Goal: Task Accomplishment & Management: Complete application form

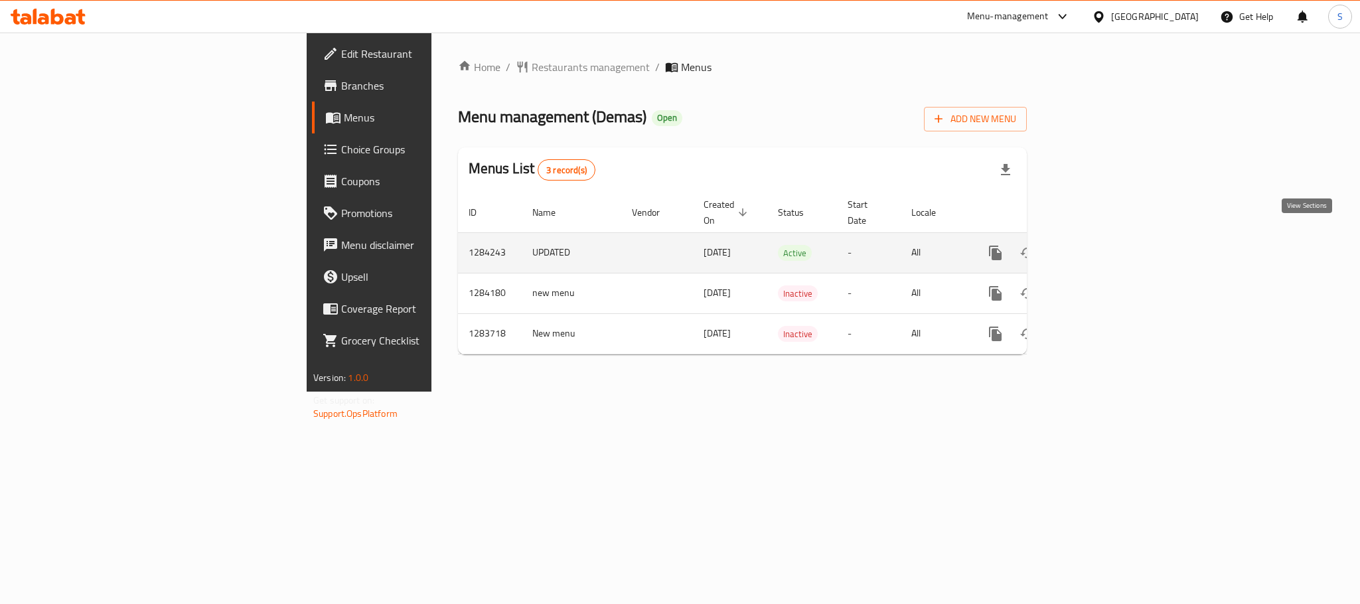
click at [1099, 245] on icon "enhanced table" at bounding box center [1091, 253] width 16 height 16
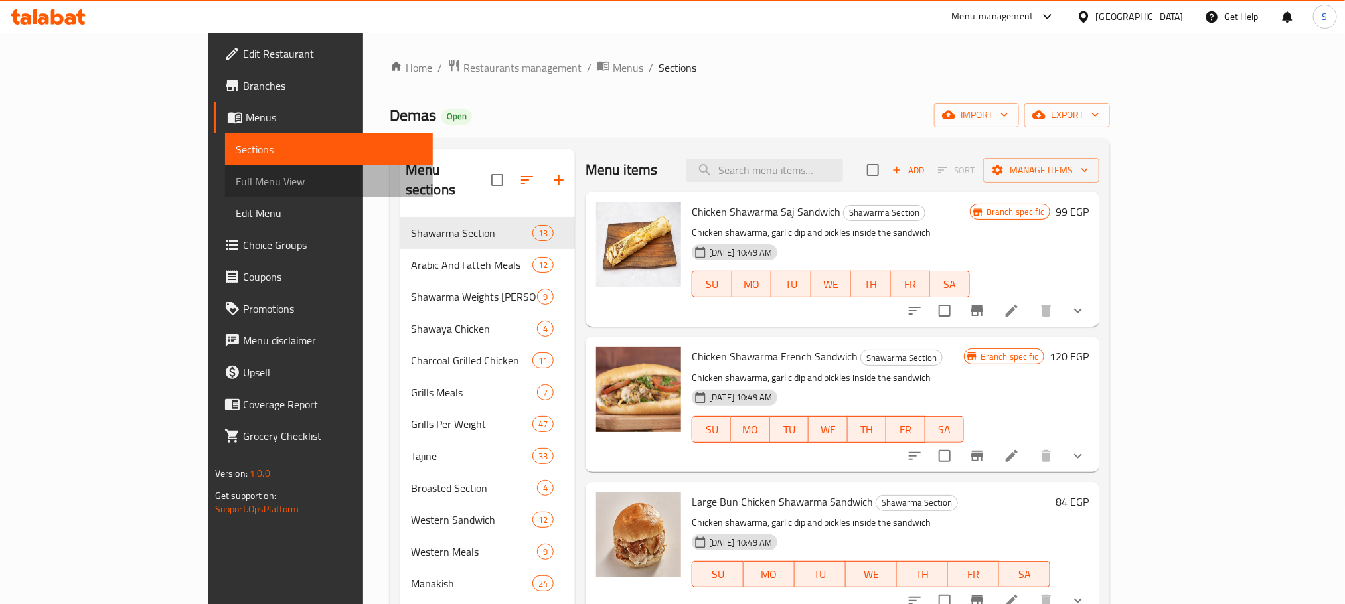
click at [236, 179] on span "Full Menu View" at bounding box center [329, 181] width 186 height 16
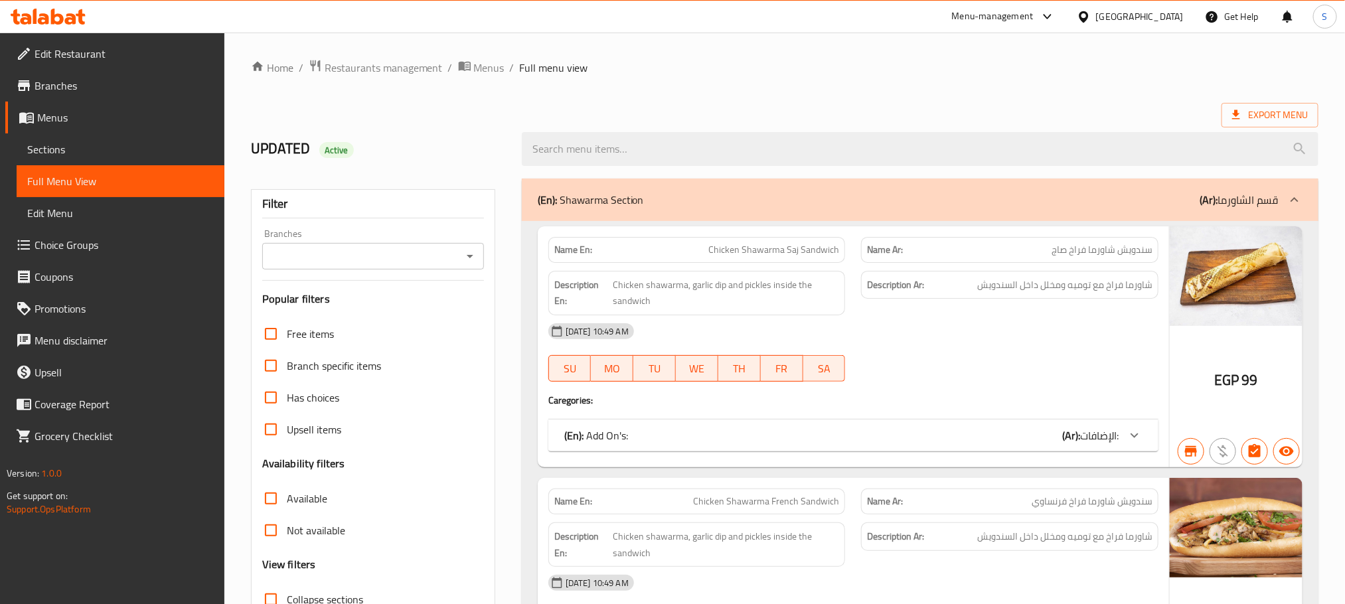
click at [936, 115] on div "Export Menu" at bounding box center [784, 115] width 1067 height 25
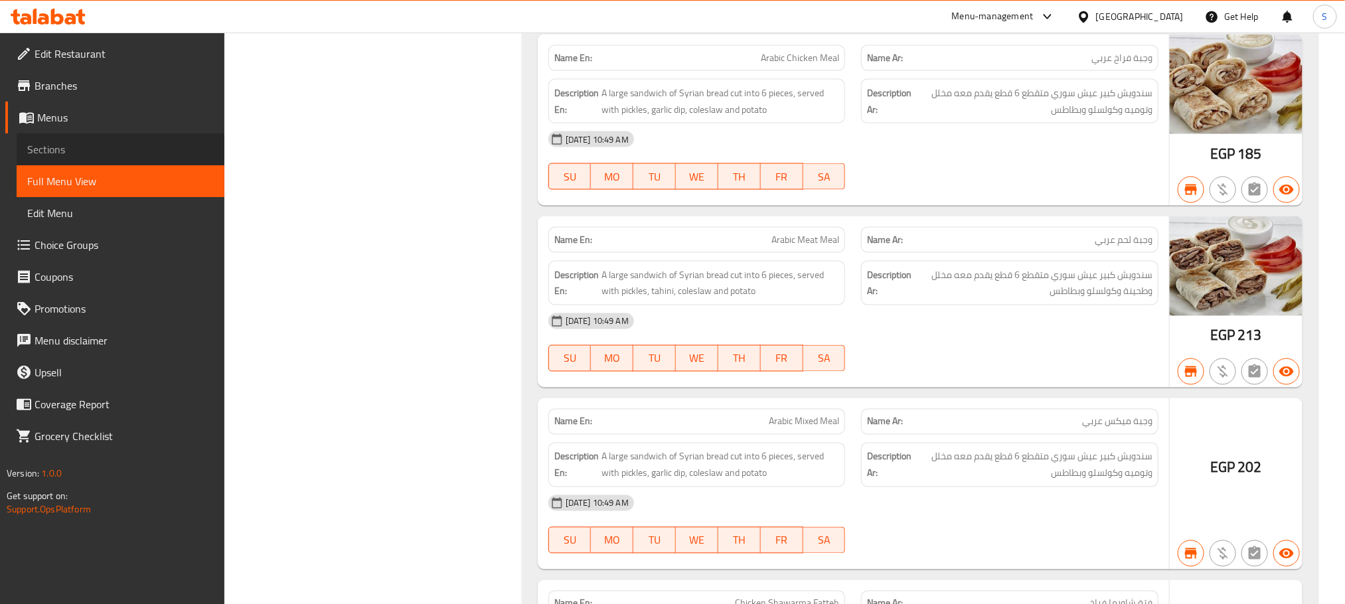
click at [78, 150] on span "Sections" at bounding box center [120, 149] width 186 height 16
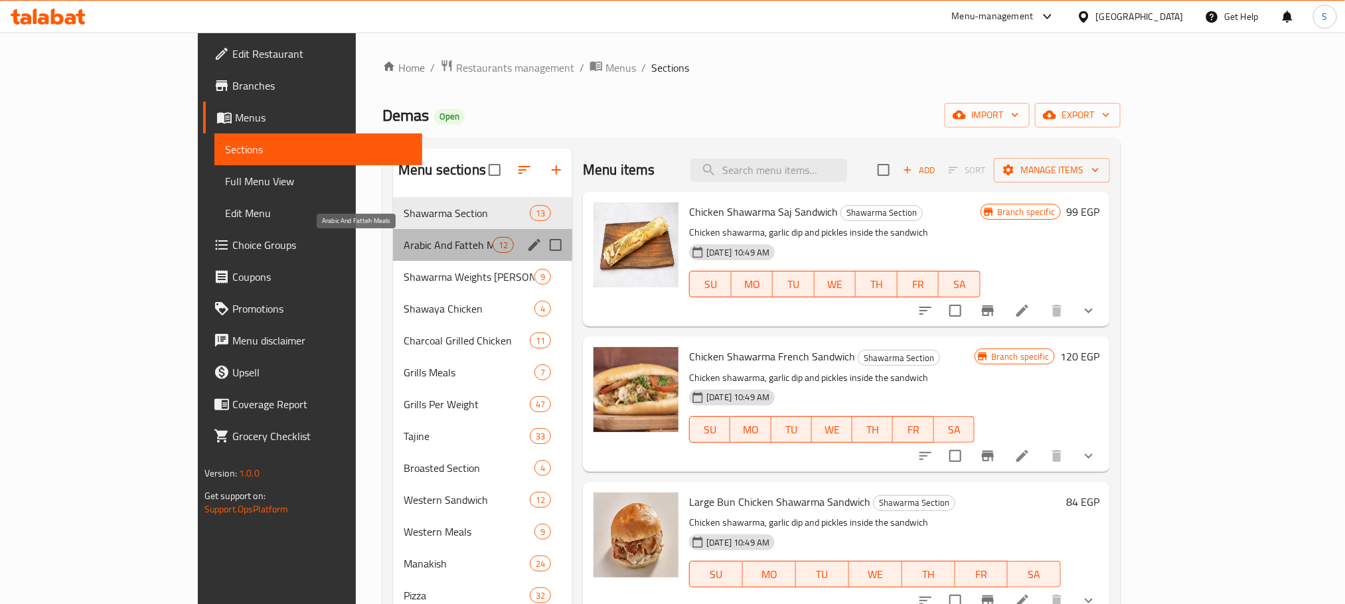
click at [404, 253] on span "Arabic And Fatteh Meals" at bounding box center [448, 245] width 89 height 16
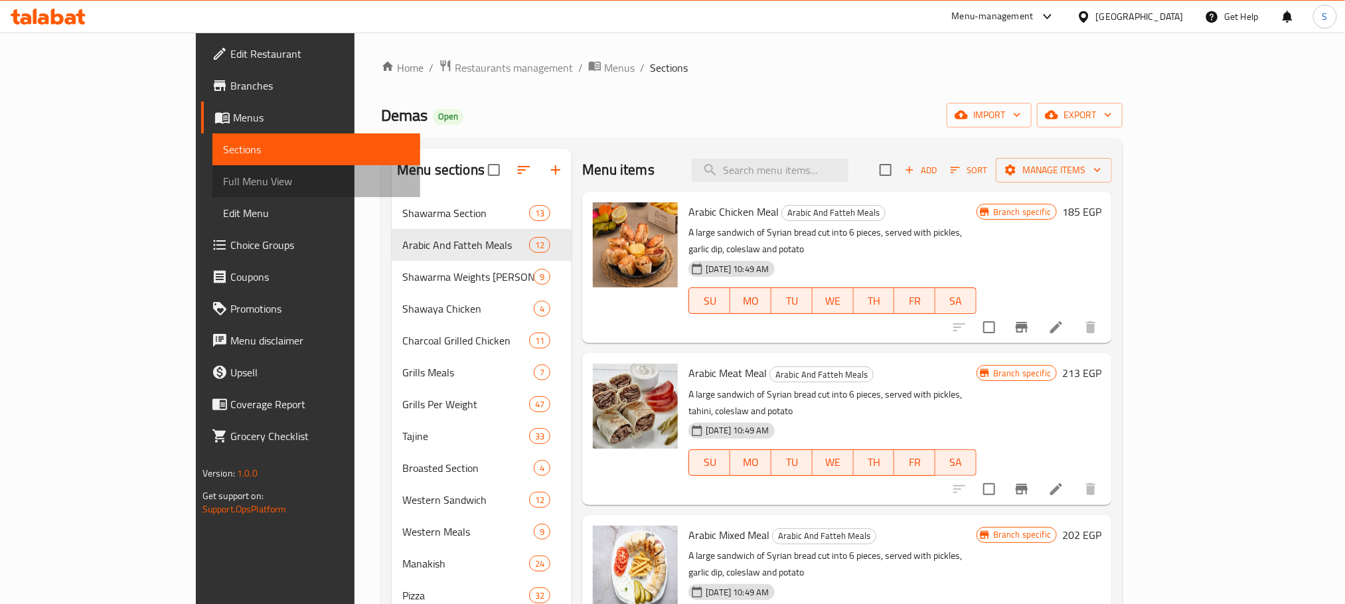
click at [223, 186] on span "Full Menu View" at bounding box center [316, 181] width 186 height 16
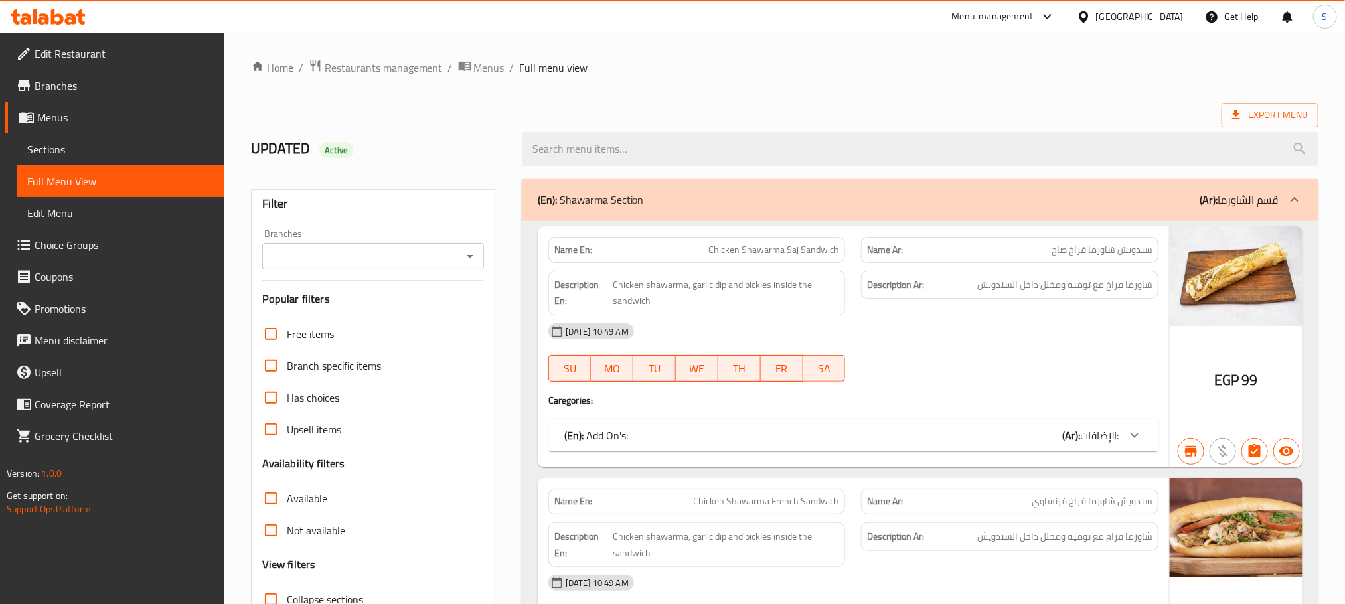
scroll to position [3419, 0]
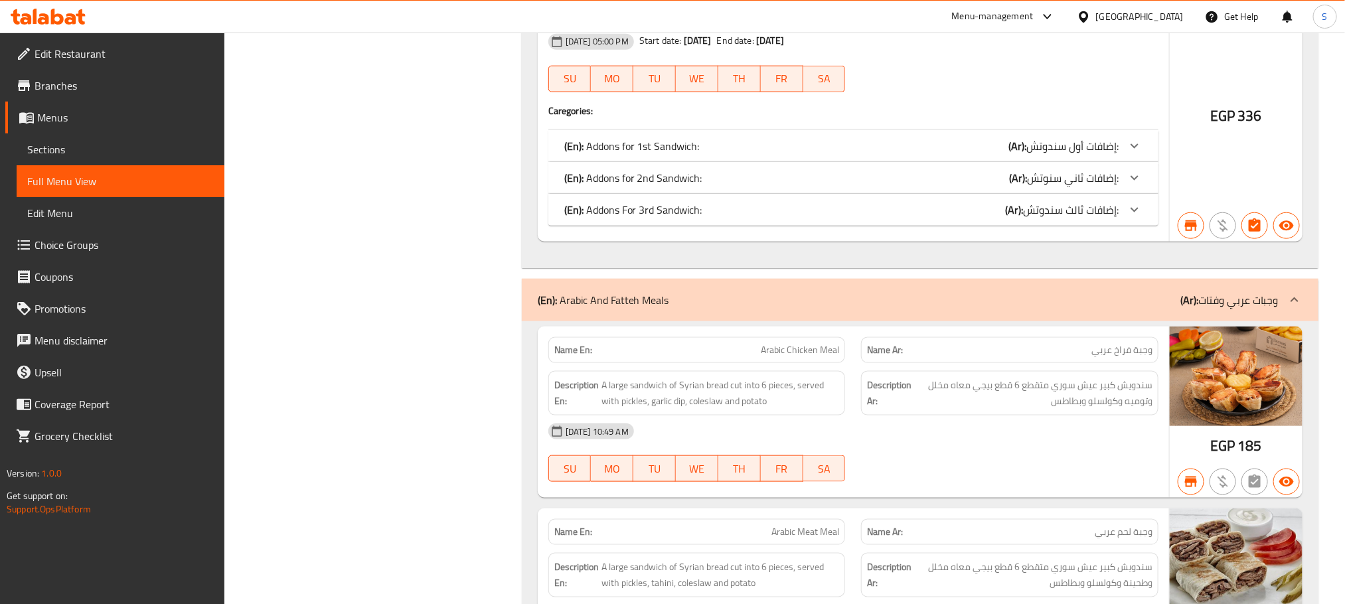
copy span "Arabic Chicken Meal"
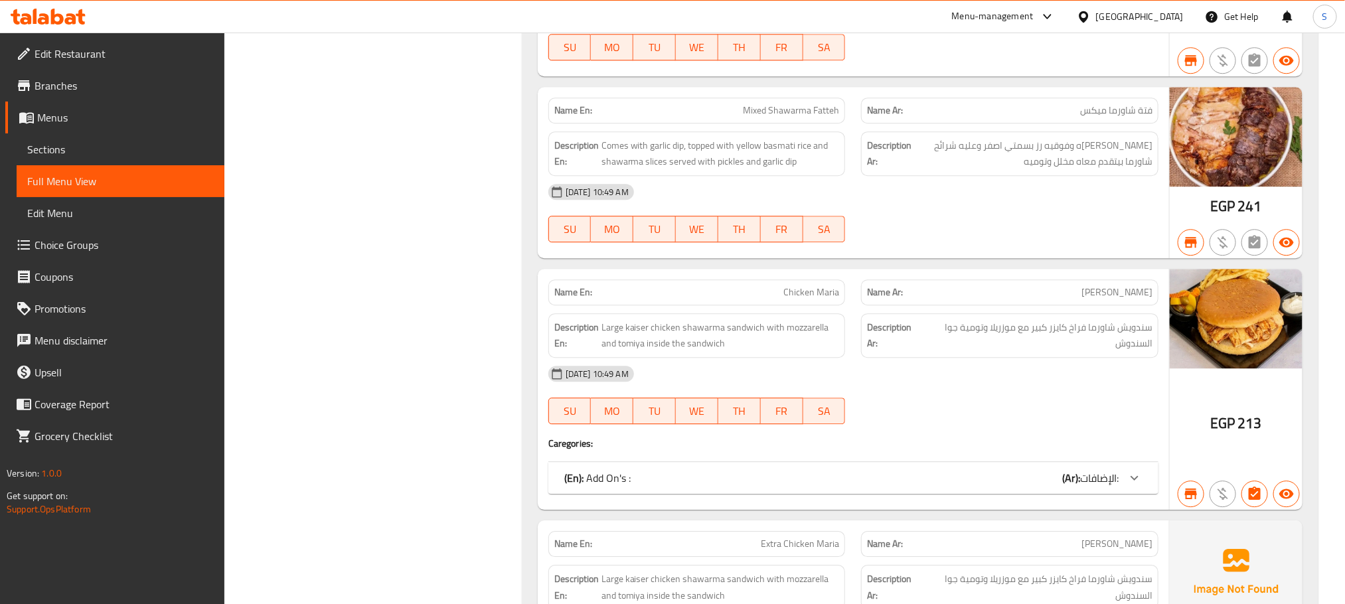
copy span "Chicken Maria"
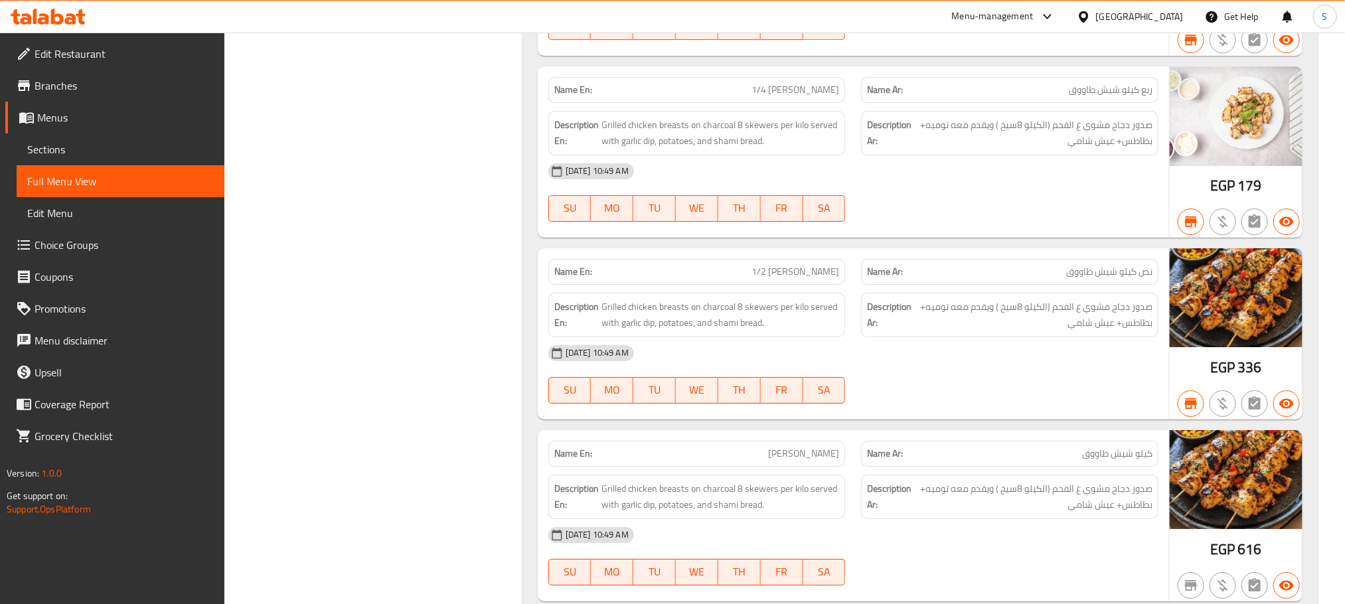
scroll to position [13588, 0]
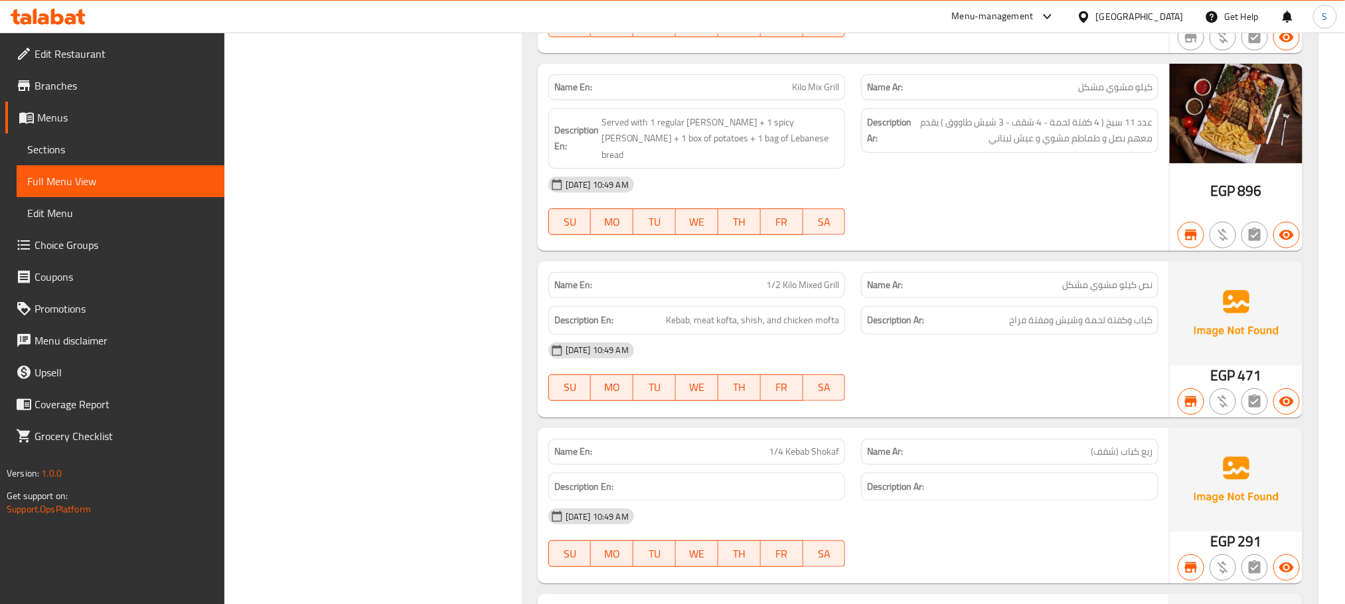
click at [689, 0] on div "Menu-management Egypt Get Help S" at bounding box center [672, 16] width 1345 height 33
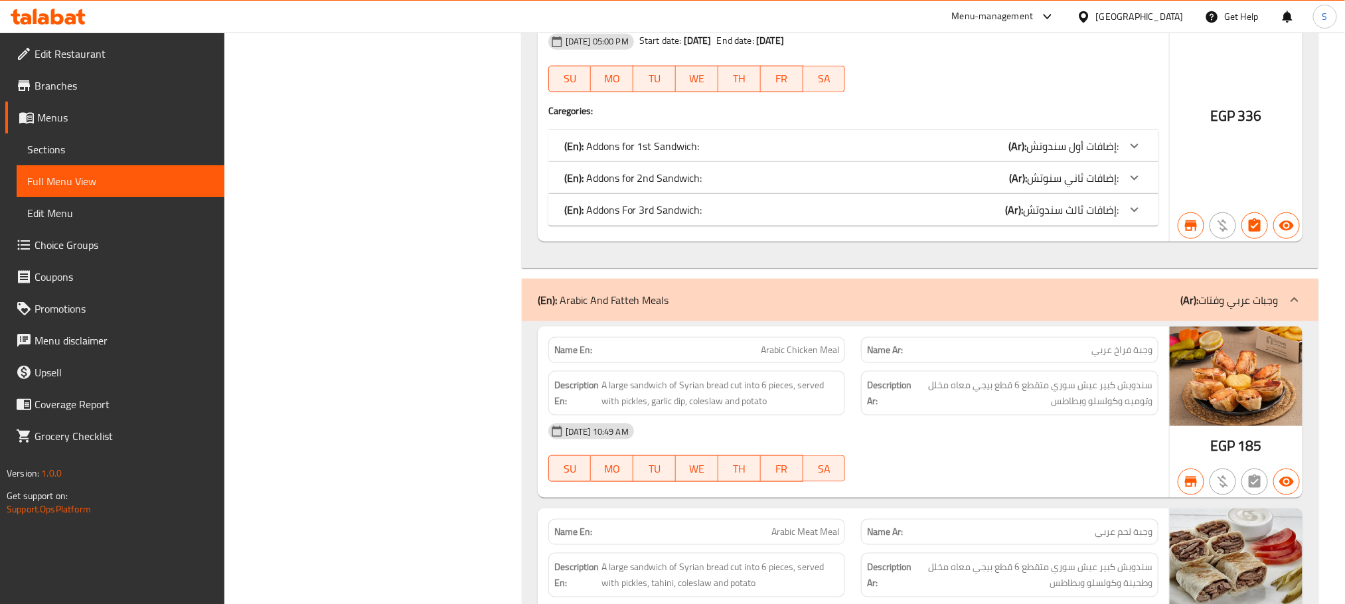
copy span "Arabic Meat Meal"
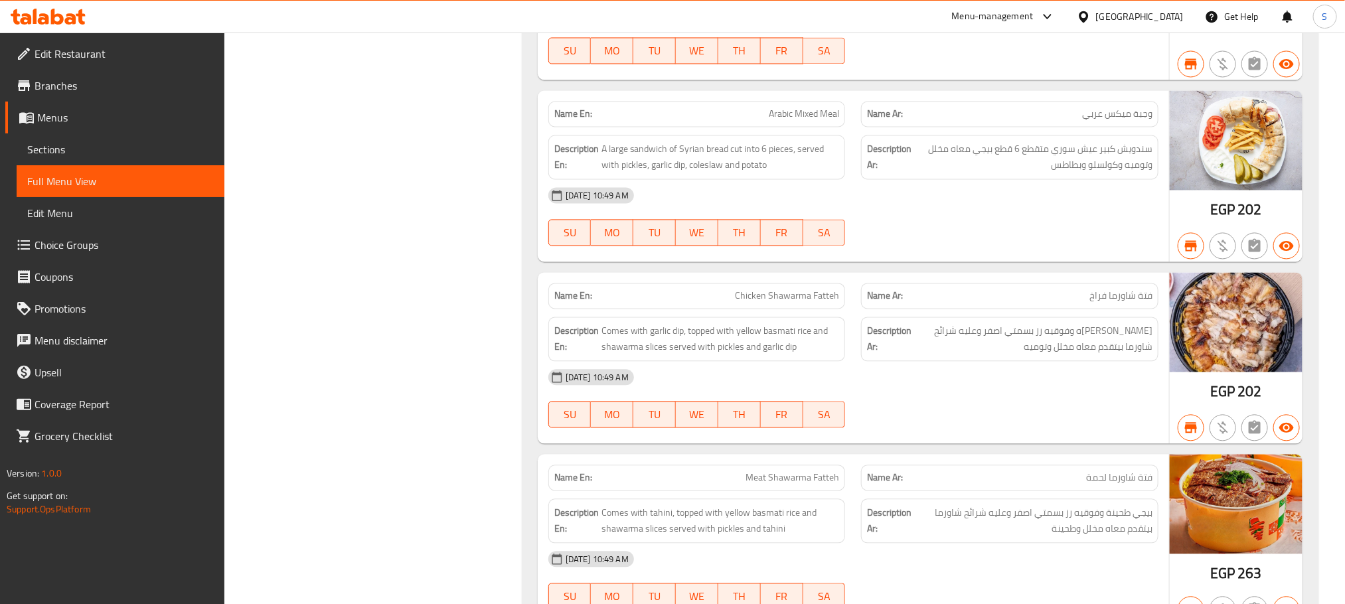
copy span "Meat Shawarma Fatteh"
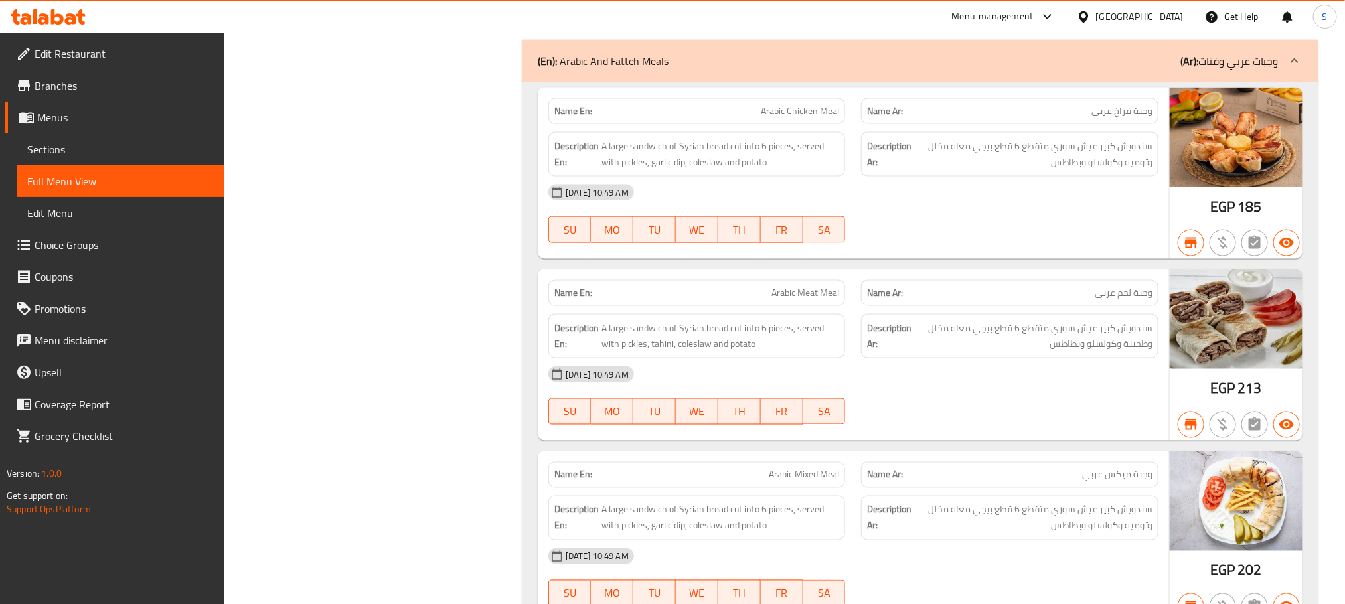
scroll to position [3620, 0]
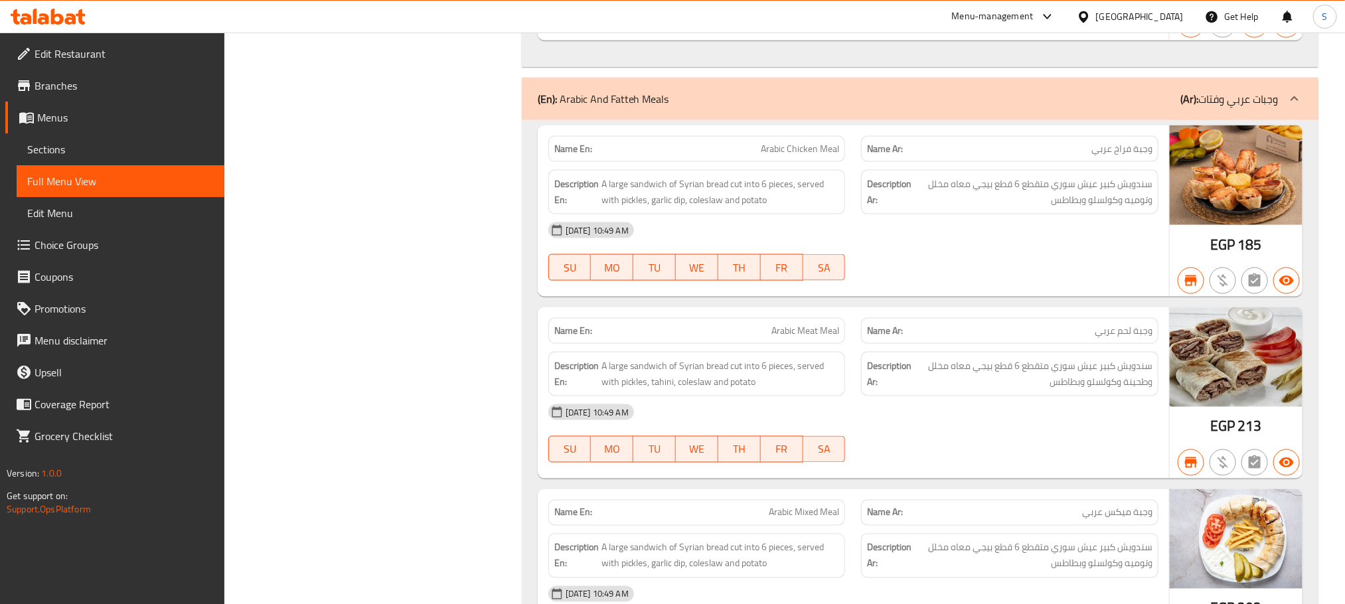
copy span "Arabic Chicken Meal"
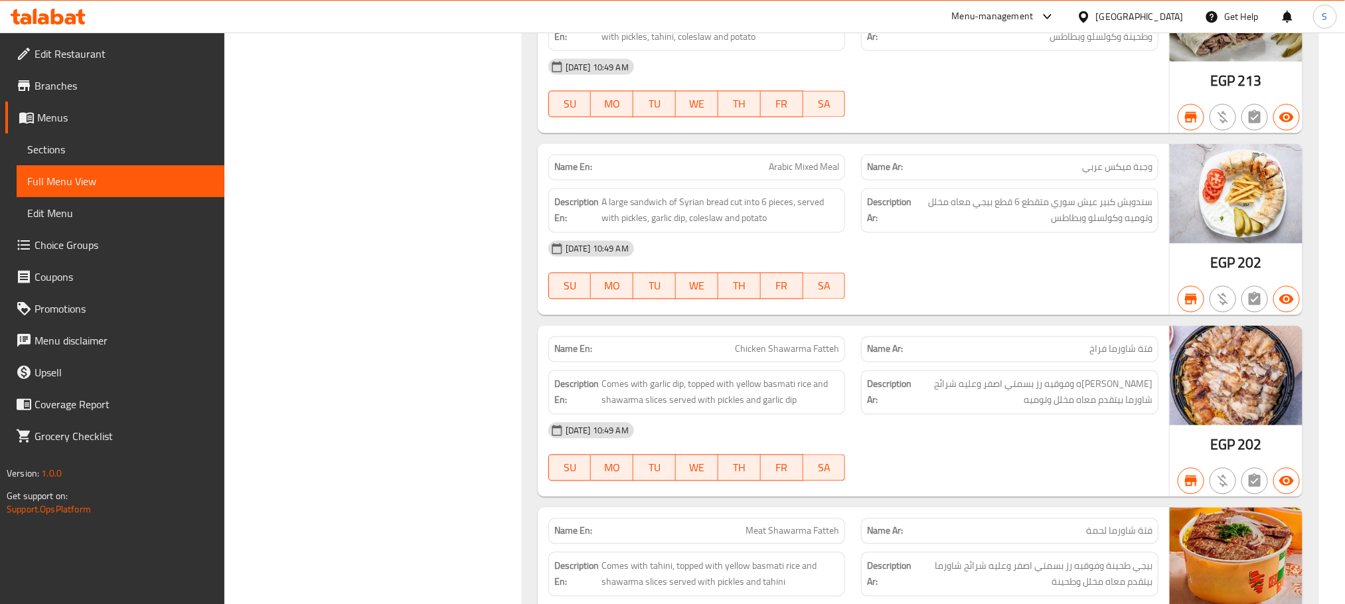
scroll to position [4058, 0]
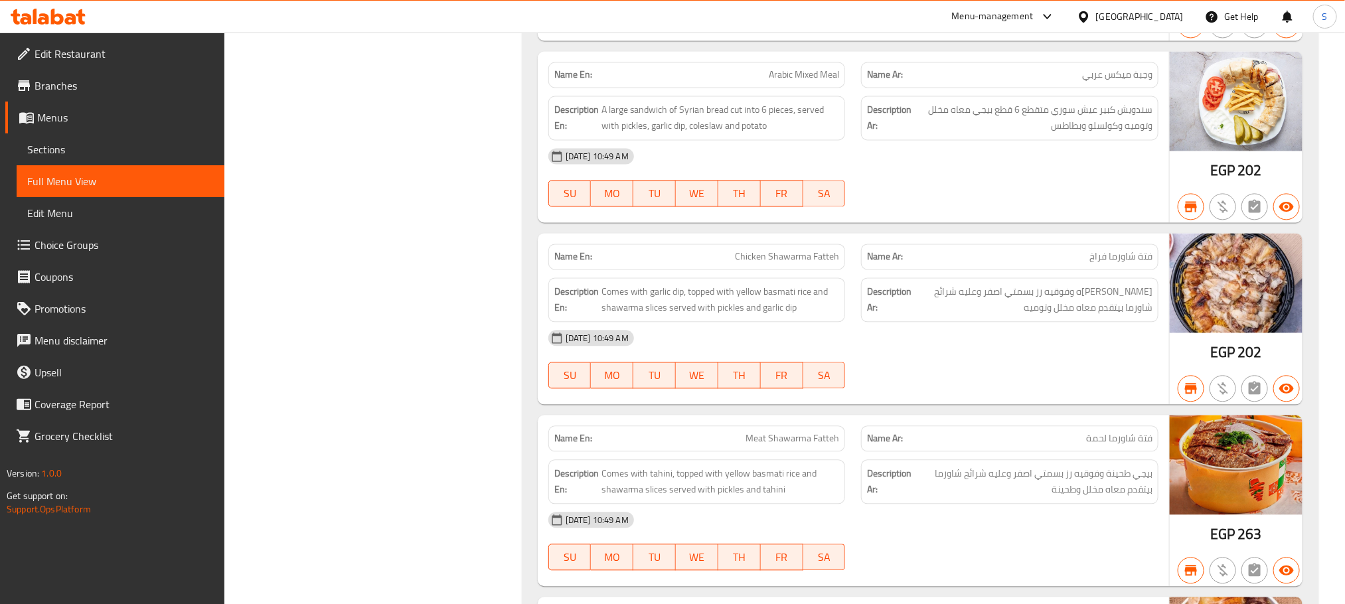
copy span "Chicken Shawarma Fatteh"
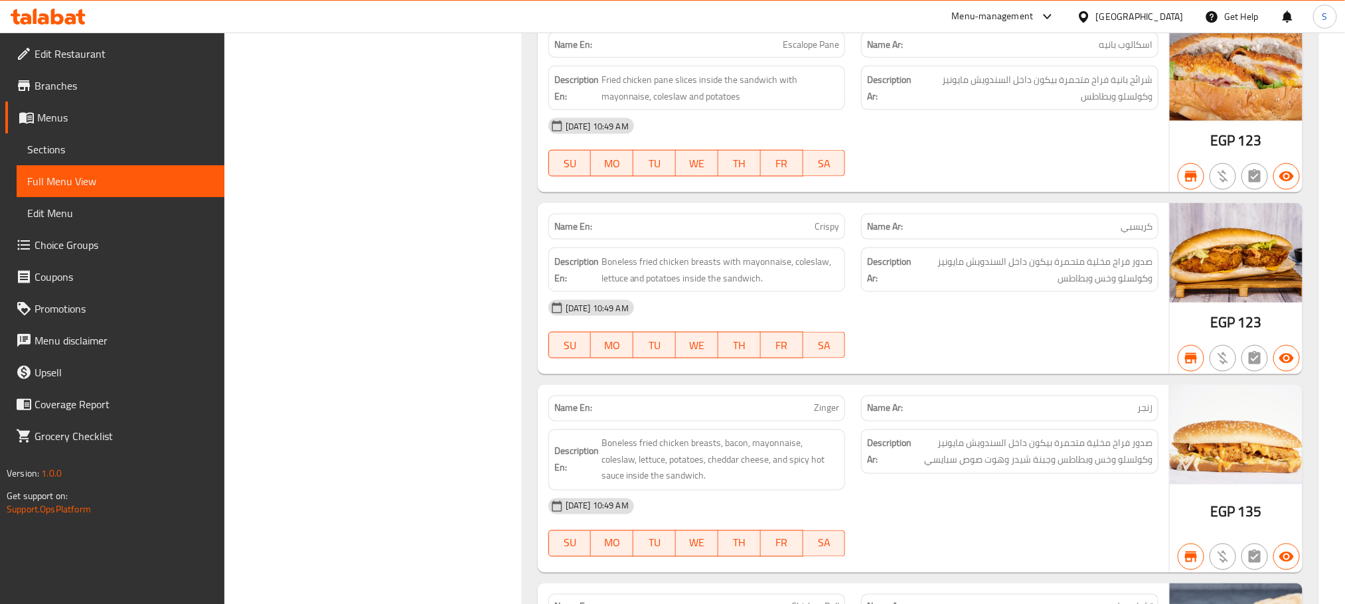
scroll to position [30099, 0]
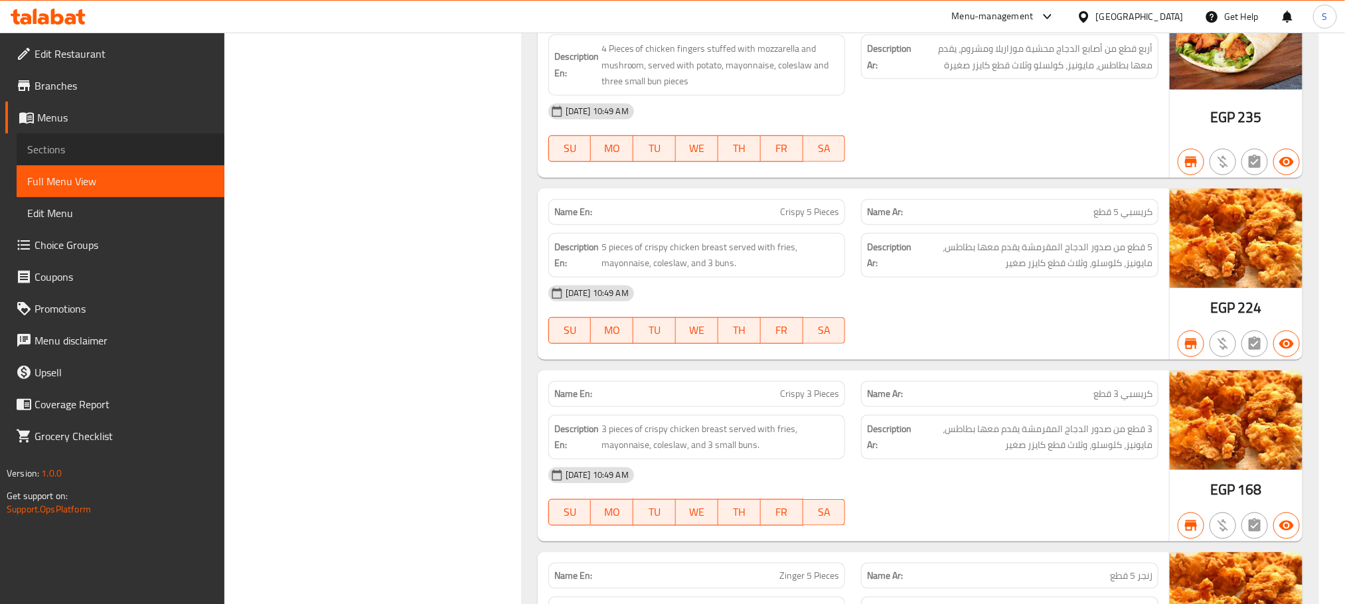
click at [90, 148] on span "Sections" at bounding box center [120, 149] width 186 height 16
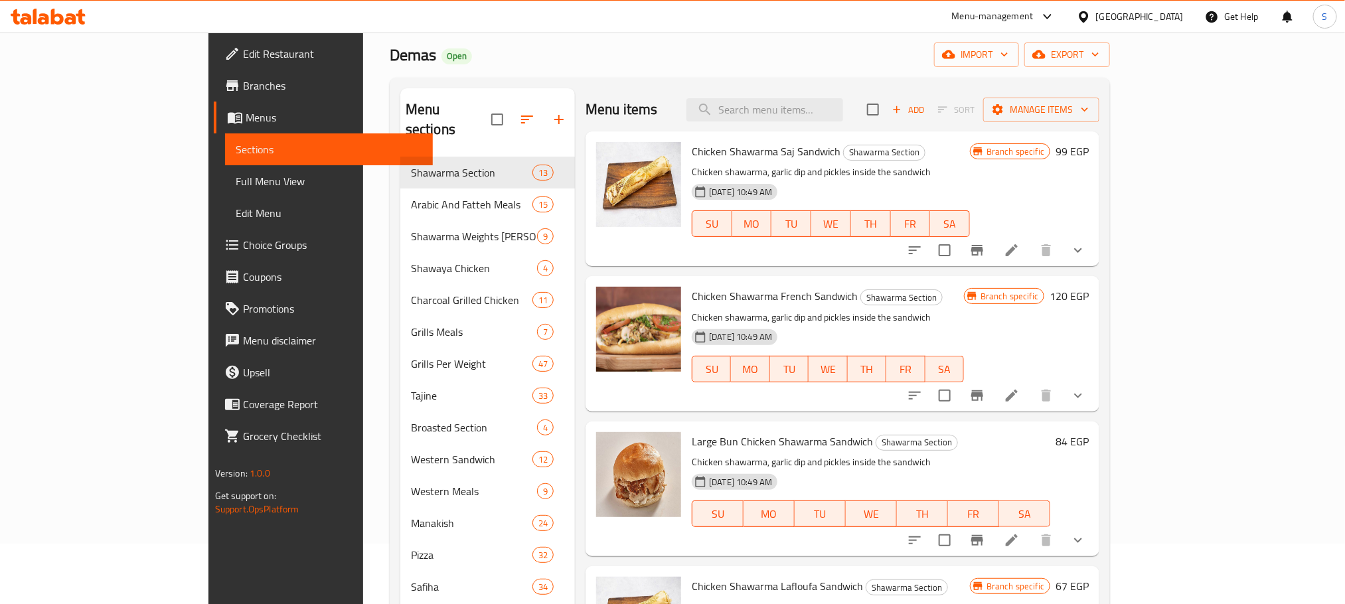
scroll to position [72, 0]
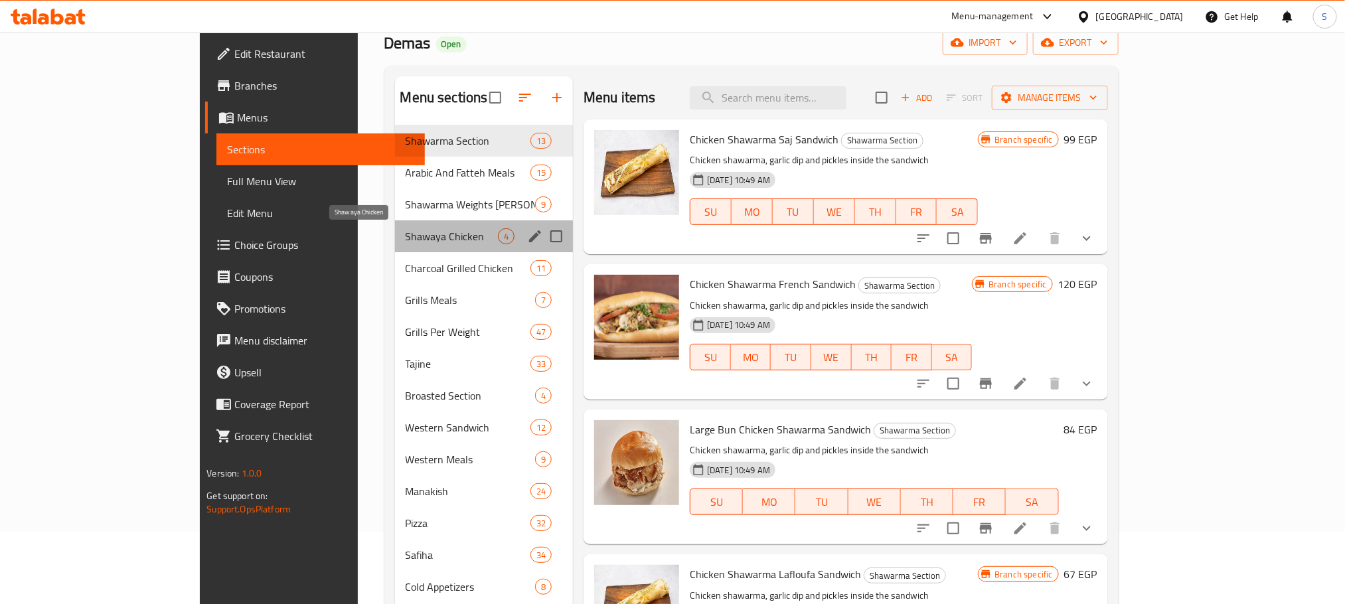
click at [406, 231] on span "Shawaya Chicken" at bounding box center [452, 236] width 92 height 16
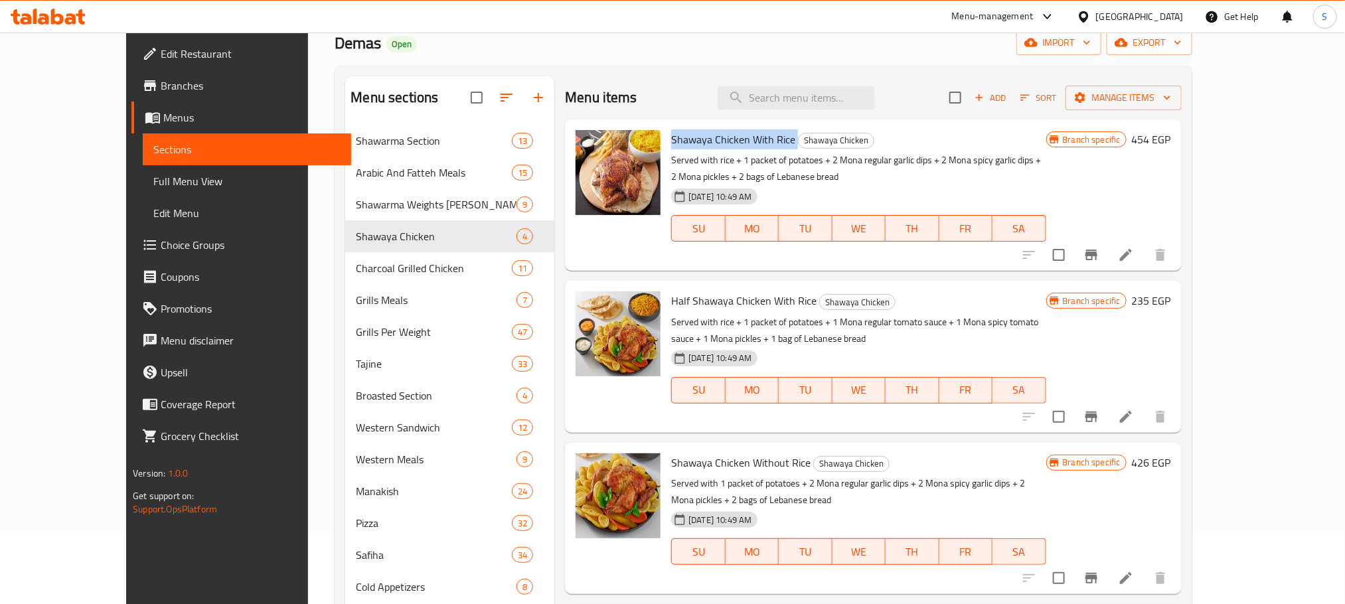
drag, startPoint x: 763, startPoint y: 142, endPoint x: 636, endPoint y: 135, distance: 126.9
click at [666, 135] on div "Shawaya Chicken With Rice Shawaya Chicken Served with rice + 1 packet of potato…" at bounding box center [858, 195] width 385 height 141
copy h6 "Shawaya Chicken With Rice"
click at [735, 299] on span "Half Shawaya Chicken With Rice" at bounding box center [743, 301] width 145 height 20
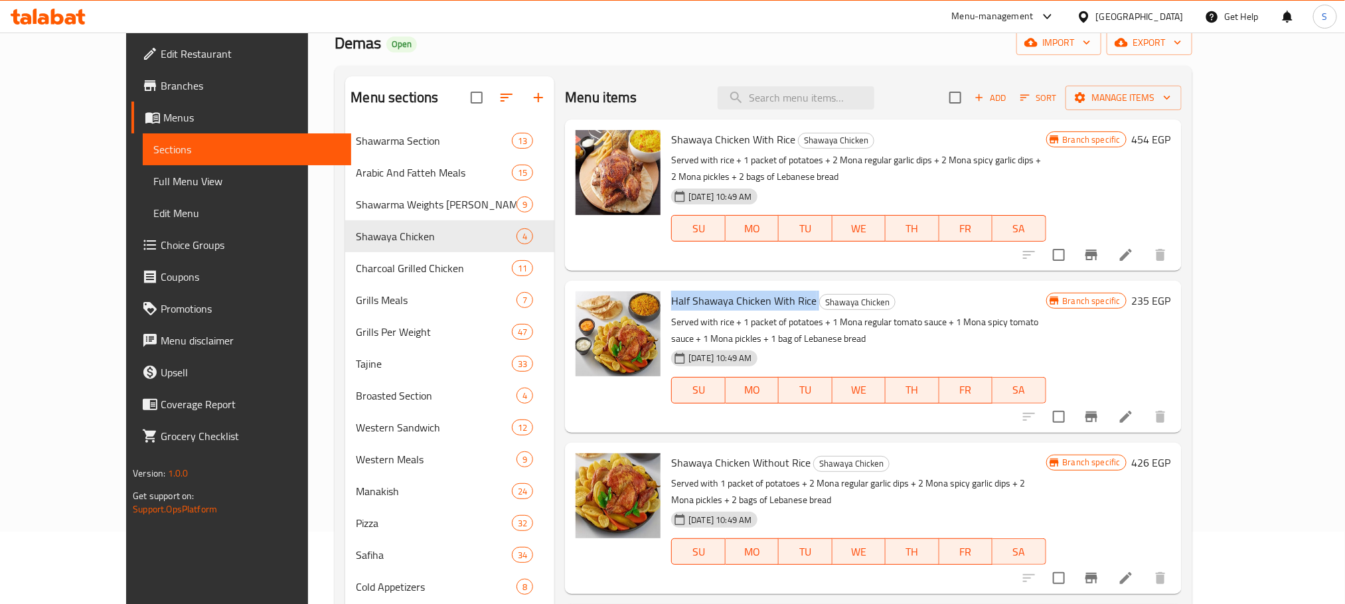
click at [735, 299] on span "Half Shawaya Chicken With Rice" at bounding box center [743, 301] width 145 height 20
copy h6 "Half Shawaya Chicken With Rice"
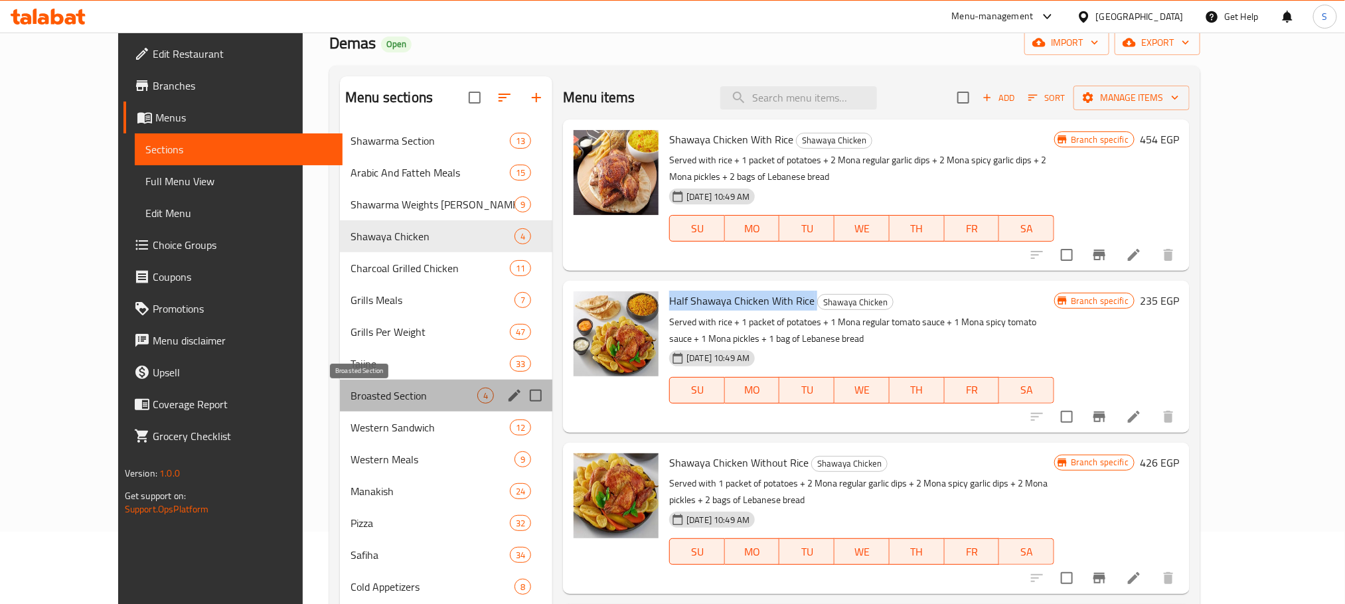
click at [350, 396] on span "Broasted Section" at bounding box center [413, 396] width 127 height 16
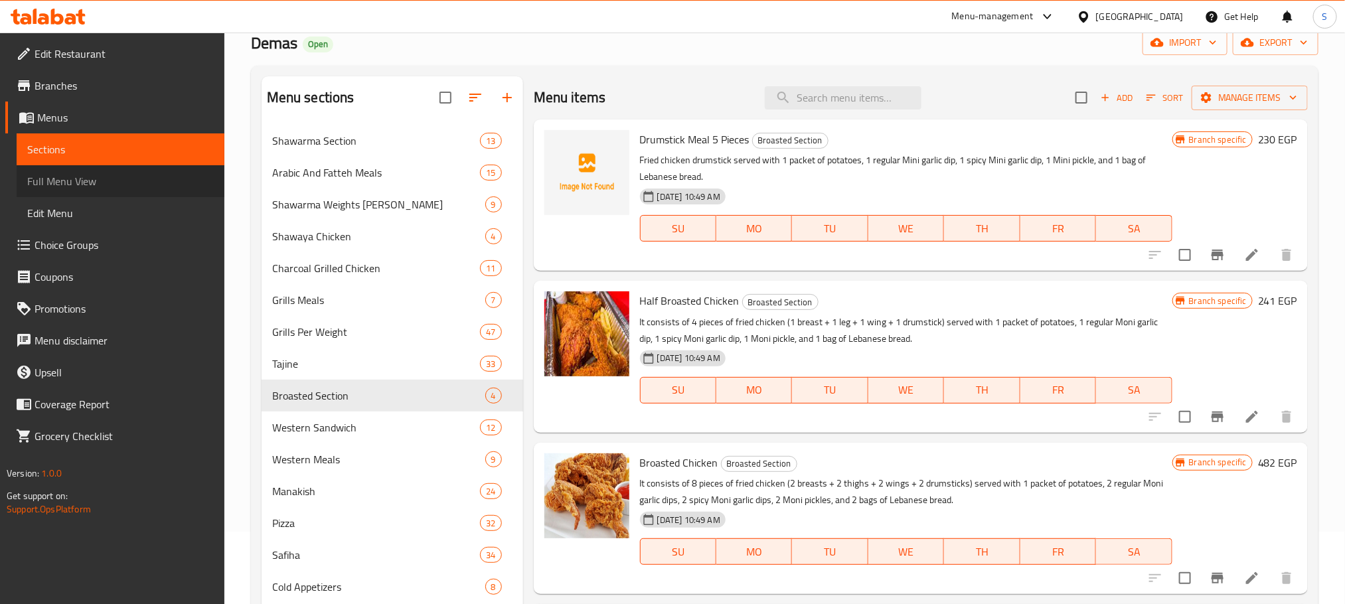
click at [122, 179] on span "Full Menu View" at bounding box center [120, 181] width 186 height 16
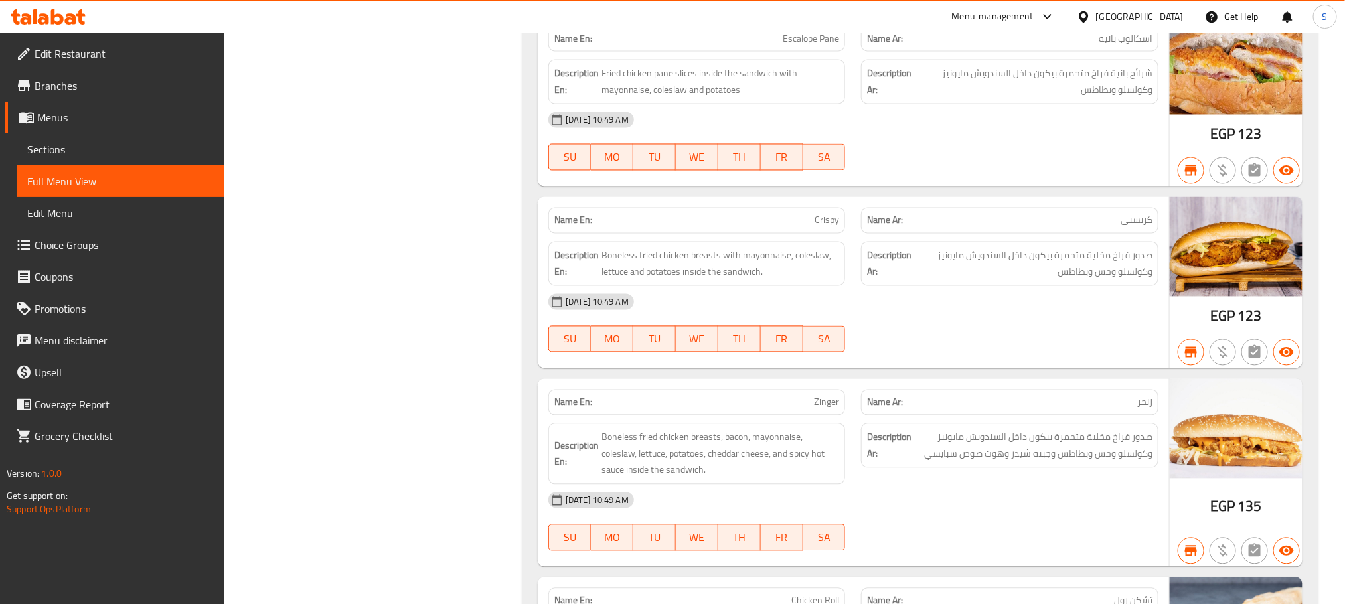
scroll to position [30450, 0]
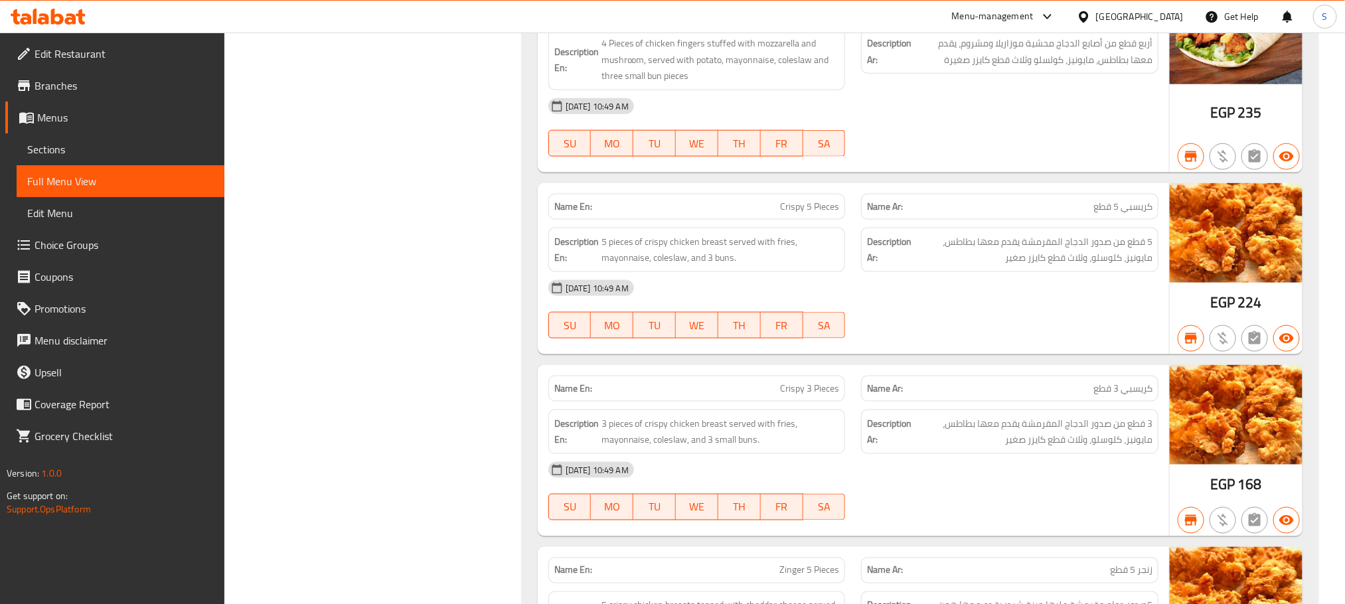
copy span "Crispy 5 Pieces"
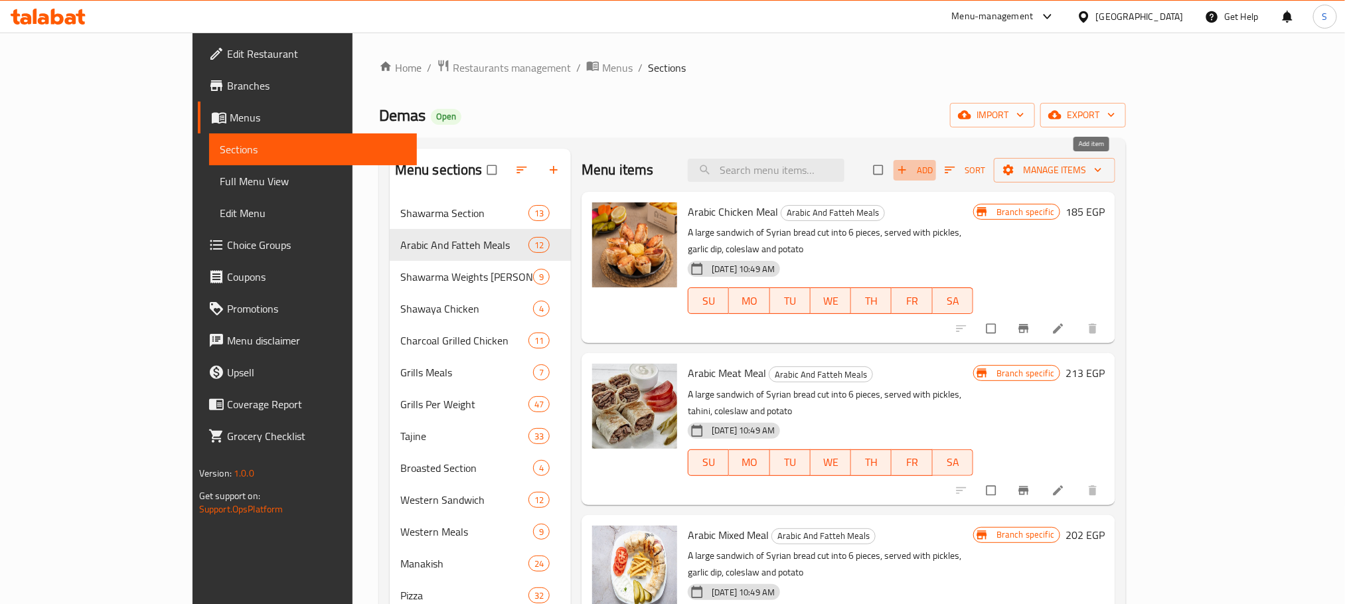
click at [909, 164] on icon "button" at bounding box center [901, 169] width 13 height 13
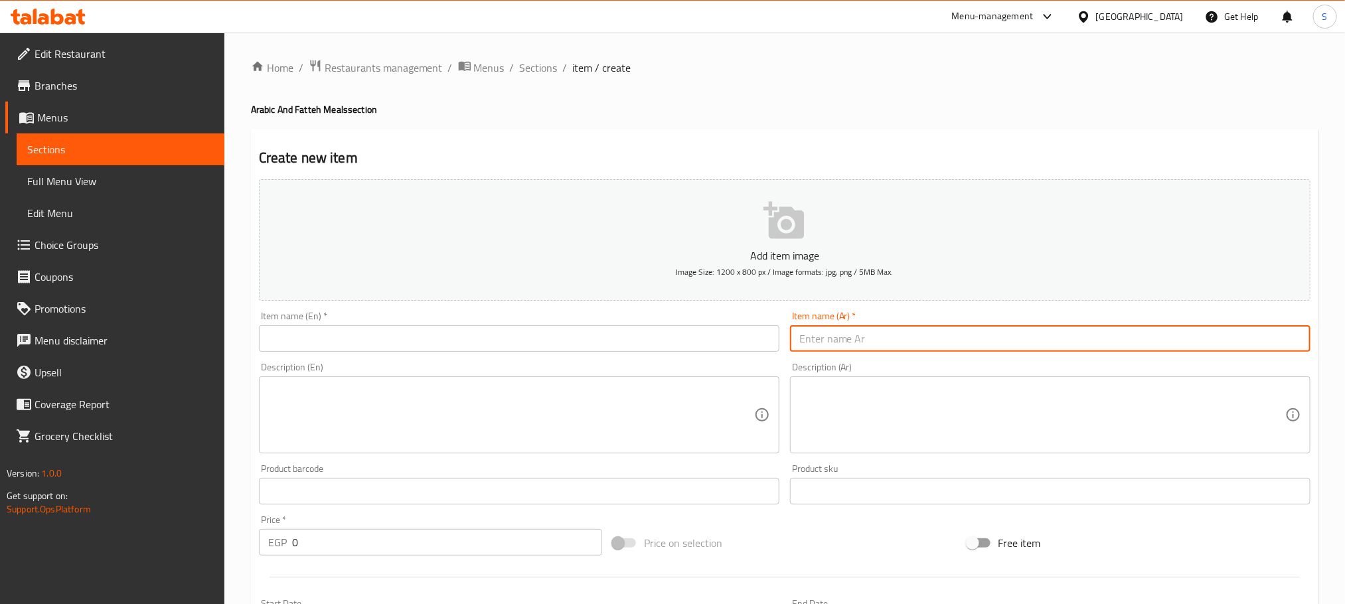
click at [838, 334] on input "text" at bounding box center [1050, 338] width 520 height 27
type input "u"
paste input "وجبة عربي فراخ + [PERSON_NAME]"
drag, startPoint x: 833, startPoint y: 336, endPoint x: 769, endPoint y: 354, distance: 66.2
click at [769, 354] on div "Add item image Image Size: 1200 x 800 px / Image formats: jpg, png / 5MB Max. I…" at bounding box center [785, 460] width 1062 height 572
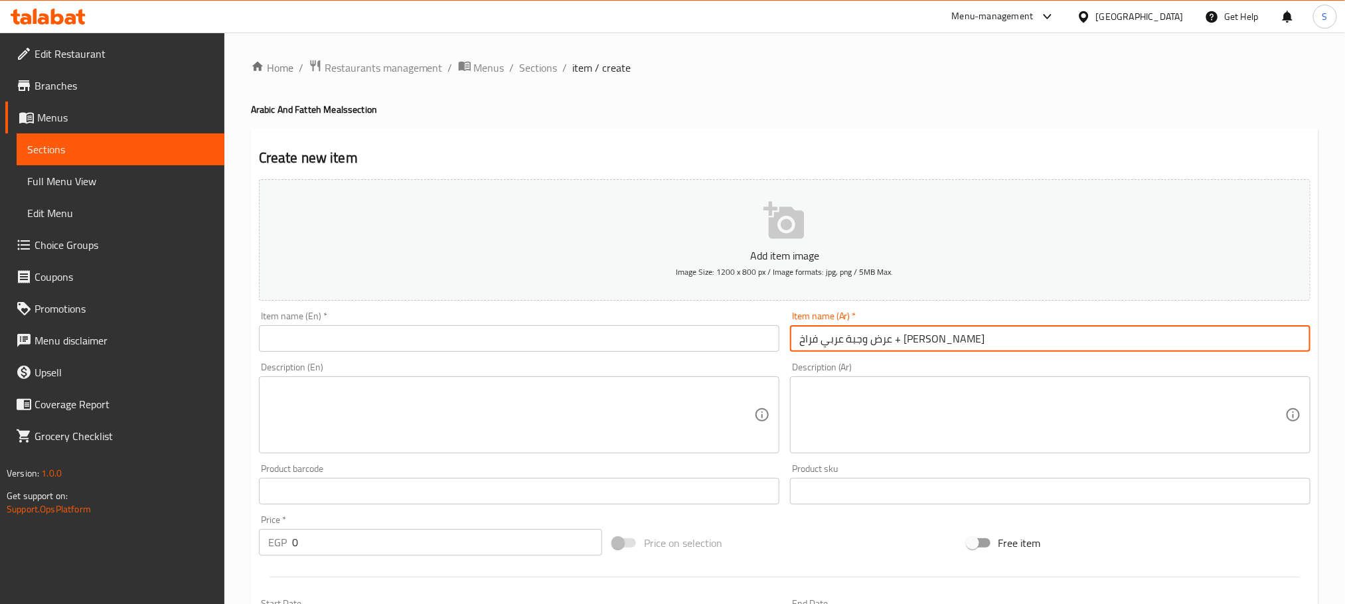
type input "عرض وجبة عربي فراخ + [PERSON_NAME]"
drag, startPoint x: 916, startPoint y: 342, endPoint x: 874, endPoint y: 344, distance: 41.9
click at [874, 344] on input "عرض وجبة عربي فراخ + [PERSON_NAME]" at bounding box center [1050, 338] width 520 height 27
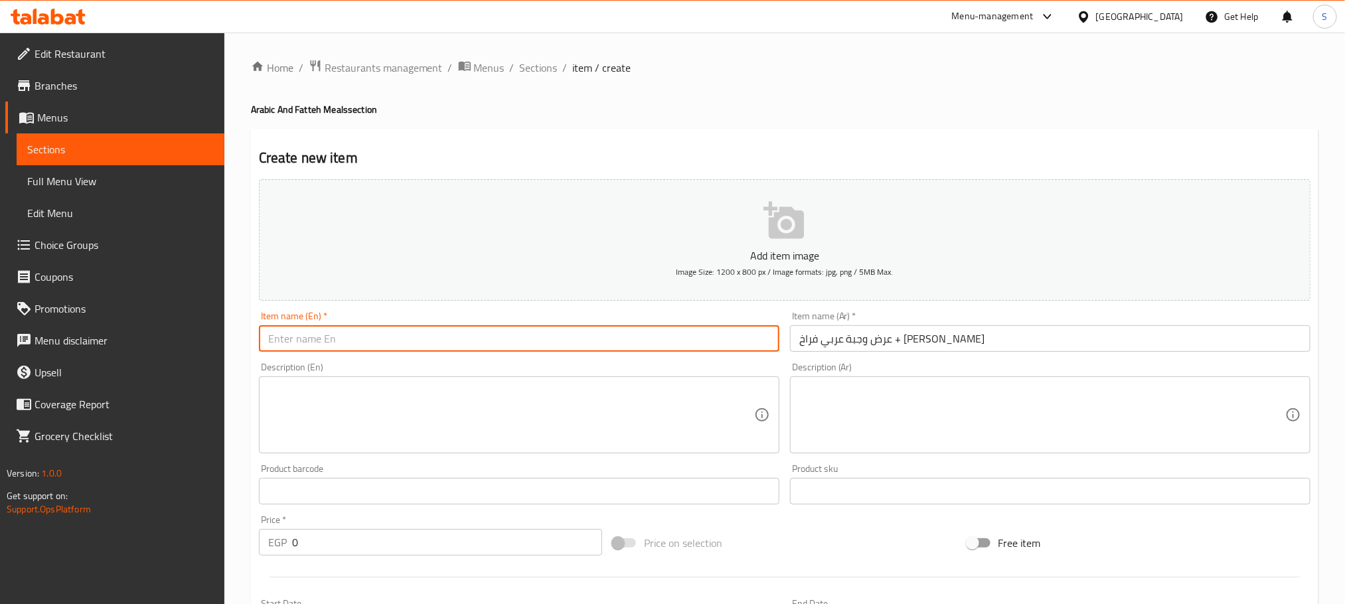
click at [319, 342] on input "text" at bounding box center [519, 338] width 520 height 27
paste input "Arabic Chicken Meal"
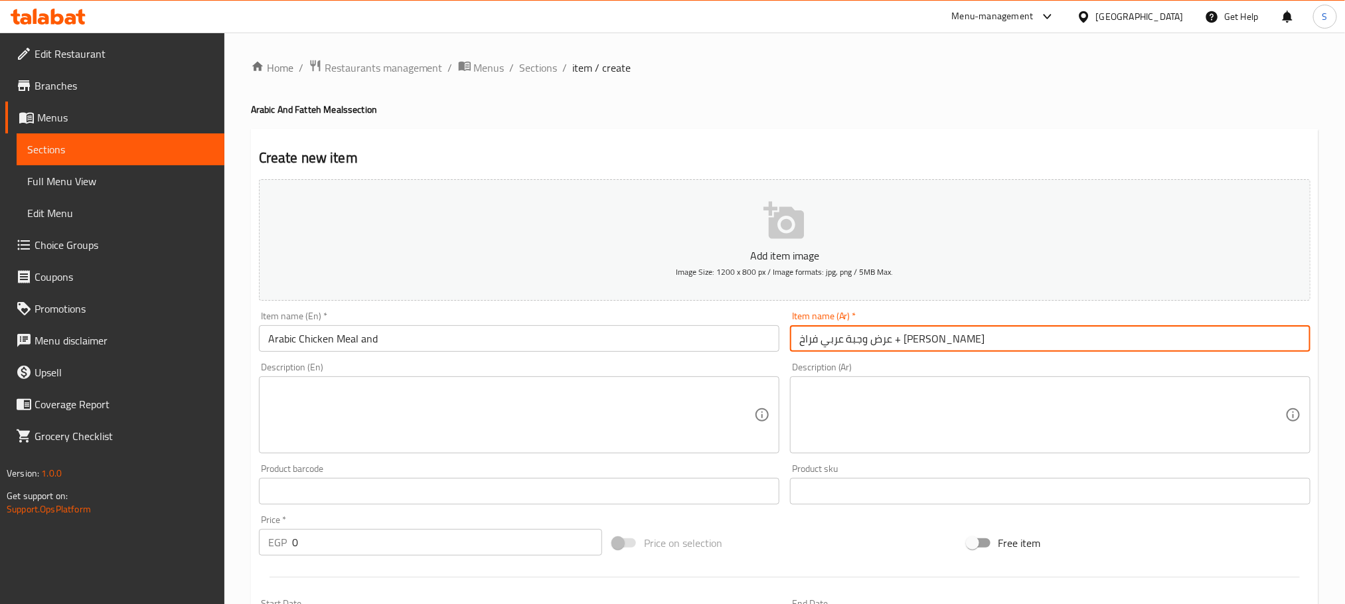
drag, startPoint x: 840, startPoint y: 340, endPoint x: 820, endPoint y: 346, distance: 20.8
click at [820, 346] on input "عرض وجبة عربي فراخ + [PERSON_NAME]" at bounding box center [1050, 338] width 520 height 27
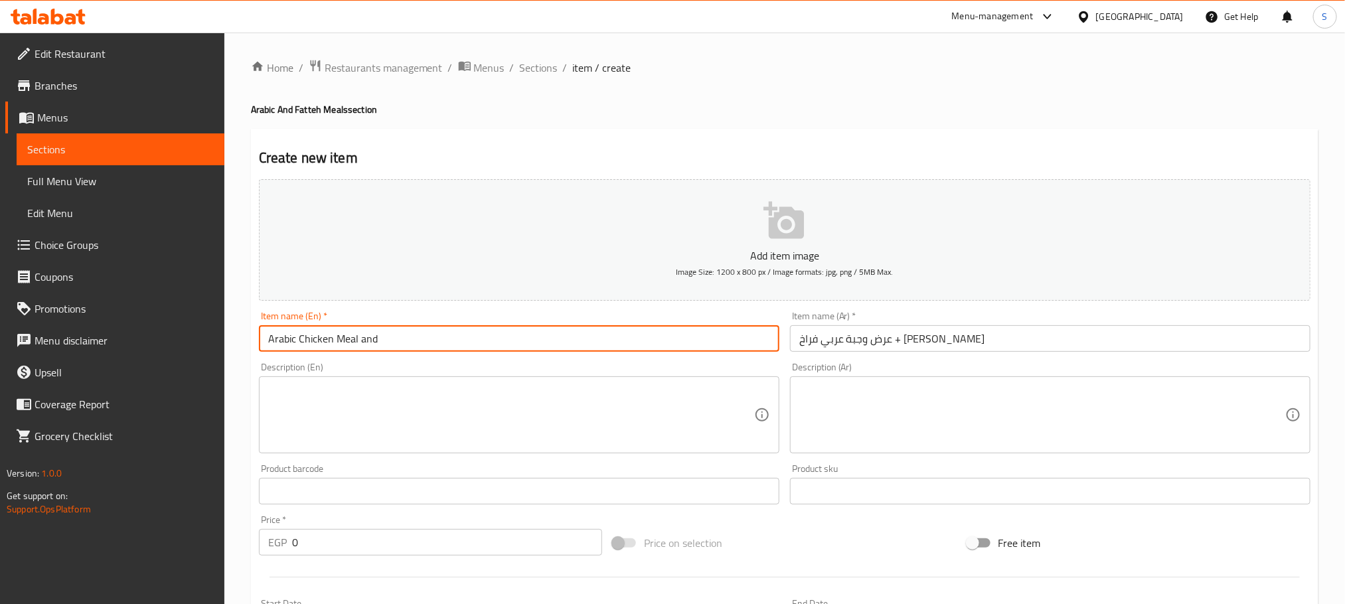
click at [454, 337] on input "Arabic Chicken Meal and" at bounding box center [519, 338] width 520 height 27
paste input "Chicken Maria"
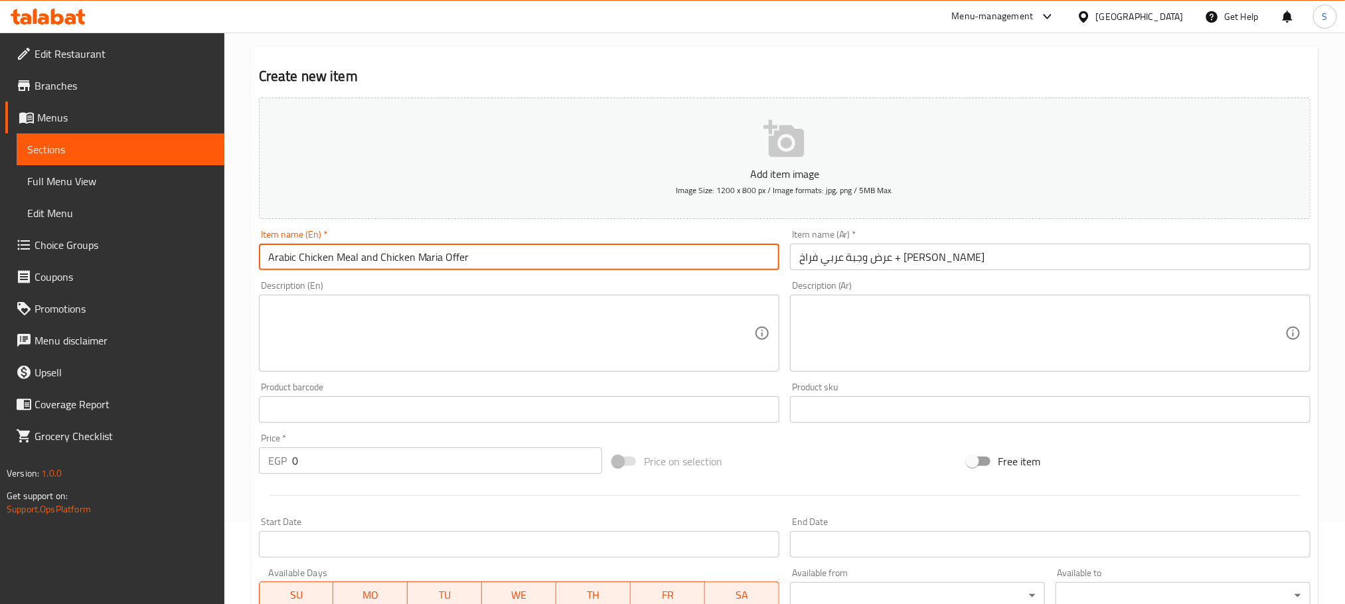
scroll to position [90, 0]
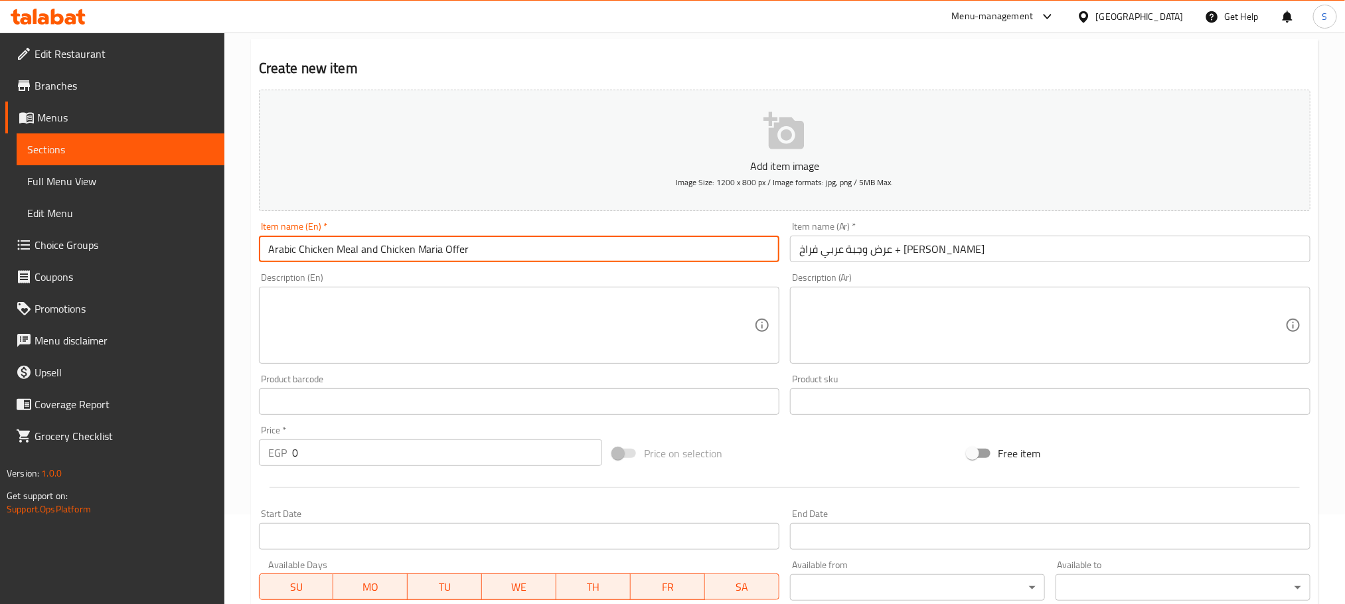
type input "Arabic Chicken Meal and Chicken Maria Offer"
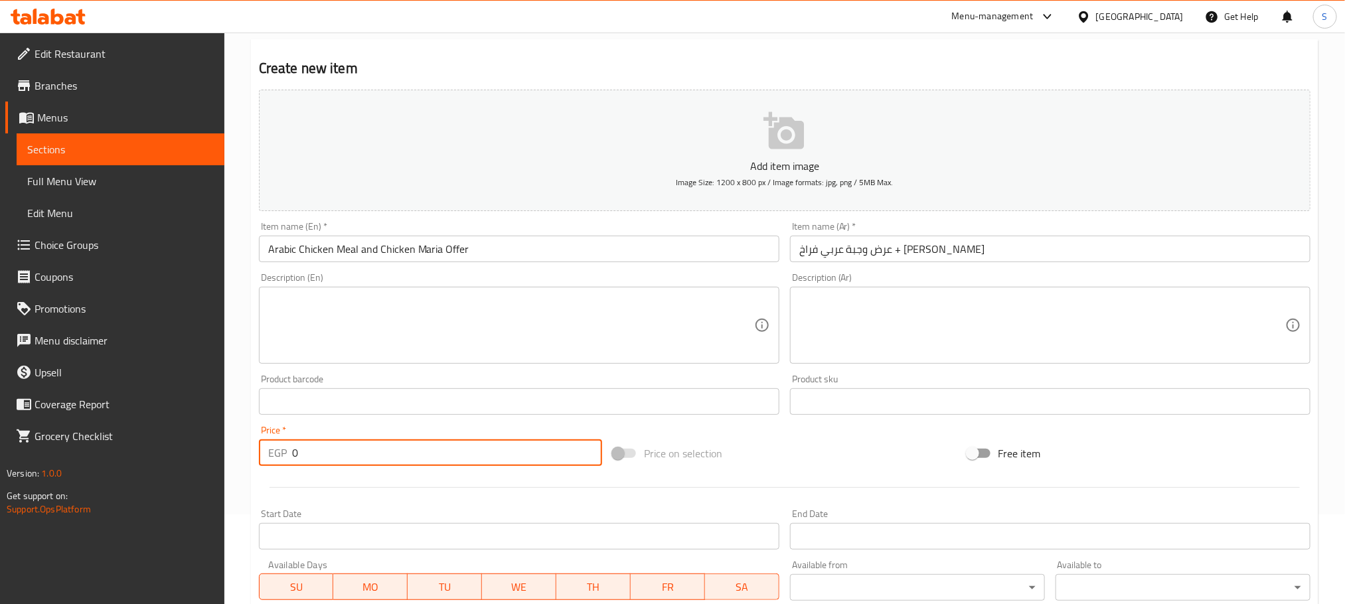
drag, startPoint x: 323, startPoint y: 457, endPoint x: 277, endPoint y: 459, distance: 45.8
click at [277, 459] on div "EGP 0 Price *" at bounding box center [430, 452] width 343 height 27
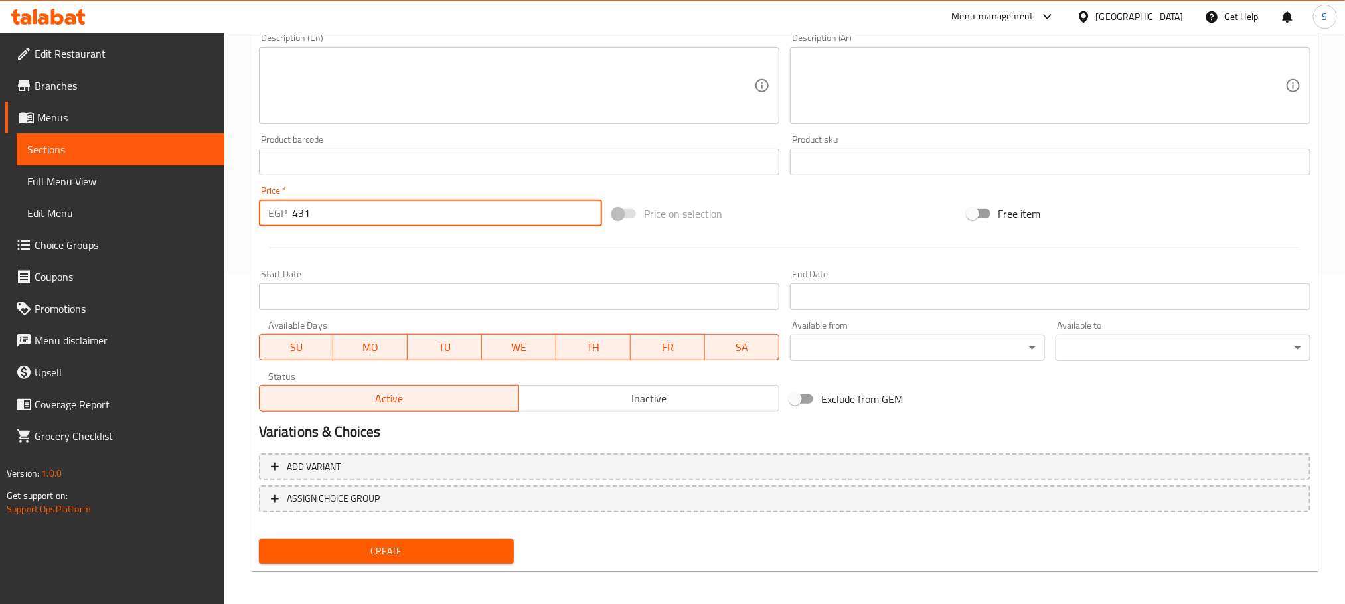
scroll to position [333, 0]
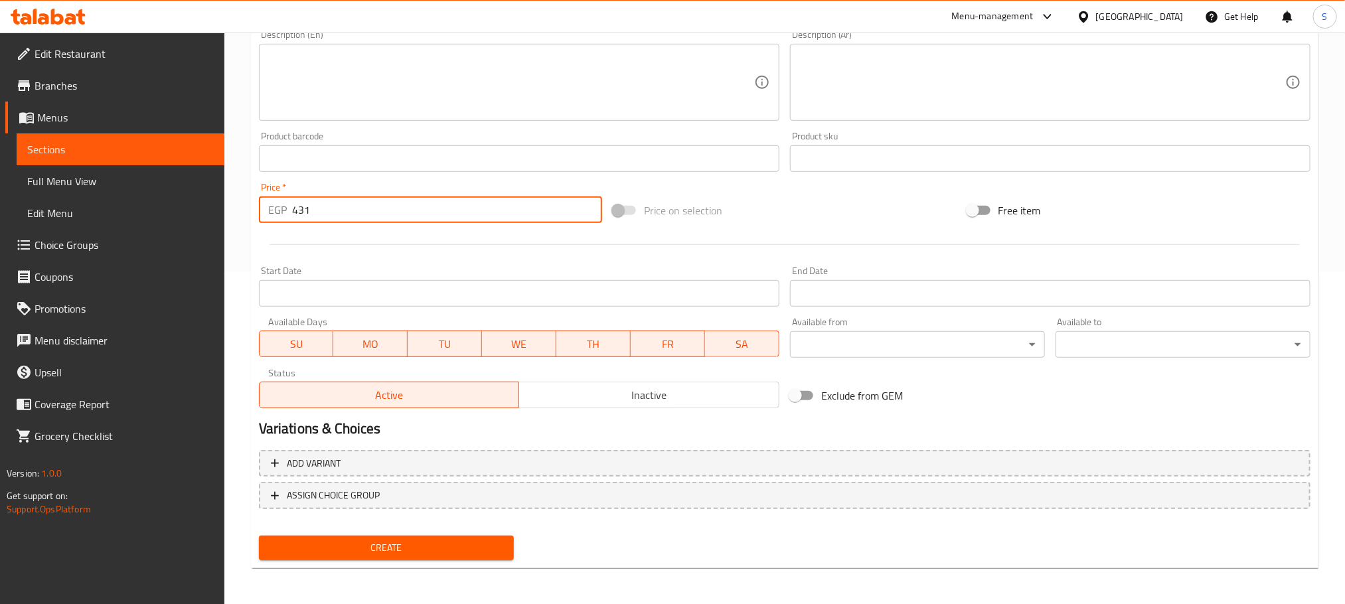
type input "431"
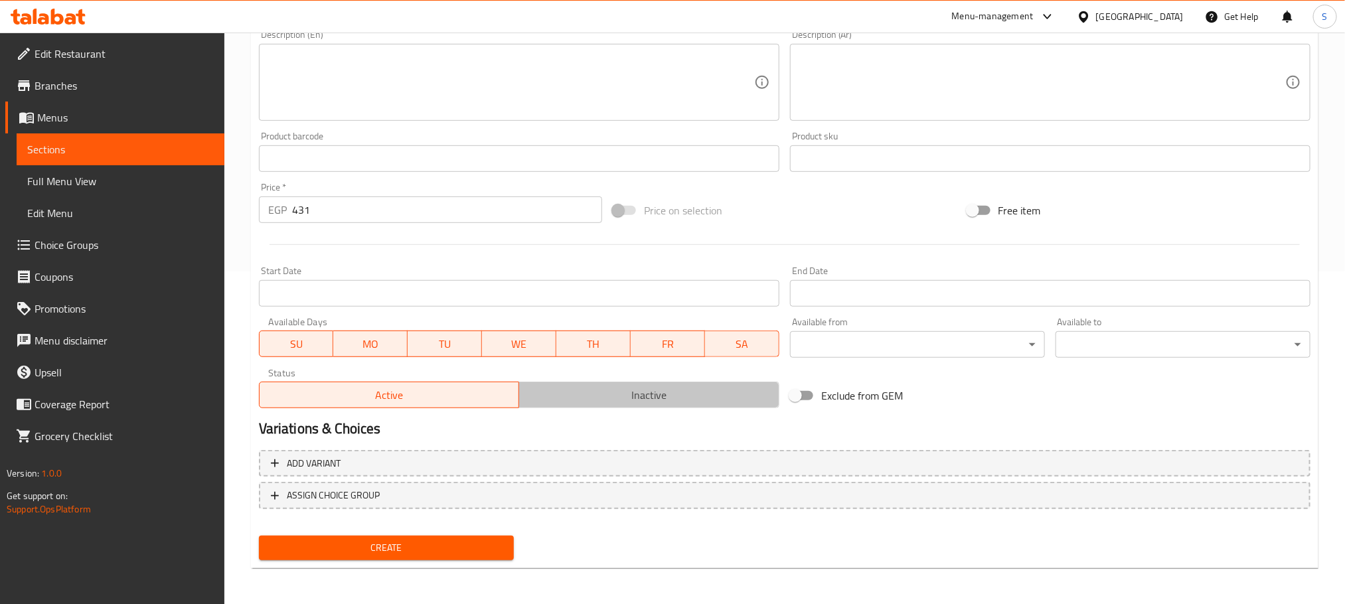
click at [638, 400] on span "Inactive" at bounding box center [649, 395] width 250 height 19
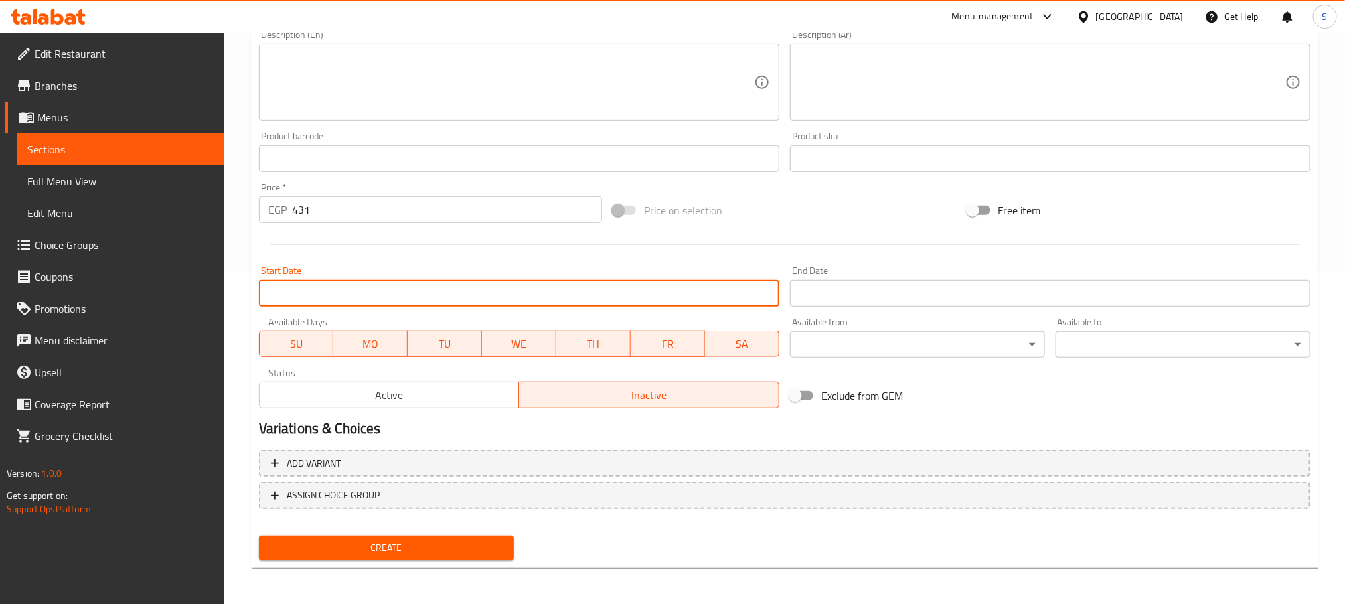
click at [450, 293] on input "Start Date" at bounding box center [519, 293] width 520 height 27
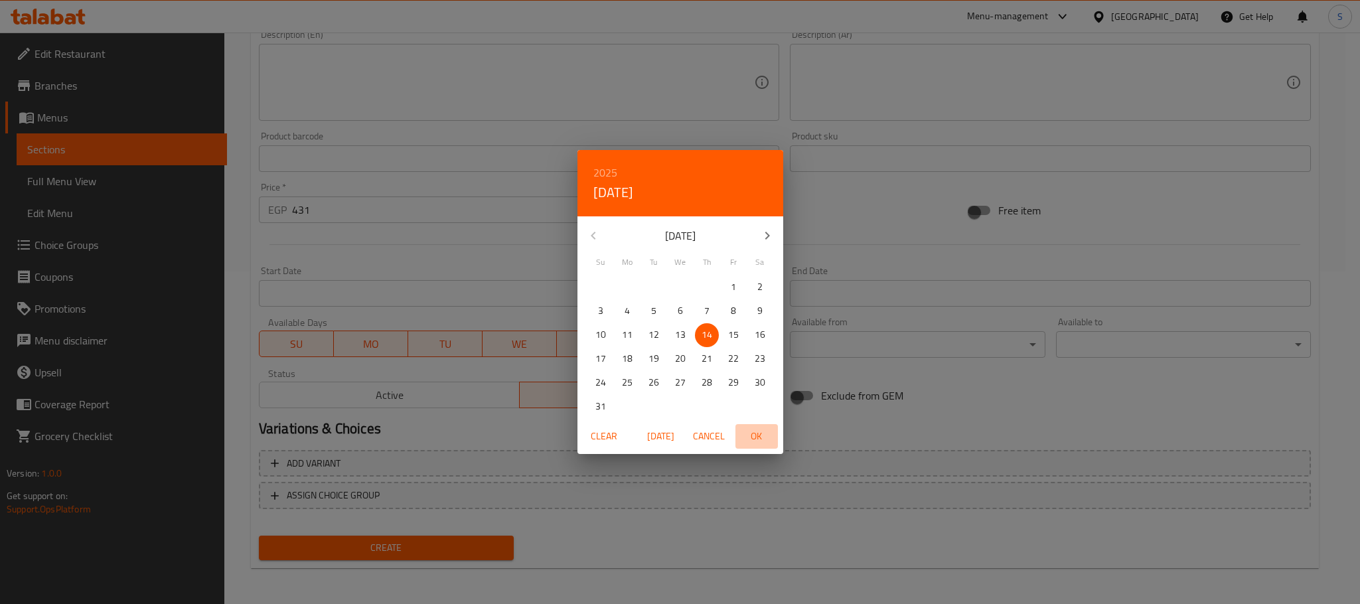
click at [753, 432] on span "OK" at bounding box center [757, 436] width 32 height 17
type input "[DATE]"
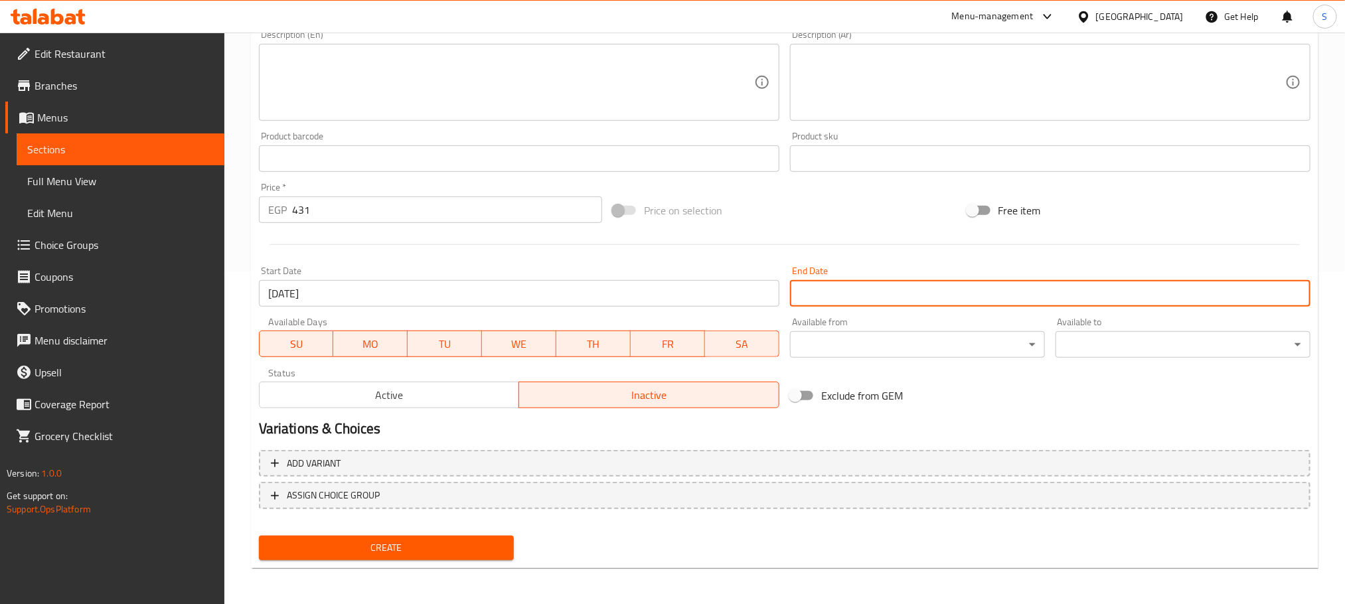
click at [822, 301] on input "Start Date" at bounding box center [1050, 293] width 520 height 27
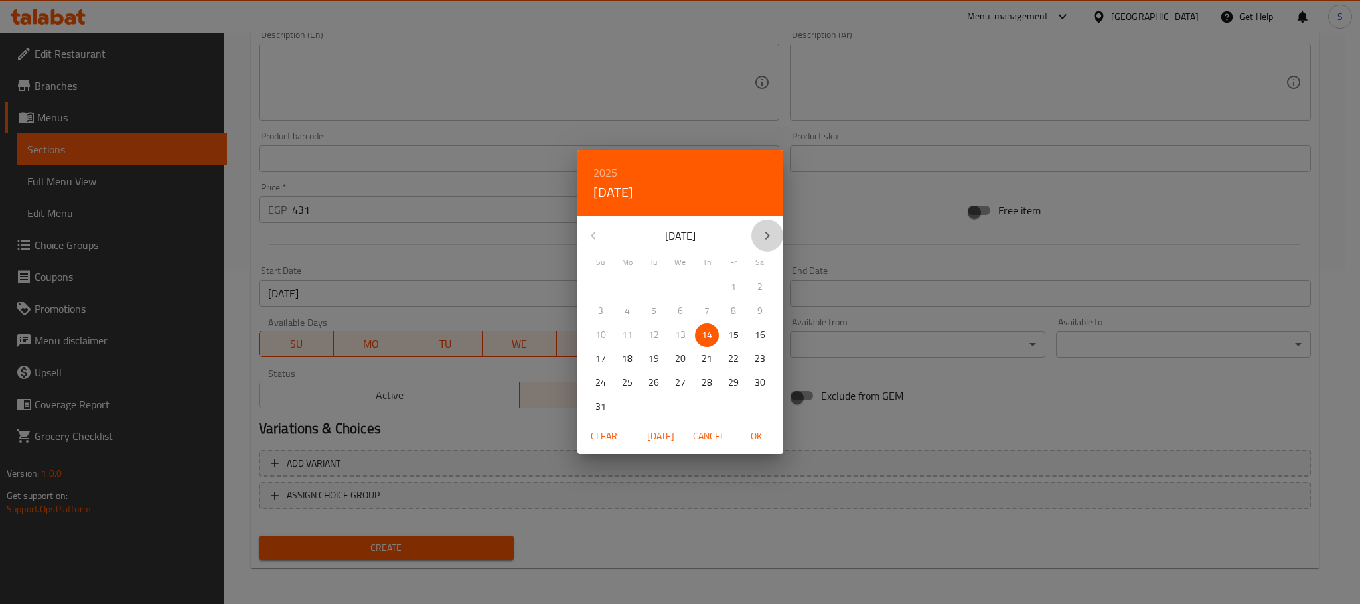
click at [763, 231] on icon "button" at bounding box center [767, 236] width 16 height 16
click at [727, 376] on span "31" at bounding box center [733, 382] width 24 height 17
click at [765, 437] on span "OK" at bounding box center [757, 436] width 32 height 17
type input "[DATE]"
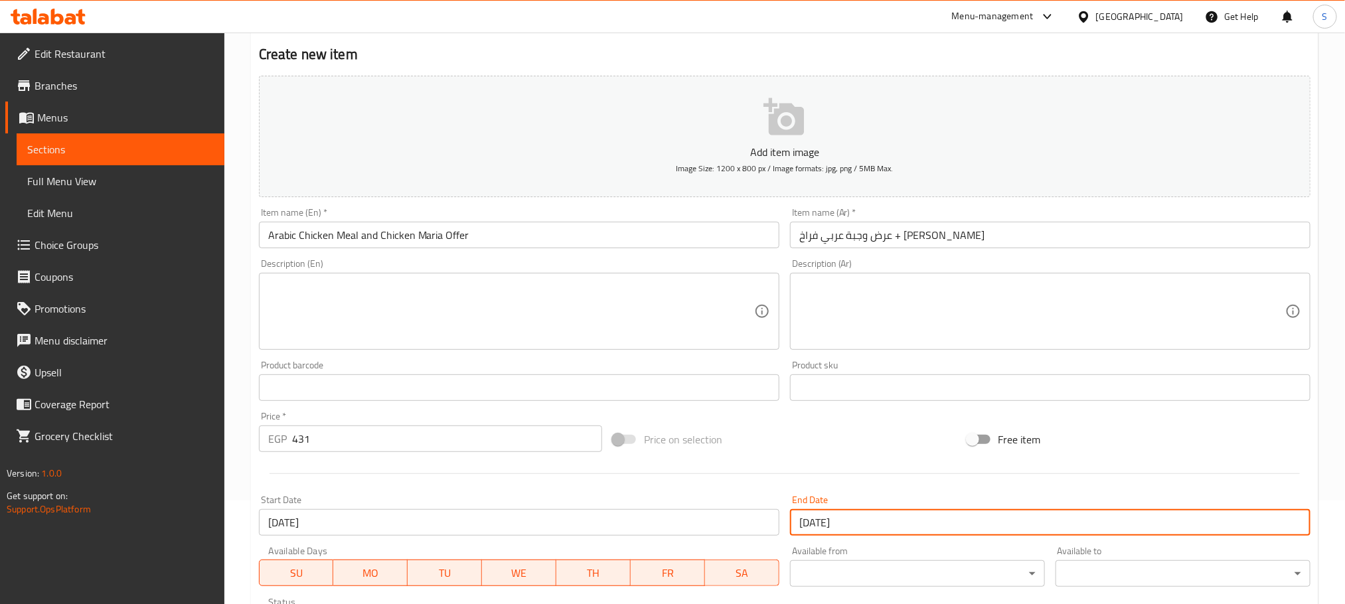
scroll to position [104, 0]
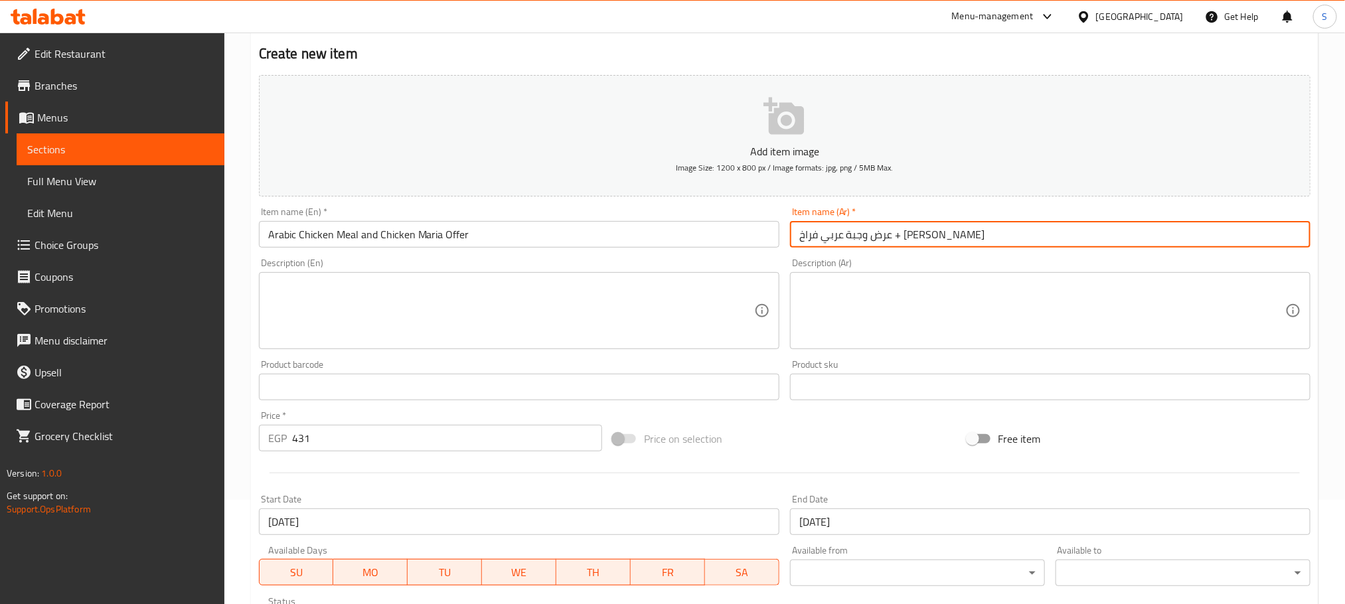
drag, startPoint x: 848, startPoint y: 239, endPoint x: 840, endPoint y: 242, distance: 8.4
click at [840, 242] on input "عرض وجبة عربي فراخ + [PERSON_NAME]" at bounding box center [1050, 234] width 520 height 27
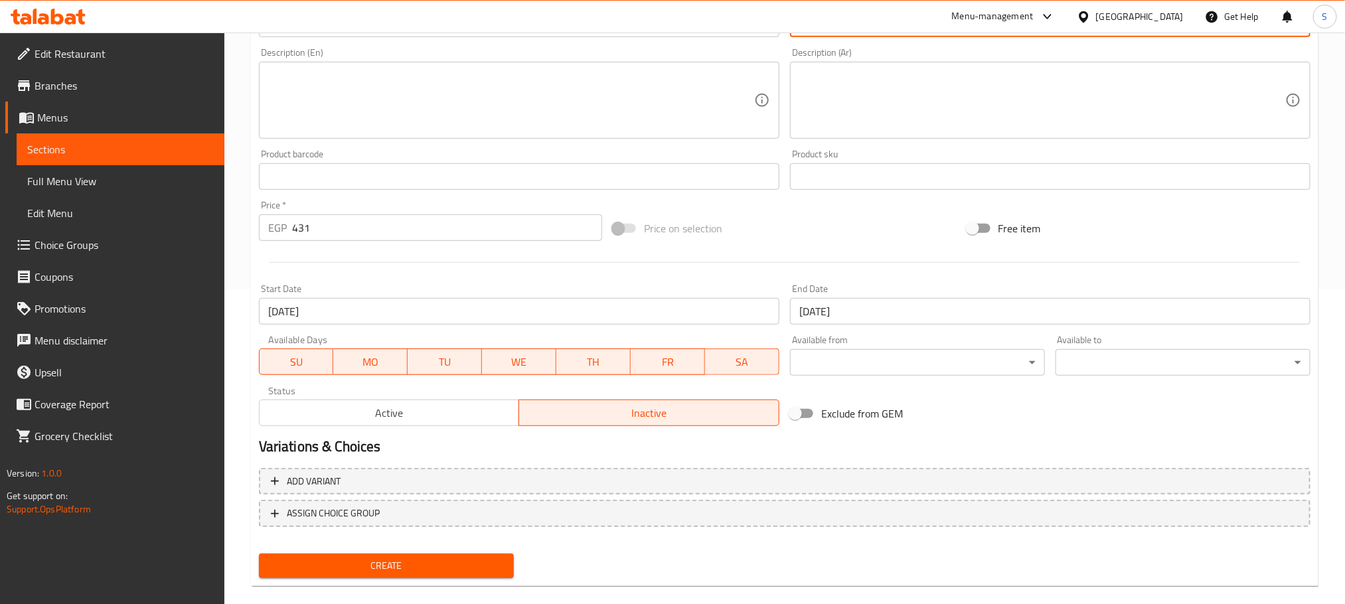
scroll to position [333, 0]
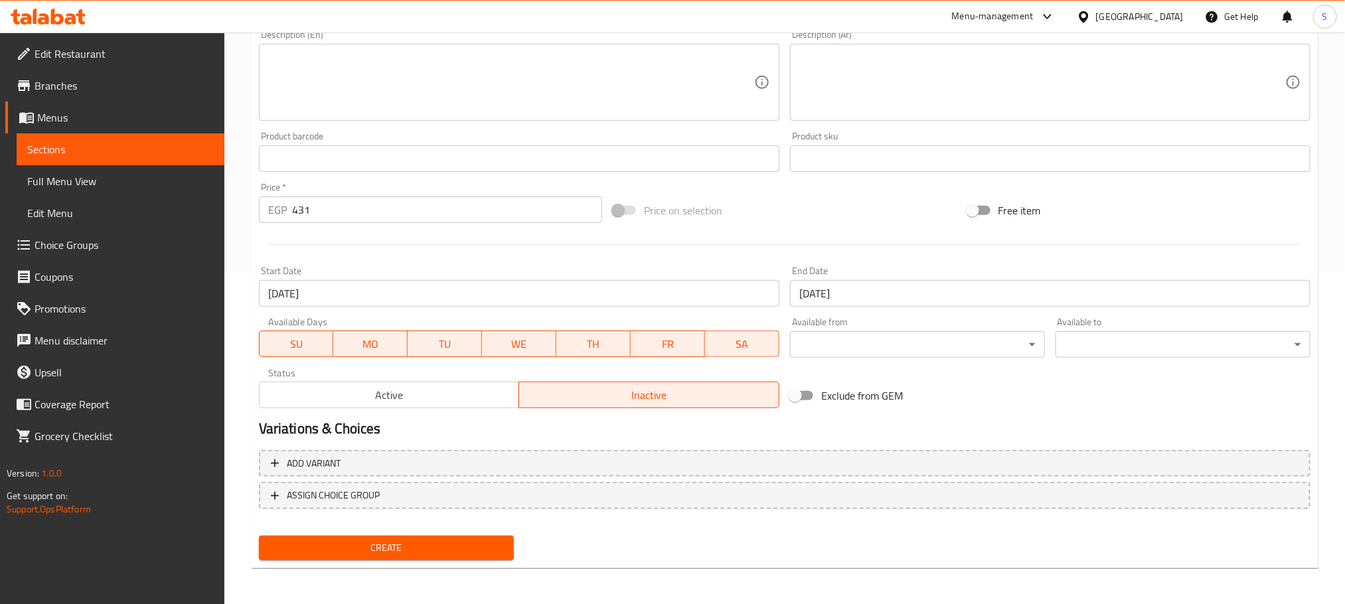
type input "عرض وجبة عربي فراخ وماريا فراخ"
click at [446, 546] on span "Create" at bounding box center [386, 548] width 234 height 17
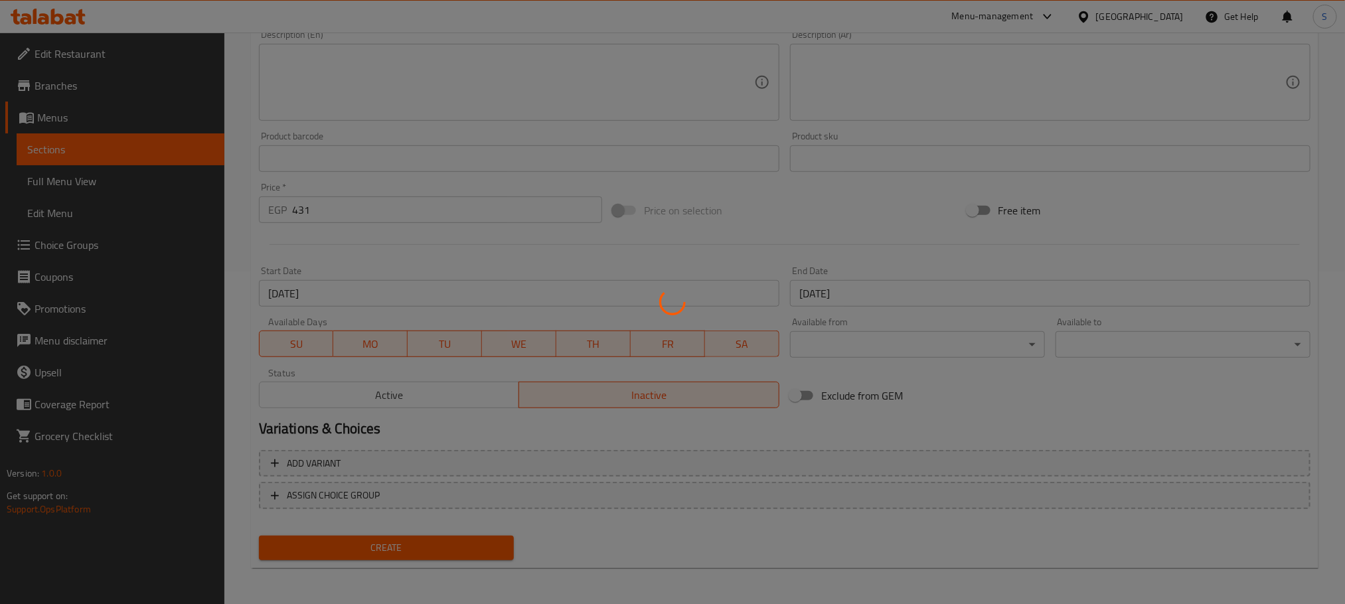
type input "0"
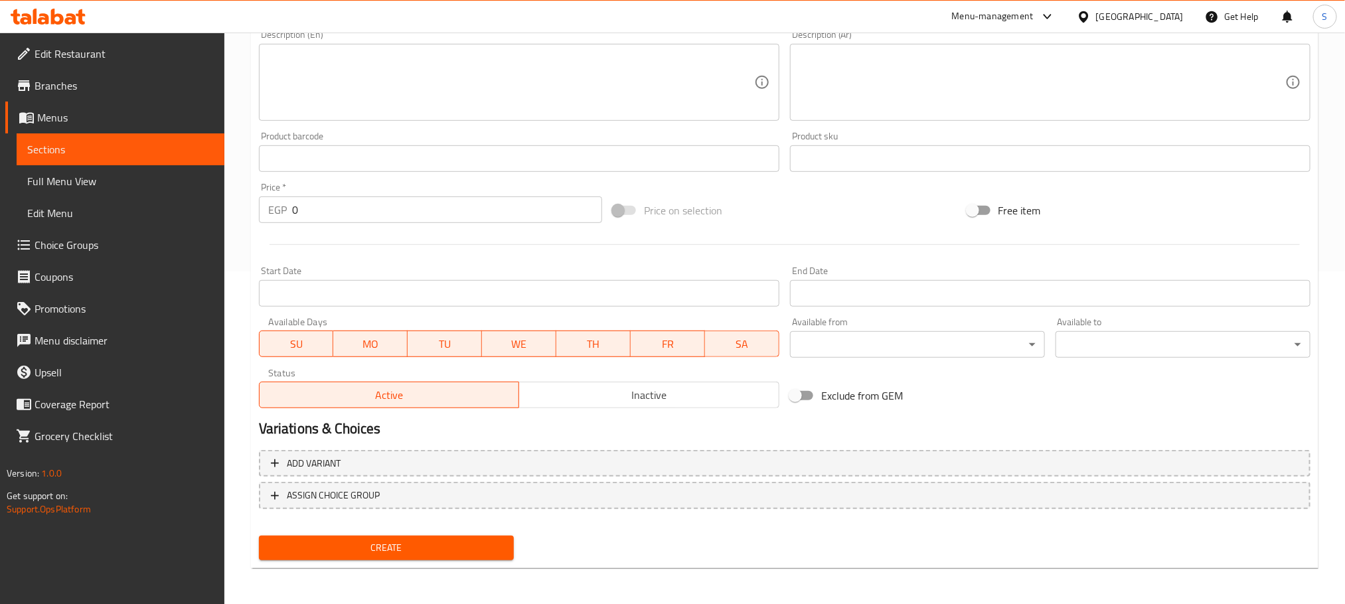
scroll to position [0, 0]
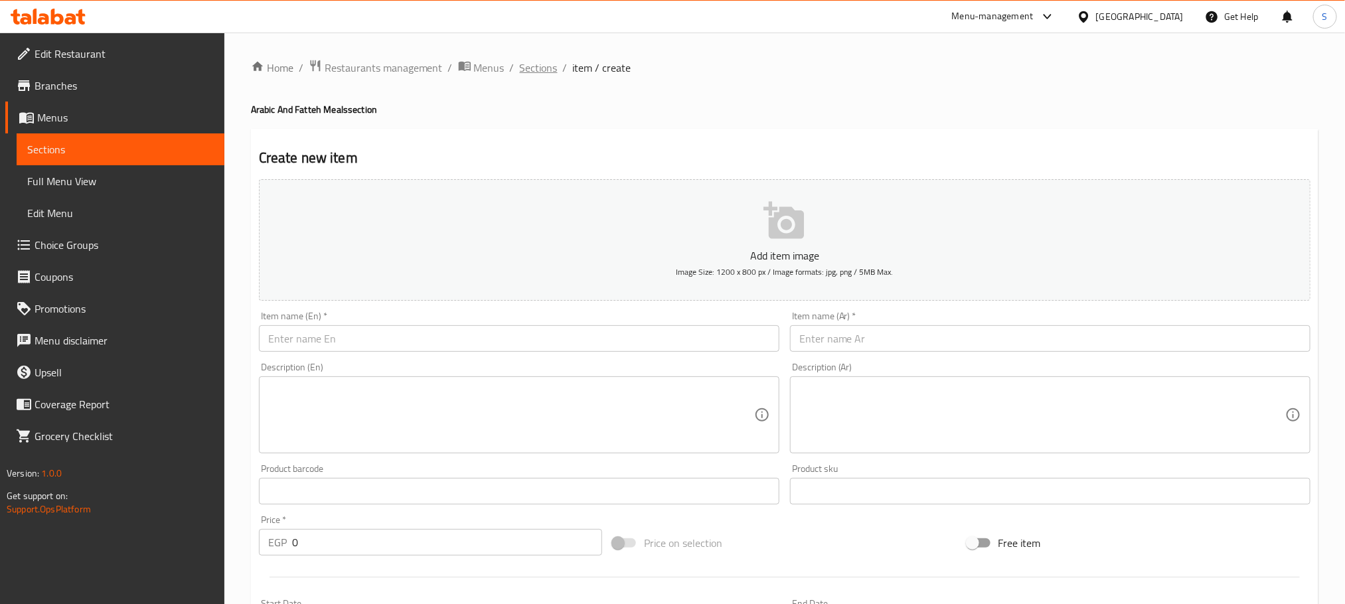
click at [532, 66] on span "Sections" at bounding box center [539, 68] width 38 height 16
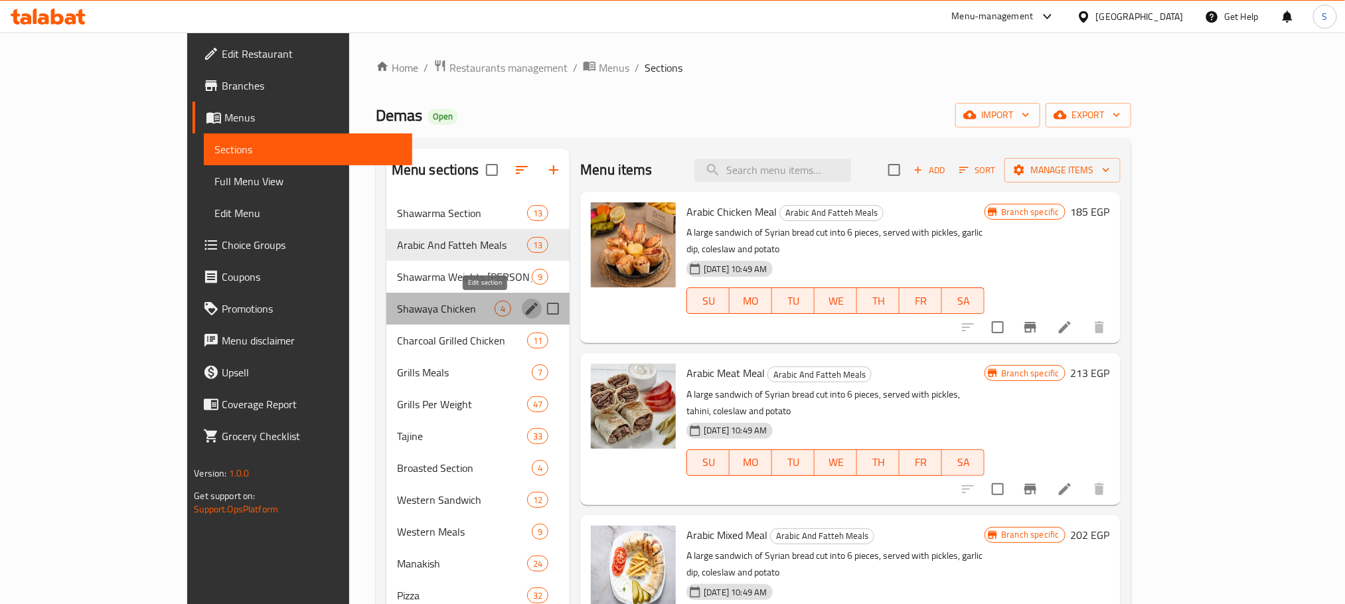
click at [524, 305] on icon "edit" at bounding box center [532, 309] width 16 height 16
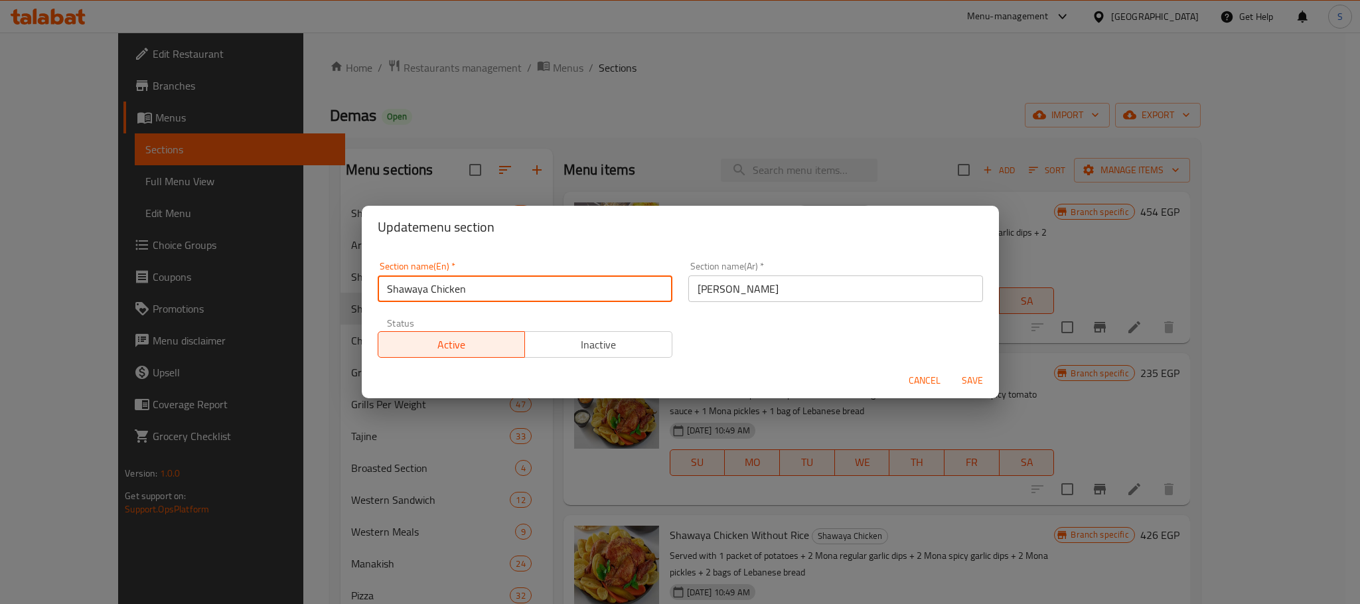
drag, startPoint x: 473, startPoint y: 285, endPoint x: 375, endPoint y: 291, distance: 97.7
click at [375, 291] on div "Section name(En)   * Shawaya Chicken Section name(En) *" at bounding box center [525, 282] width 311 height 56
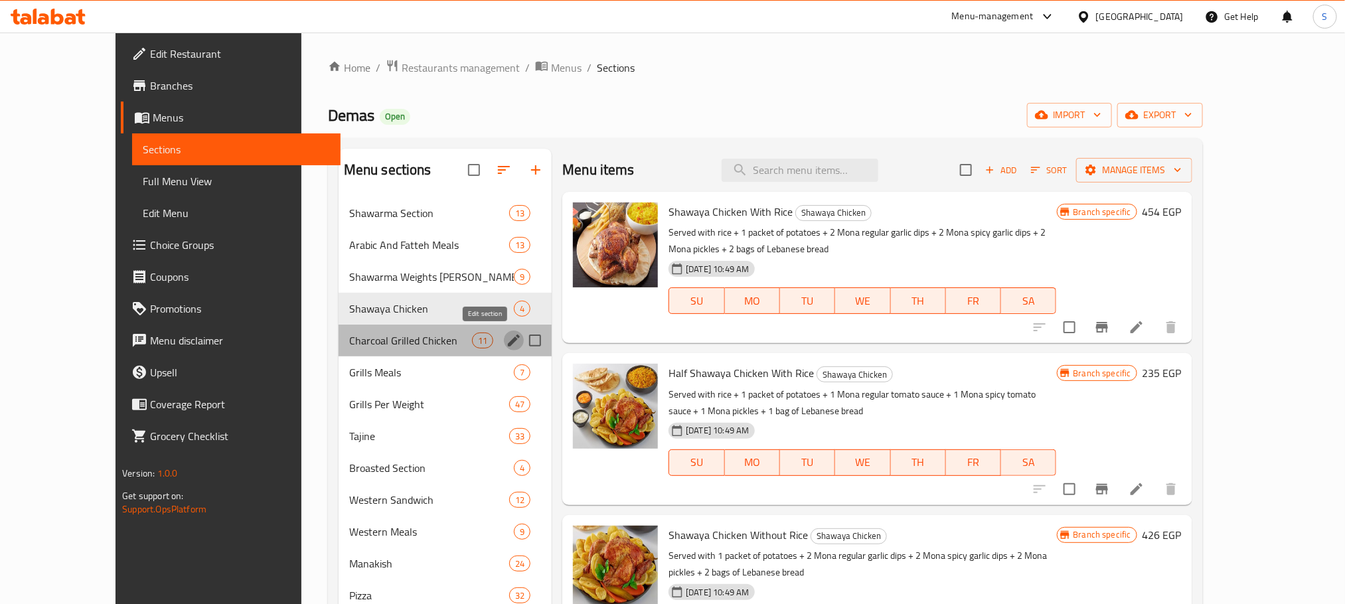
click at [506, 335] on icon "edit" at bounding box center [514, 341] width 16 height 16
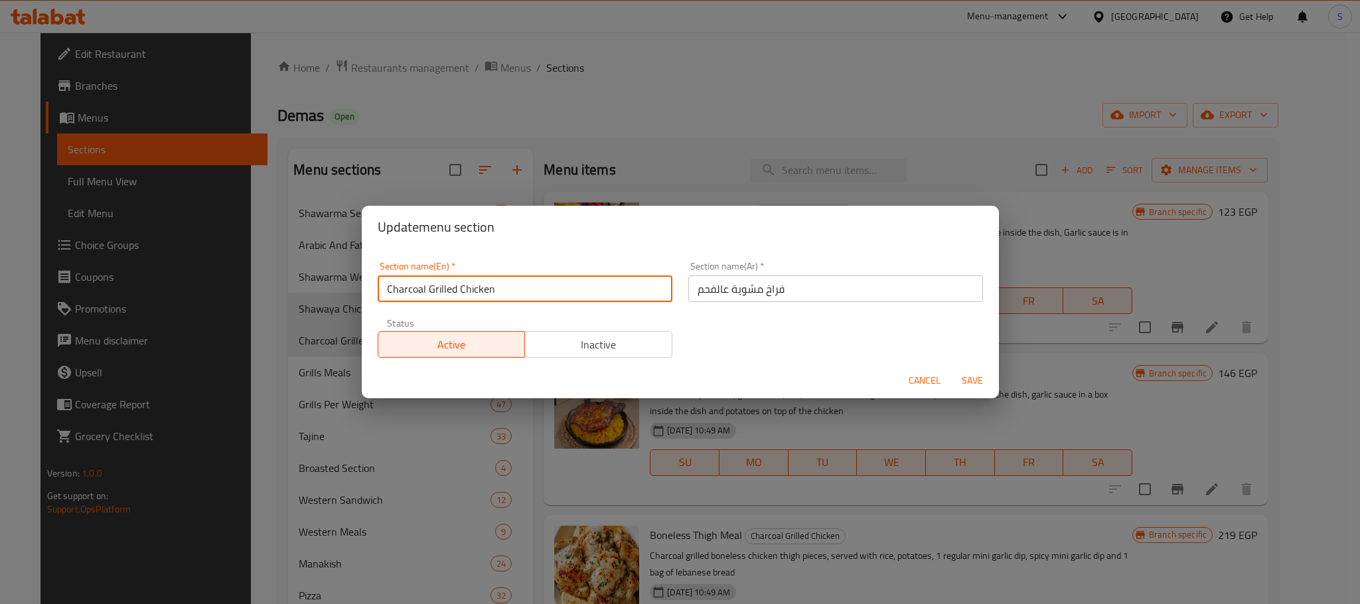
drag, startPoint x: 498, startPoint y: 291, endPoint x: 368, endPoint y: 293, distance: 130.1
click at [368, 293] on div "Section name(En)   * Charcoal Grilled Chicken Section name(En) * Section name(A…" at bounding box center [680, 305] width 637 height 115
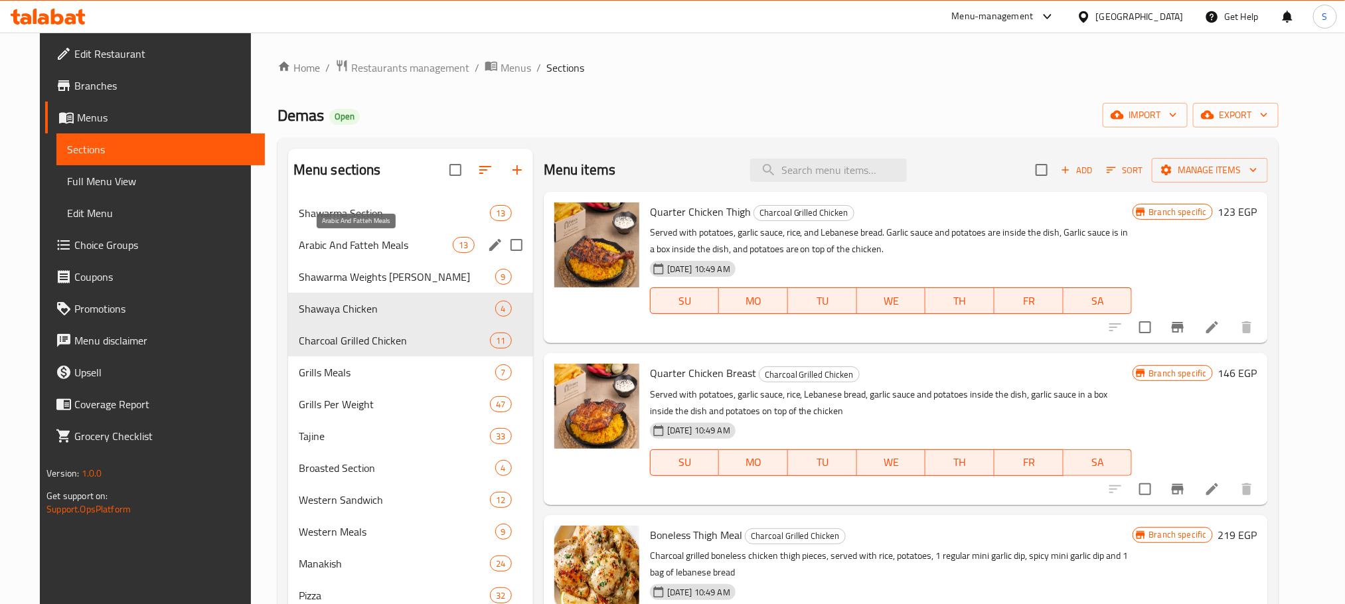
click at [388, 238] on span "Arabic And Fatteh Meals" at bounding box center [376, 245] width 155 height 16
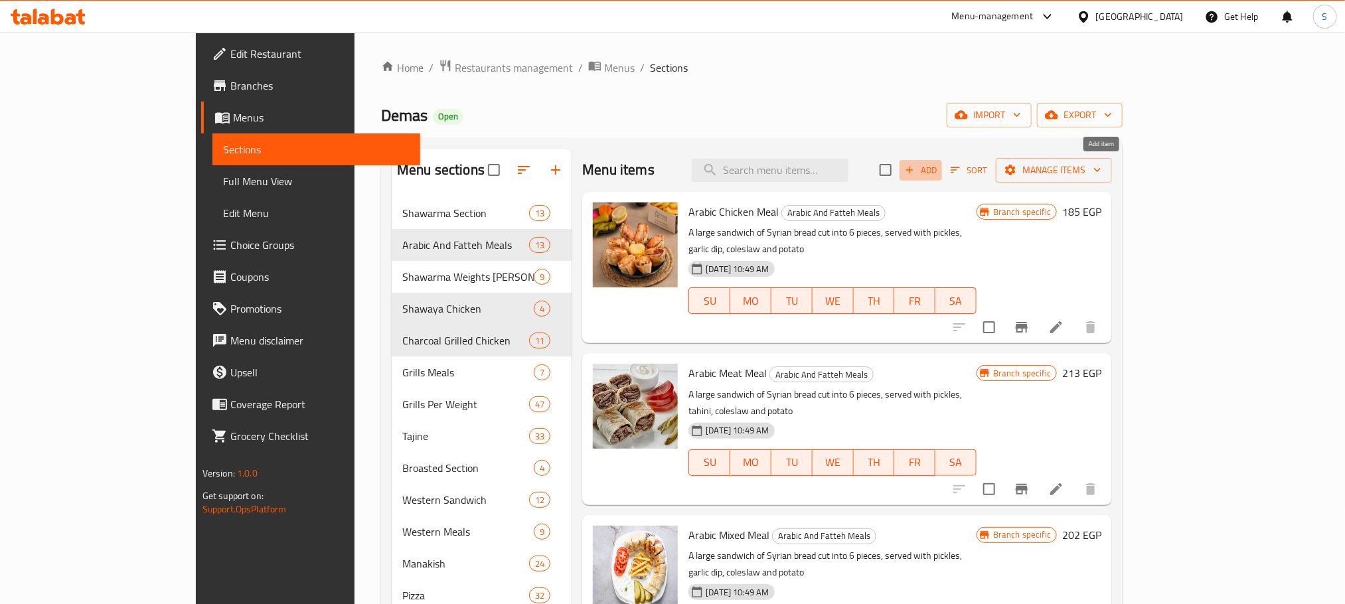
click at [915, 174] on icon "button" at bounding box center [909, 170] width 12 height 12
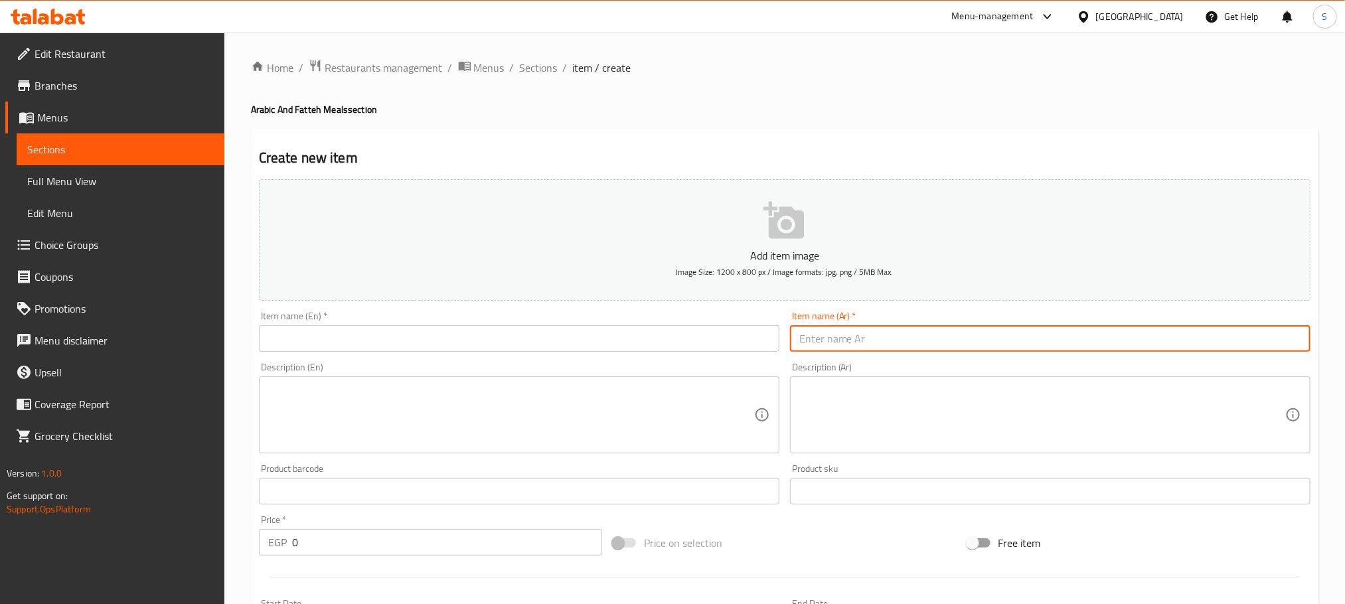
click at [882, 336] on input "text" at bounding box center [1050, 338] width 520 height 27
type input "u"
paste input "وجبة عربي لحمة + فتة شاورما لحمة"
click at [874, 341] on input "عرض وجبة عربي لحمة + فتة شاورما لحمة" at bounding box center [1050, 338] width 520 height 27
type input "عرض وجبة عربي لحمة وفتة شاورما لحمة"
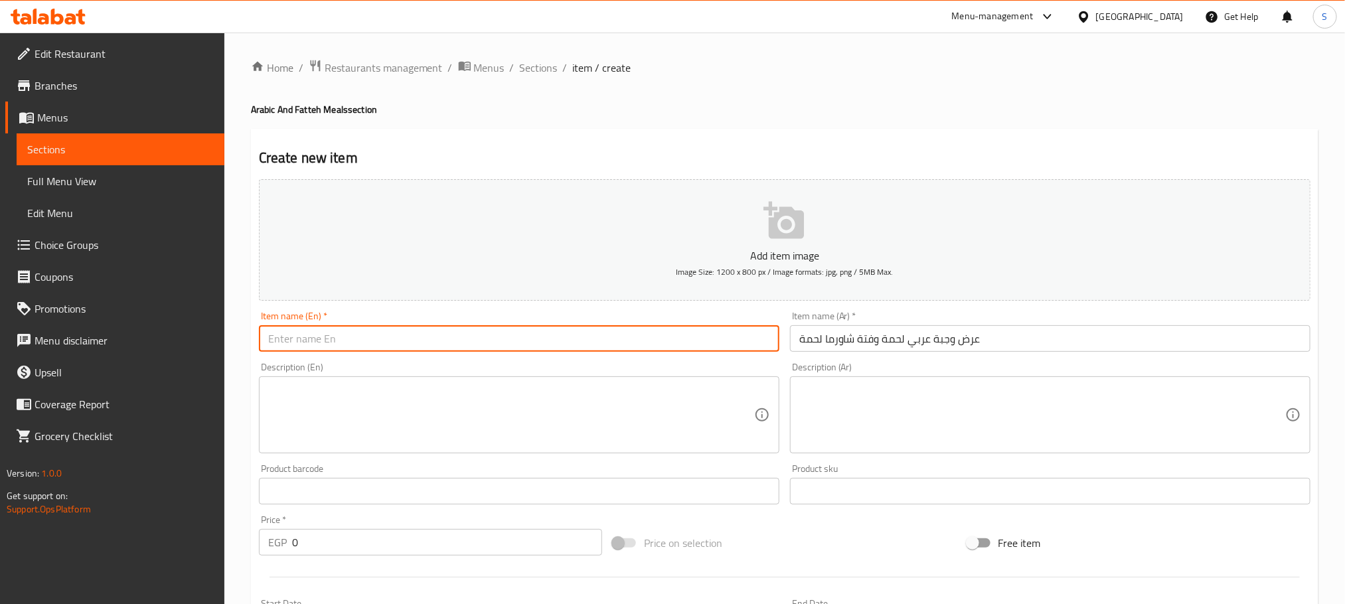
click at [502, 335] on input "text" at bounding box center [519, 338] width 520 height 27
click at [405, 334] on input "text" at bounding box center [519, 338] width 520 height 27
paste input "Arabic Meat Meal"
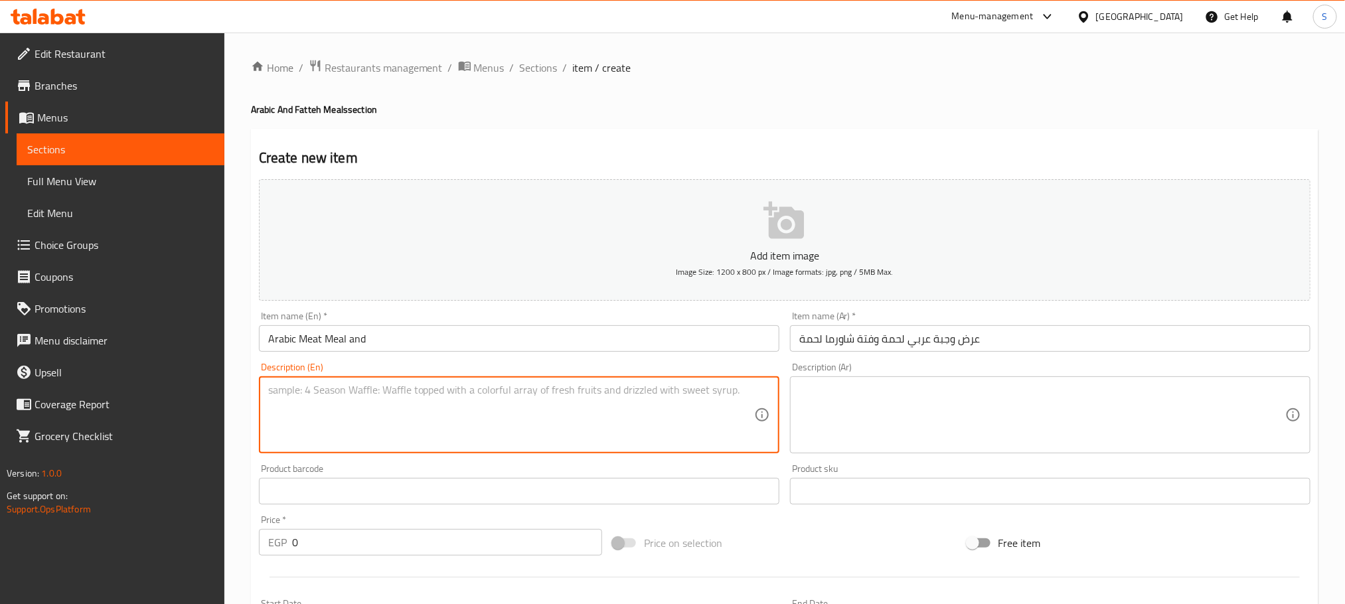
click at [452, 412] on textarea at bounding box center [511, 415] width 486 height 63
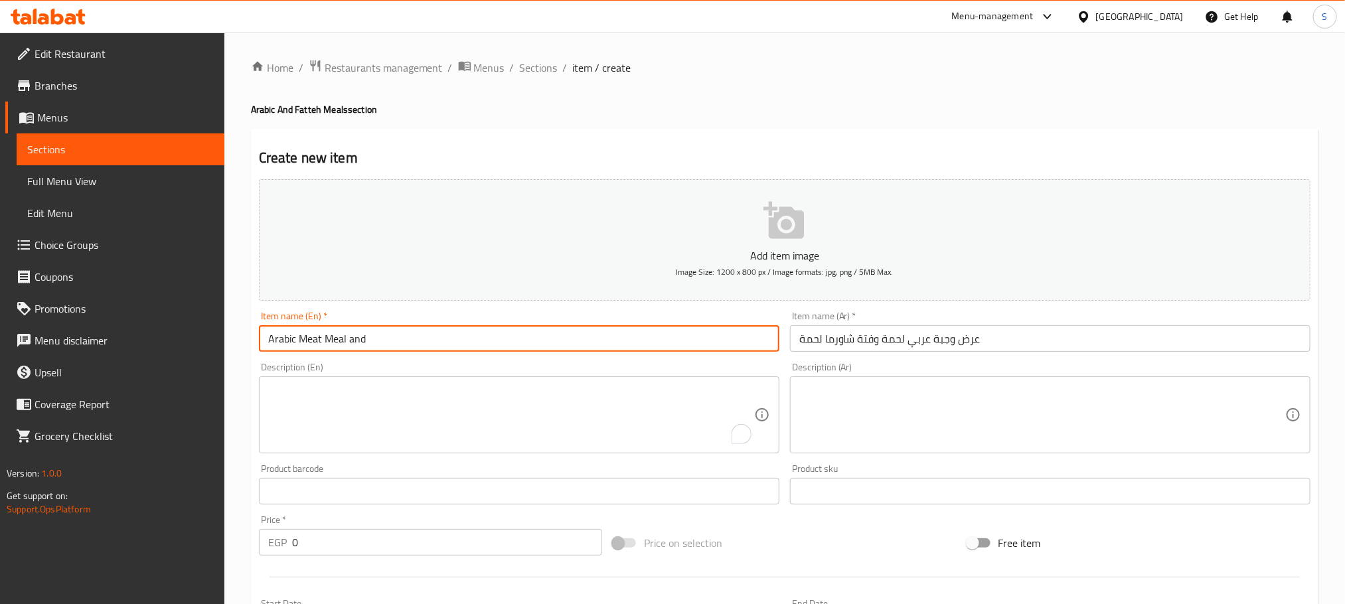
click at [425, 342] on input "Arabic Meat Meal and" at bounding box center [519, 338] width 520 height 27
paste input "Meat Shawarma Fatteh"
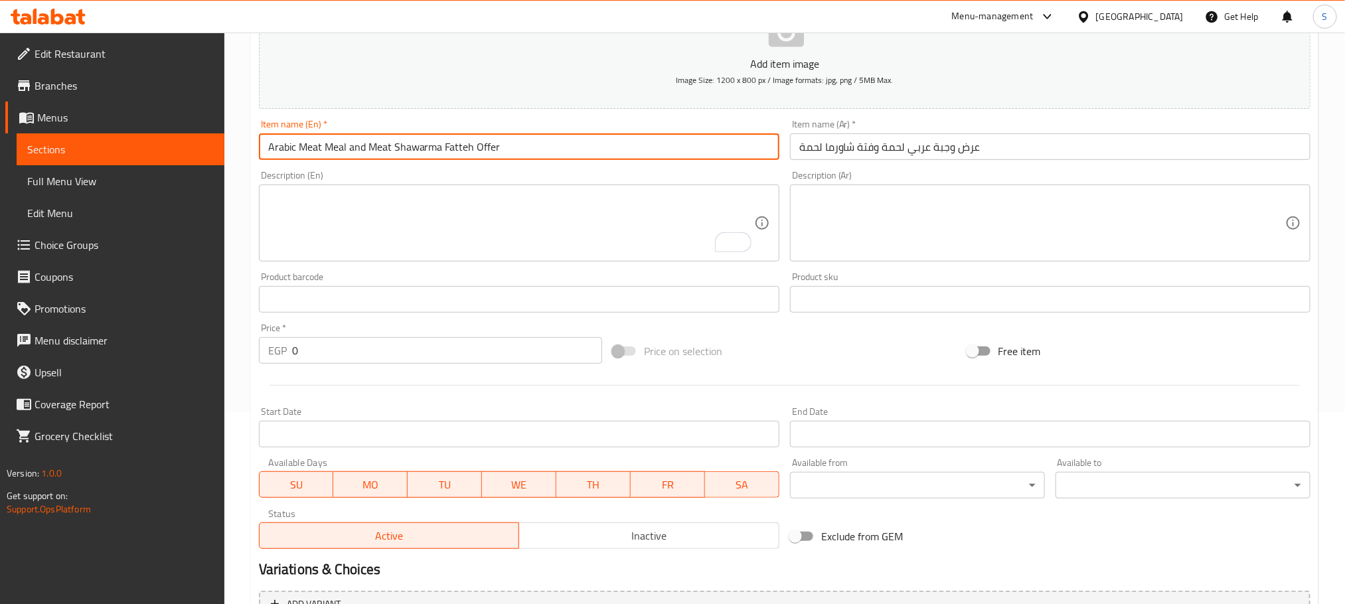
type input "Arabic Meat Meal and Meat Shawarma Fatteh Offer"
click at [682, 536] on span "Inactive" at bounding box center [649, 535] width 250 height 19
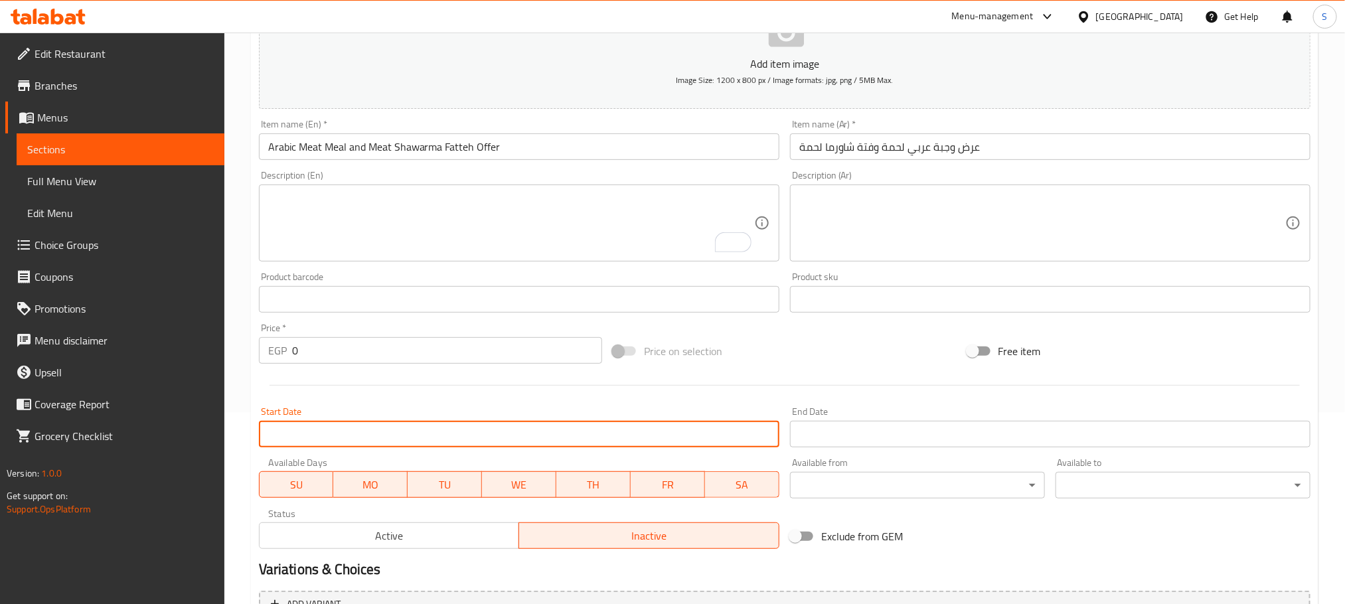
click at [542, 438] on input "Start Date" at bounding box center [519, 434] width 520 height 27
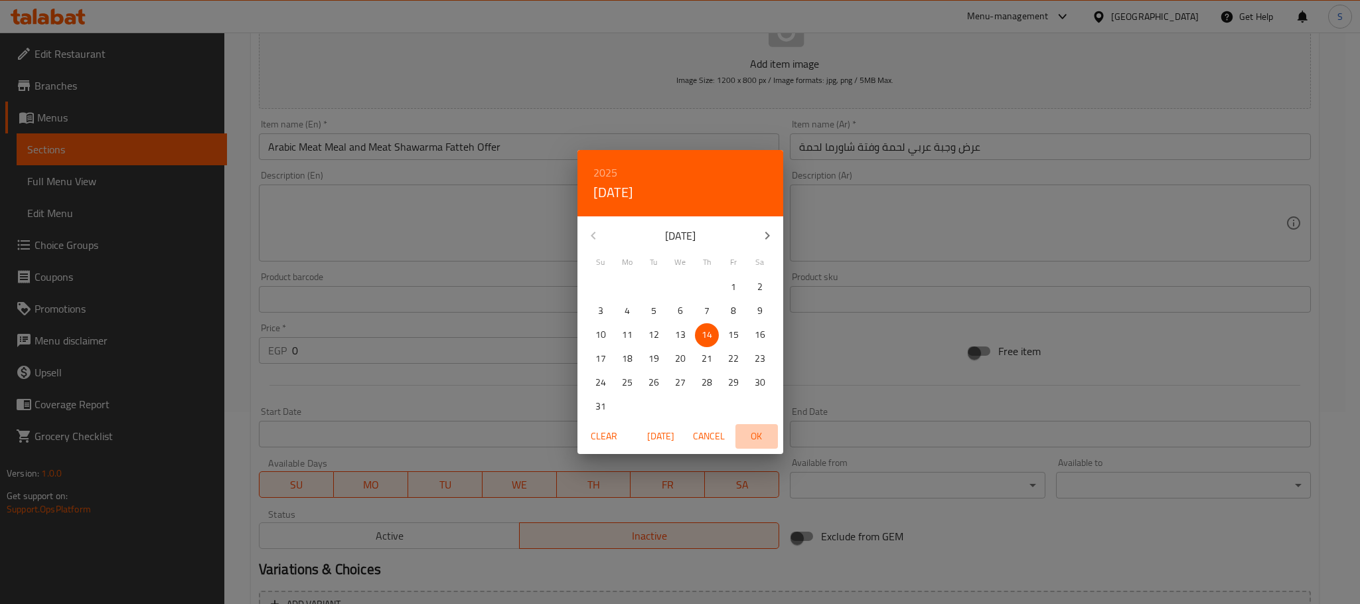
click at [759, 442] on span "OK" at bounding box center [757, 436] width 32 height 17
type input "[DATE]"
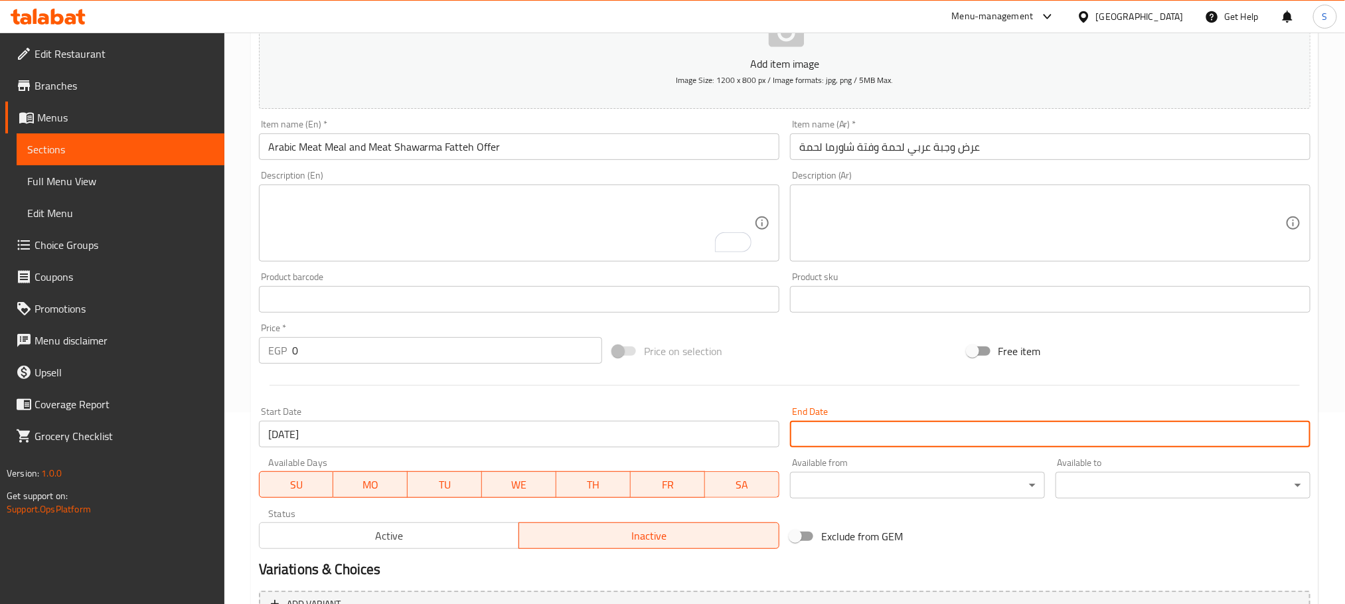
click at [842, 445] on input "Start Date" at bounding box center [1050, 434] width 520 height 27
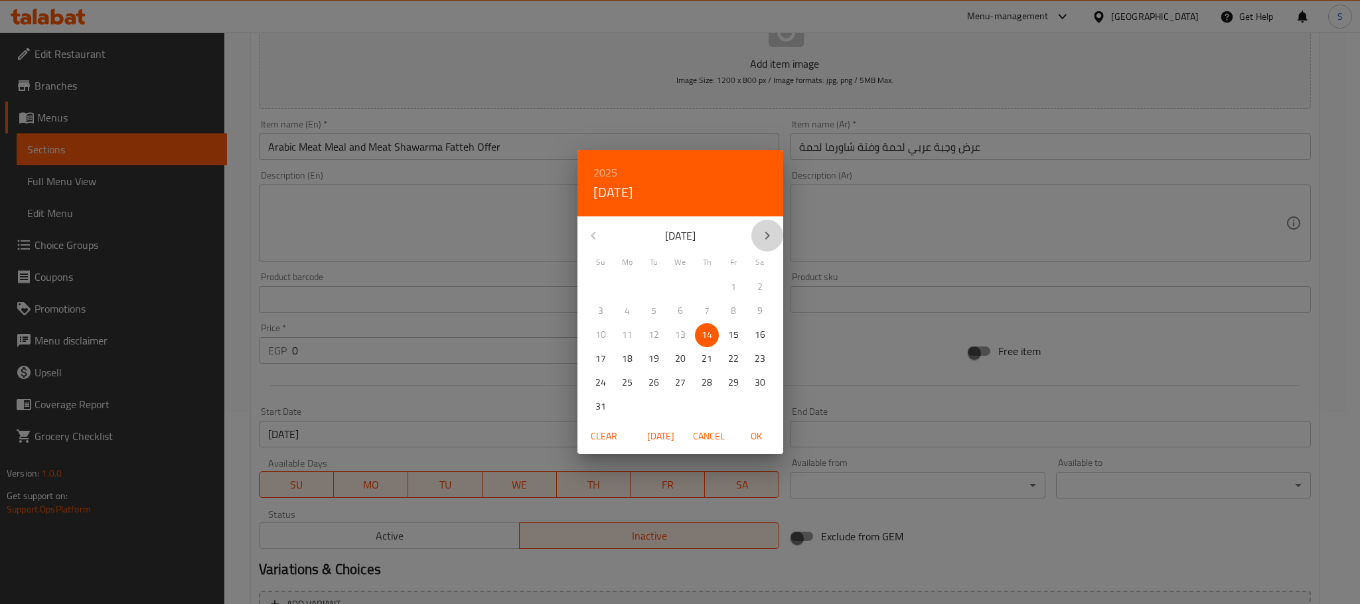
click at [771, 230] on icon "button" at bounding box center [767, 236] width 16 height 16
click at [725, 376] on span "31" at bounding box center [733, 382] width 24 height 17
click at [755, 435] on span "OK" at bounding box center [757, 436] width 32 height 17
type input "[DATE]"
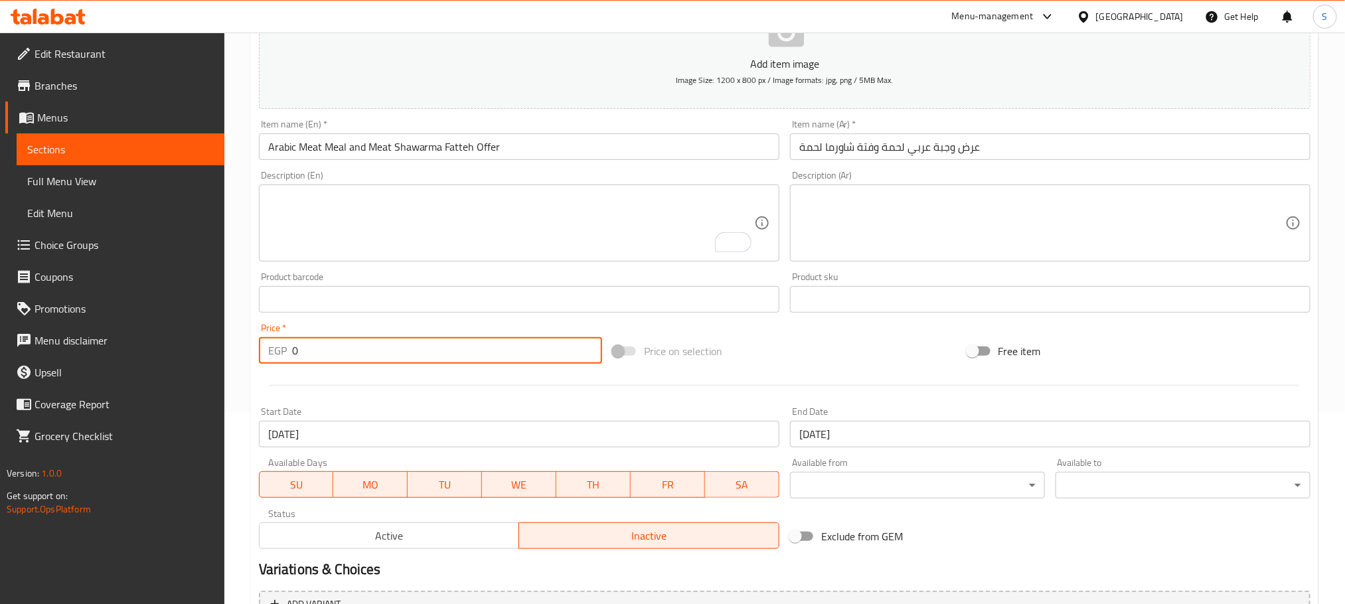
drag, startPoint x: 303, startPoint y: 353, endPoint x: 285, endPoint y: 356, distance: 18.2
click at [285, 356] on div "EGP 0 Price *" at bounding box center [430, 350] width 343 height 27
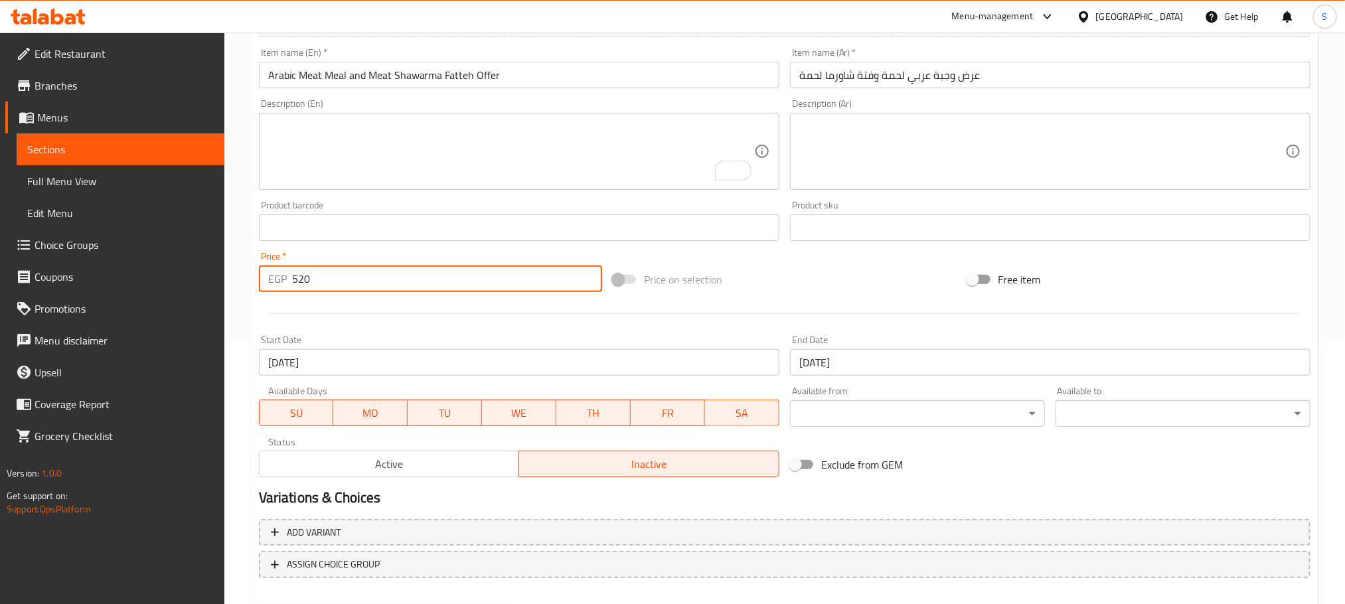
scroll to position [333, 0]
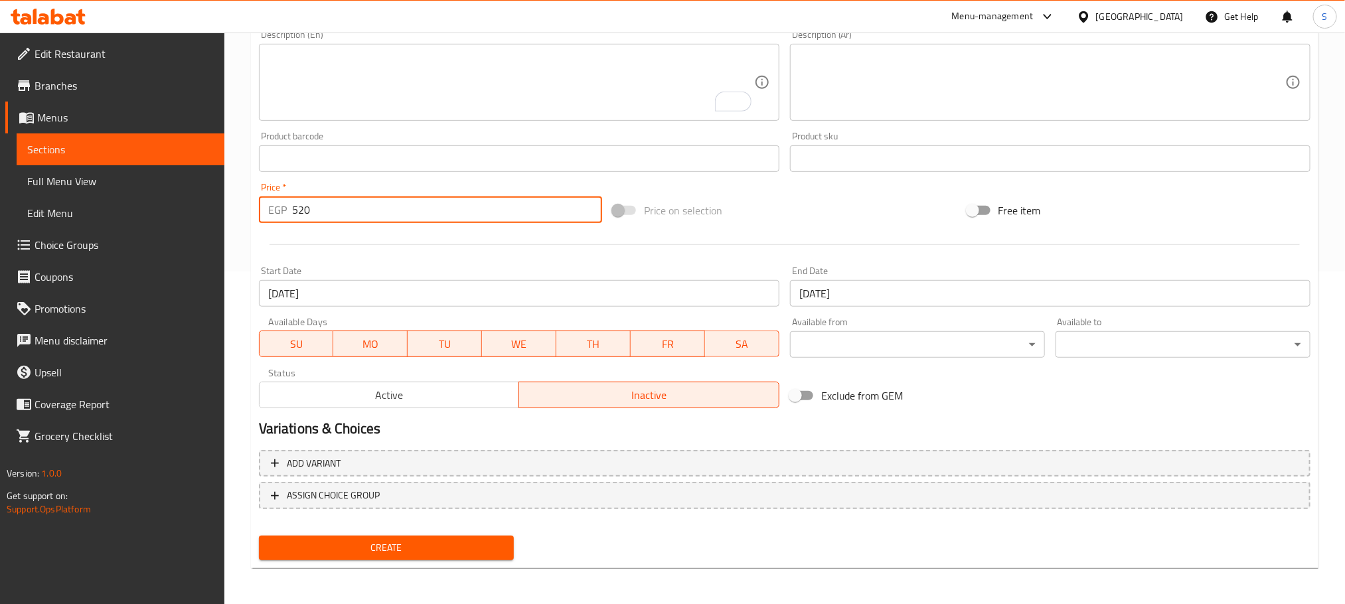
type input "520"
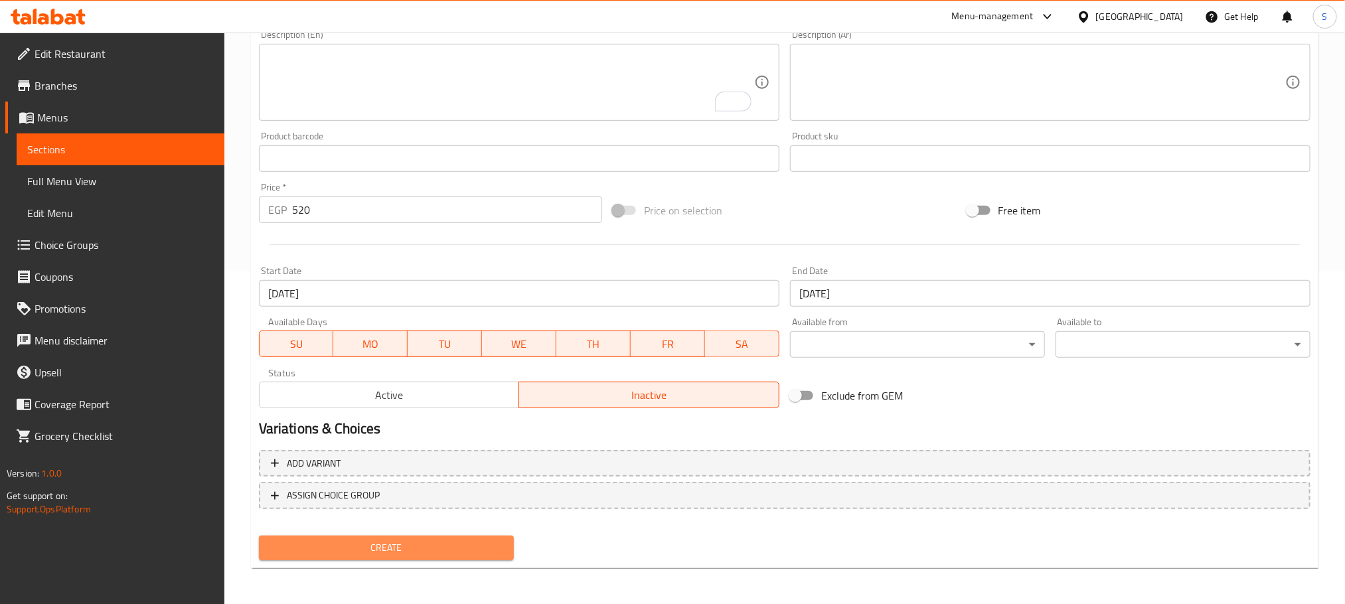
click at [426, 542] on span "Create" at bounding box center [386, 548] width 234 height 17
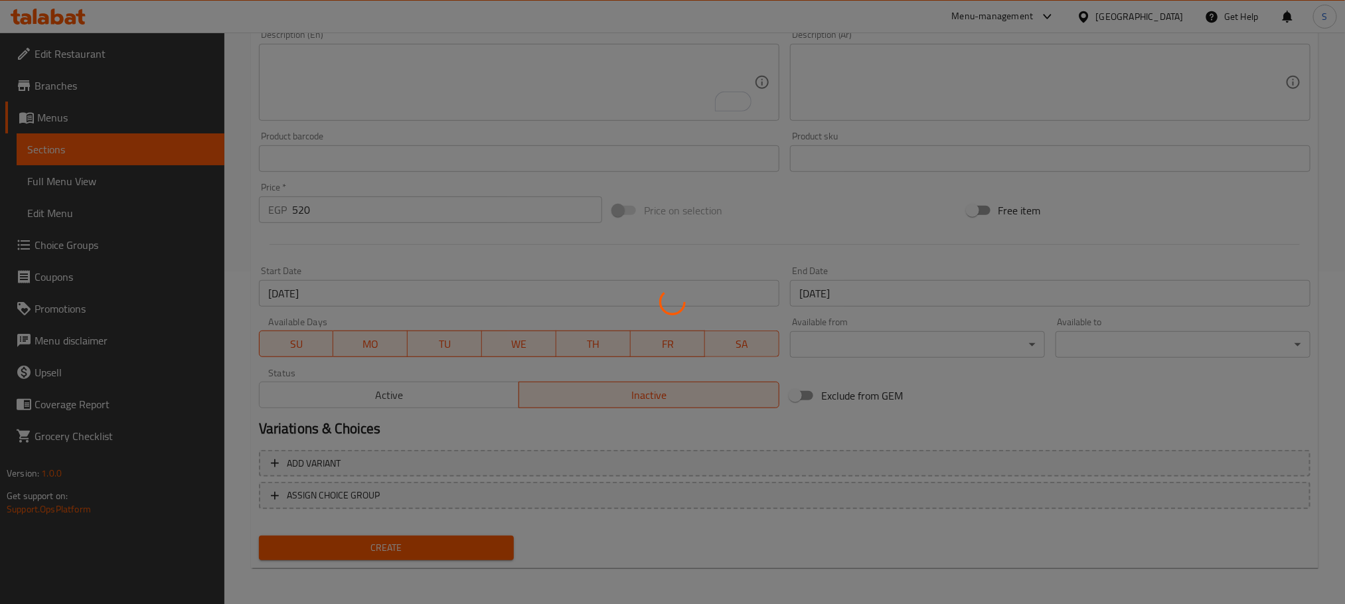
type input "0"
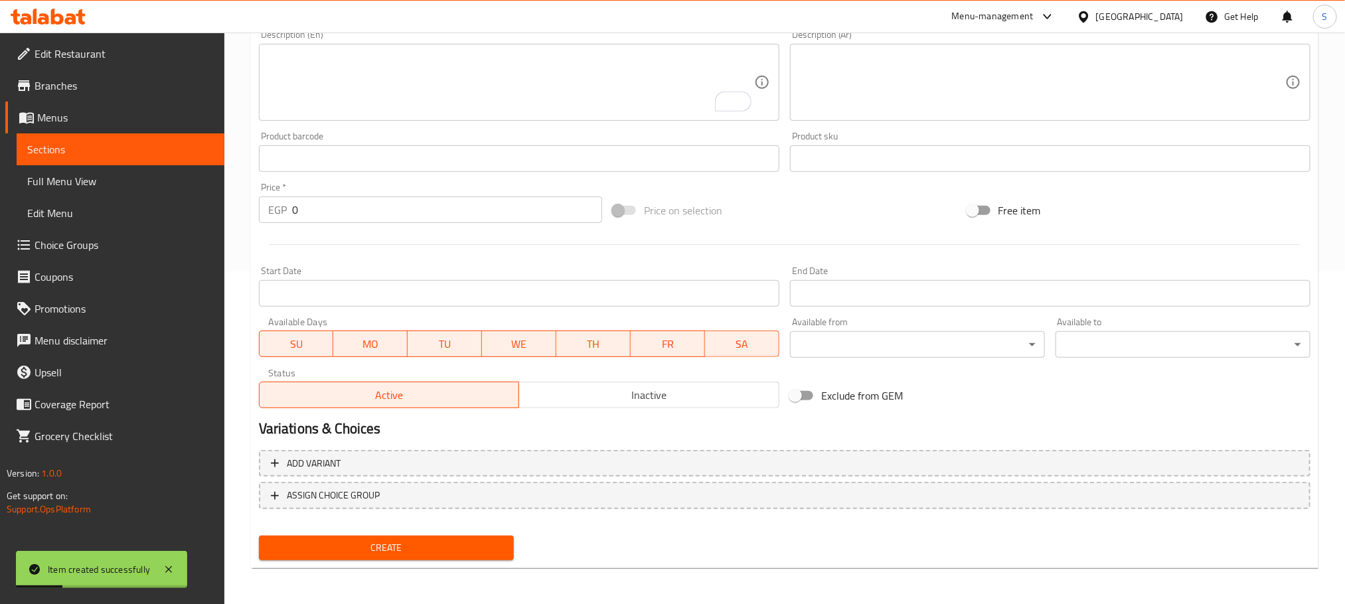
scroll to position [48, 0]
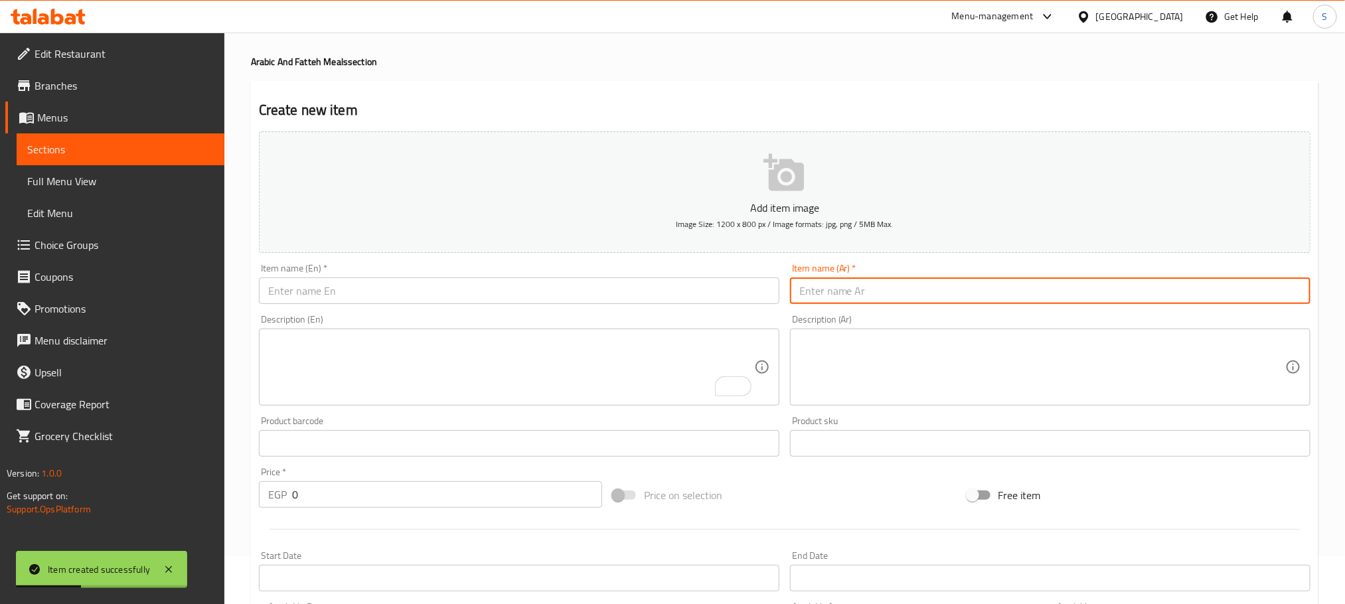
click at [884, 301] on input "text" at bounding box center [1050, 290] width 520 height 27
paste input "وجبة عربي فراخ + فتة شاورما فراخ"
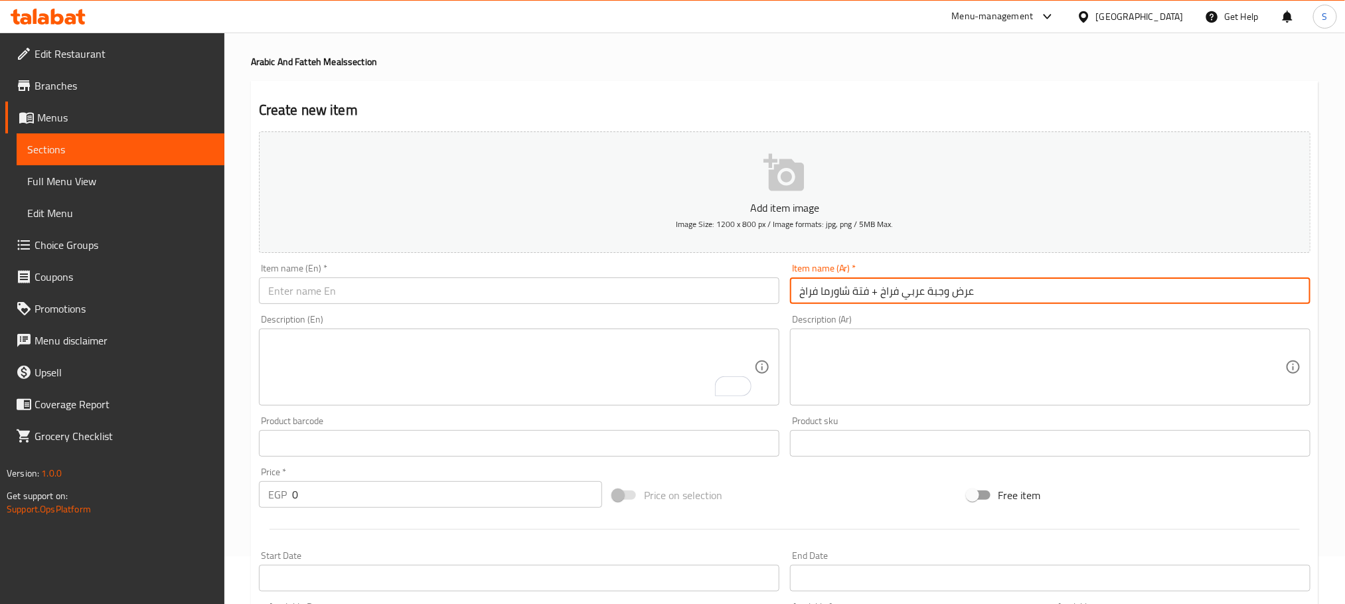
drag, startPoint x: 876, startPoint y: 293, endPoint x: 867, endPoint y: 293, distance: 9.3
click at [867, 293] on input "عرض وجبة عربي فراخ + فتة شاورما فراخ" at bounding box center [1050, 290] width 520 height 27
type input "عرض وجبة عربي فراخ وفتة شاورما فراخ"
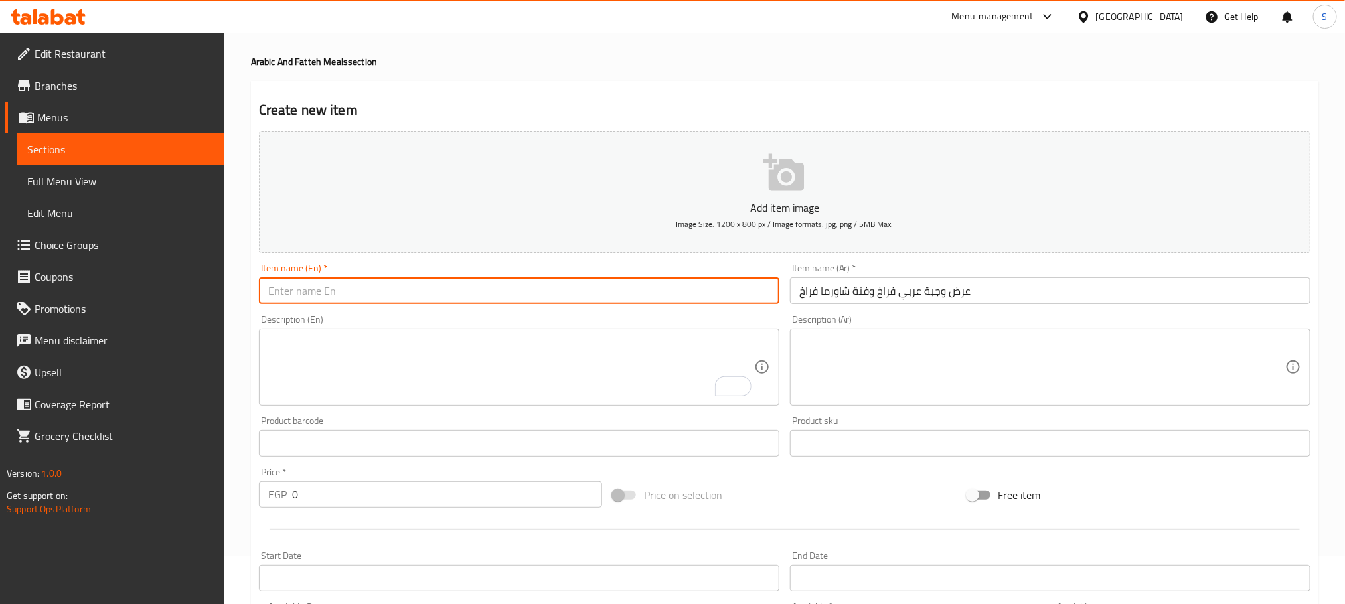
click at [416, 293] on input "text" at bounding box center [519, 290] width 520 height 27
click at [370, 287] on input "text" at bounding box center [519, 290] width 520 height 27
paste input "Arabic Chicken Meal"
drag, startPoint x: 439, startPoint y: 289, endPoint x: 378, endPoint y: 287, distance: 60.4
click at [378, 287] on input "Arabic Chicken Meal and Chicken Maria Offer" at bounding box center [519, 290] width 520 height 27
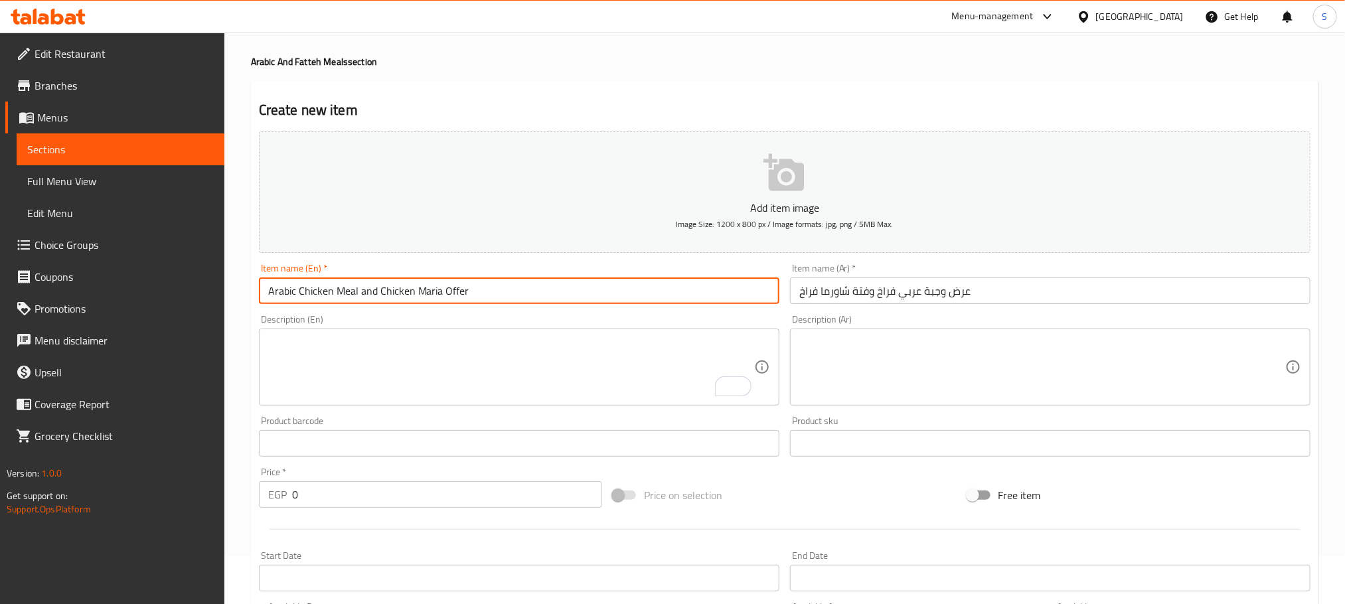
paste input "Shawarma Fatteh"
type input "Arabic Chicken Meal and Chicken Shawarma Fatteh Offer"
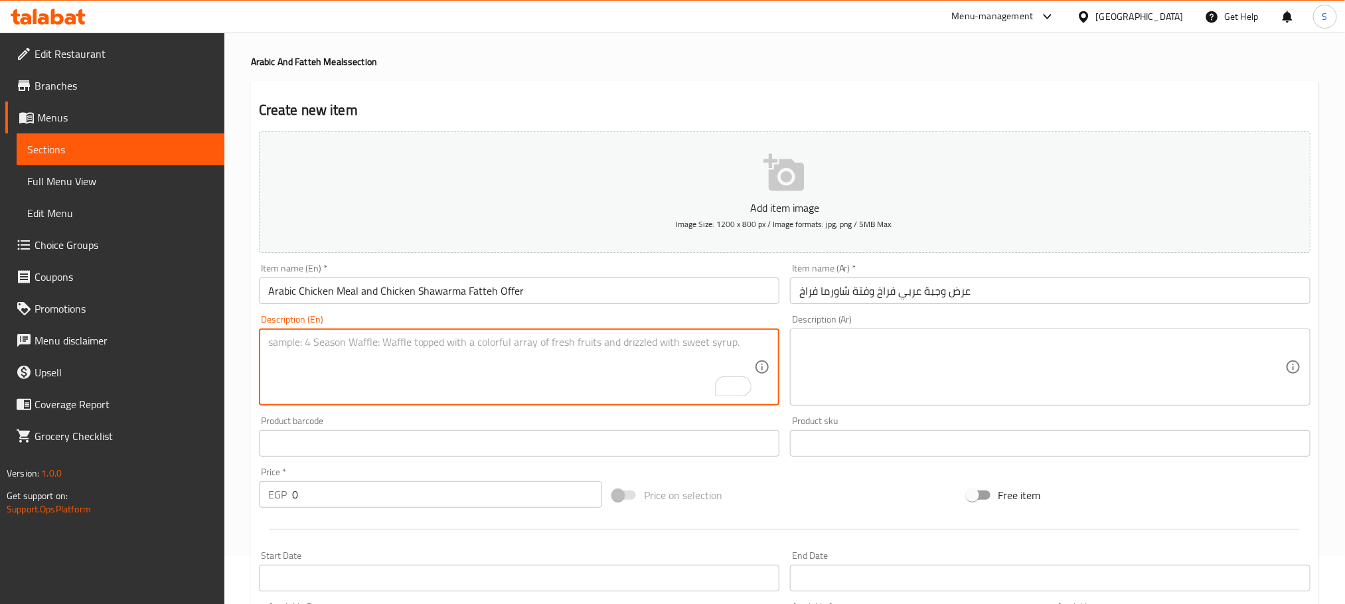
click at [536, 349] on textarea "To enrich screen reader interactions, please activate Accessibility in Grammarl…" at bounding box center [511, 367] width 486 height 63
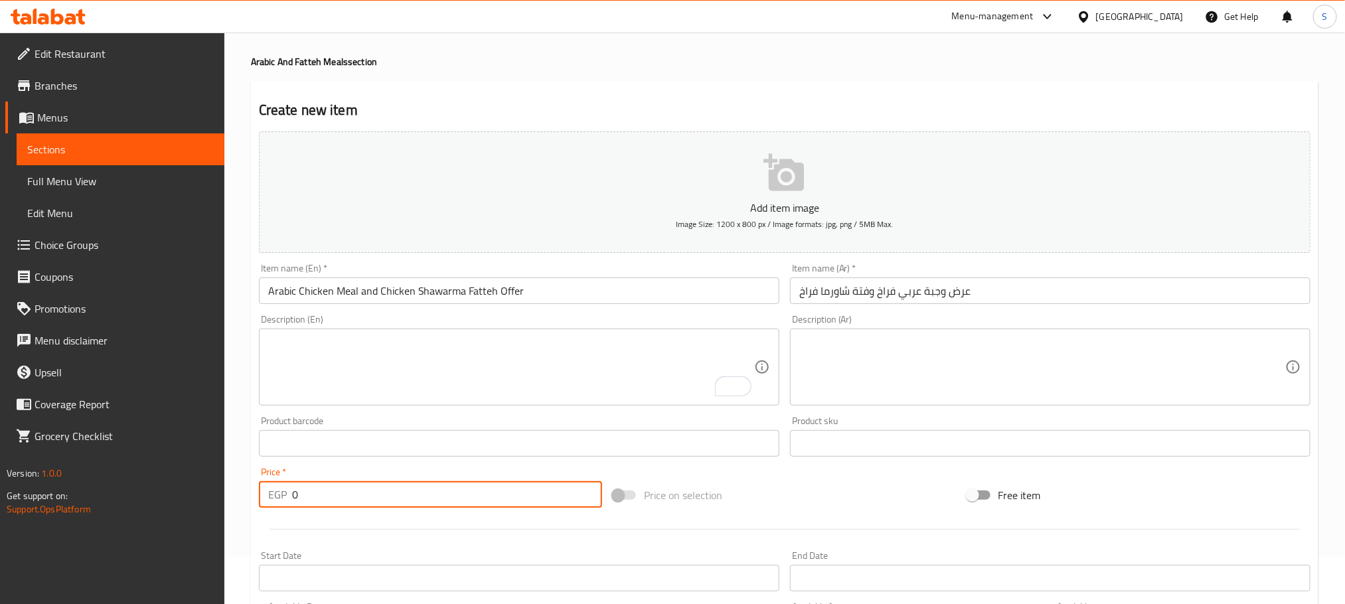
drag, startPoint x: 319, startPoint y: 494, endPoint x: 255, endPoint y: 512, distance: 66.0
click at [255, 512] on div "Price   * EGP 0 Price *" at bounding box center [431, 487] width 354 height 51
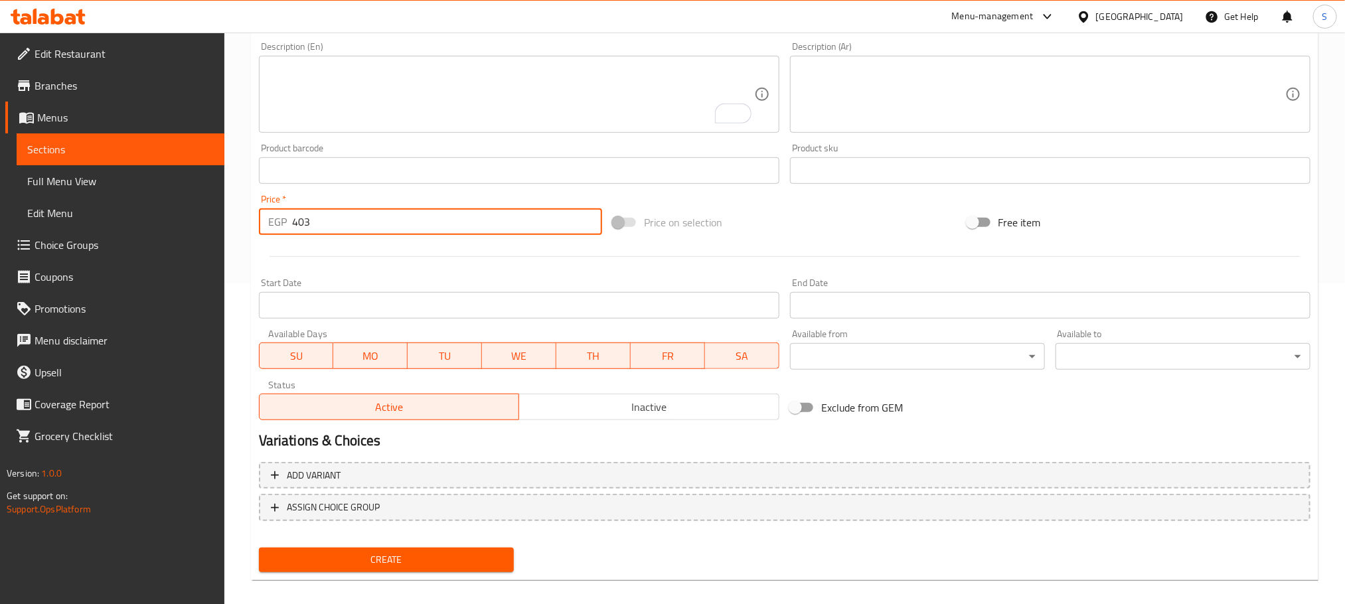
type input "403"
click at [679, 398] on span "Inactive" at bounding box center [649, 407] width 250 height 19
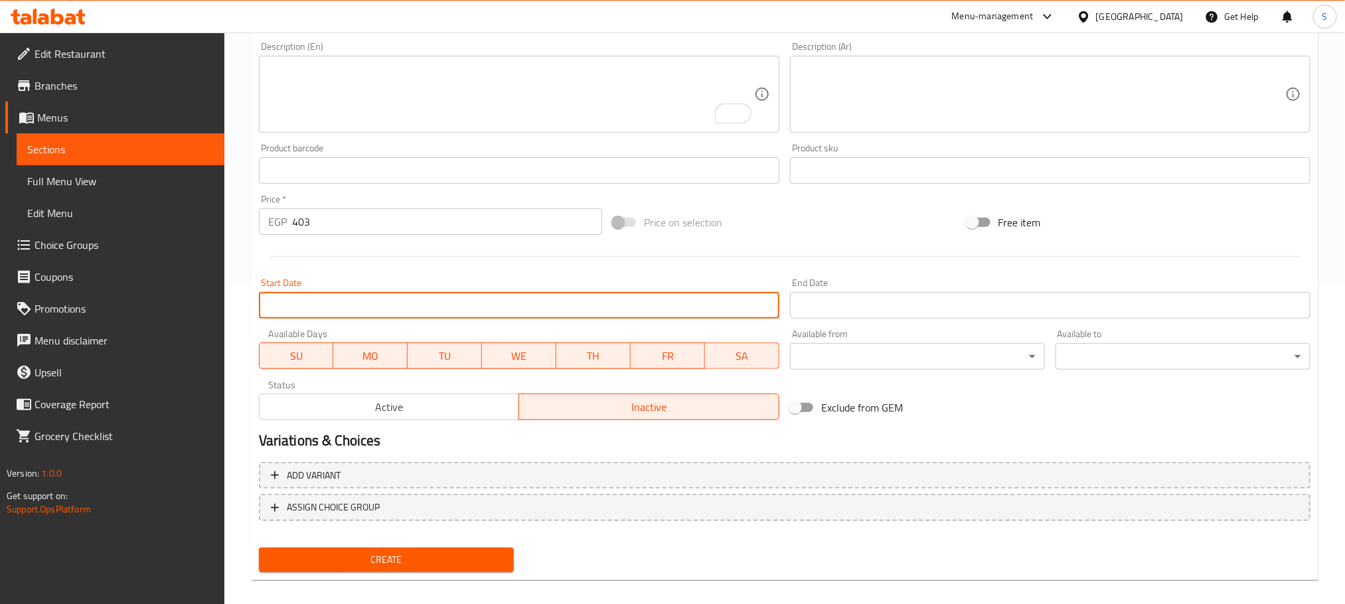
click at [462, 307] on input "Start Date" at bounding box center [519, 305] width 520 height 27
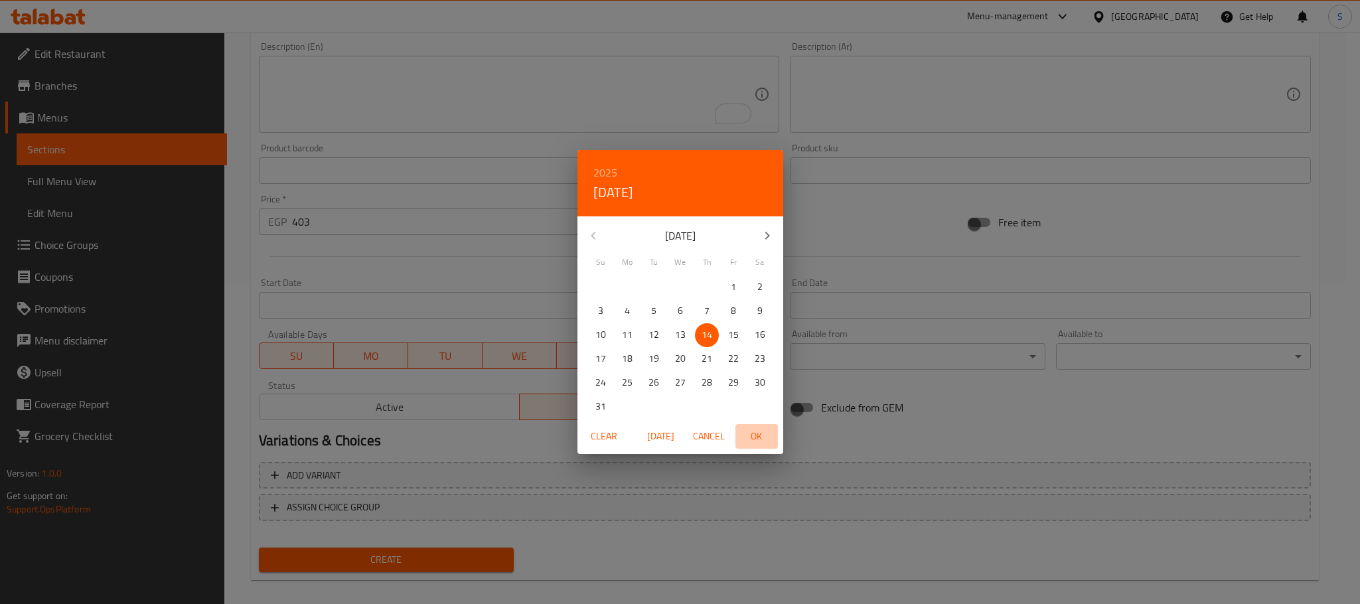
click at [753, 432] on span "OK" at bounding box center [757, 436] width 32 height 17
type input "[DATE]"
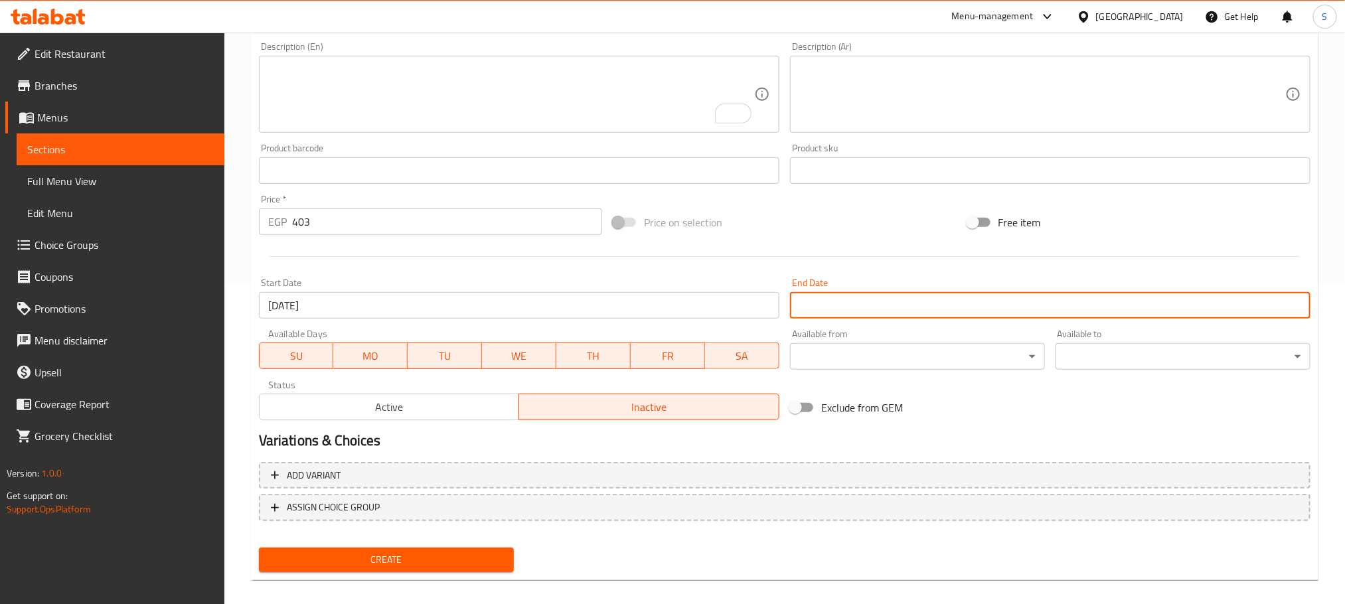
click at [863, 309] on input "Start Date" at bounding box center [1050, 305] width 520 height 27
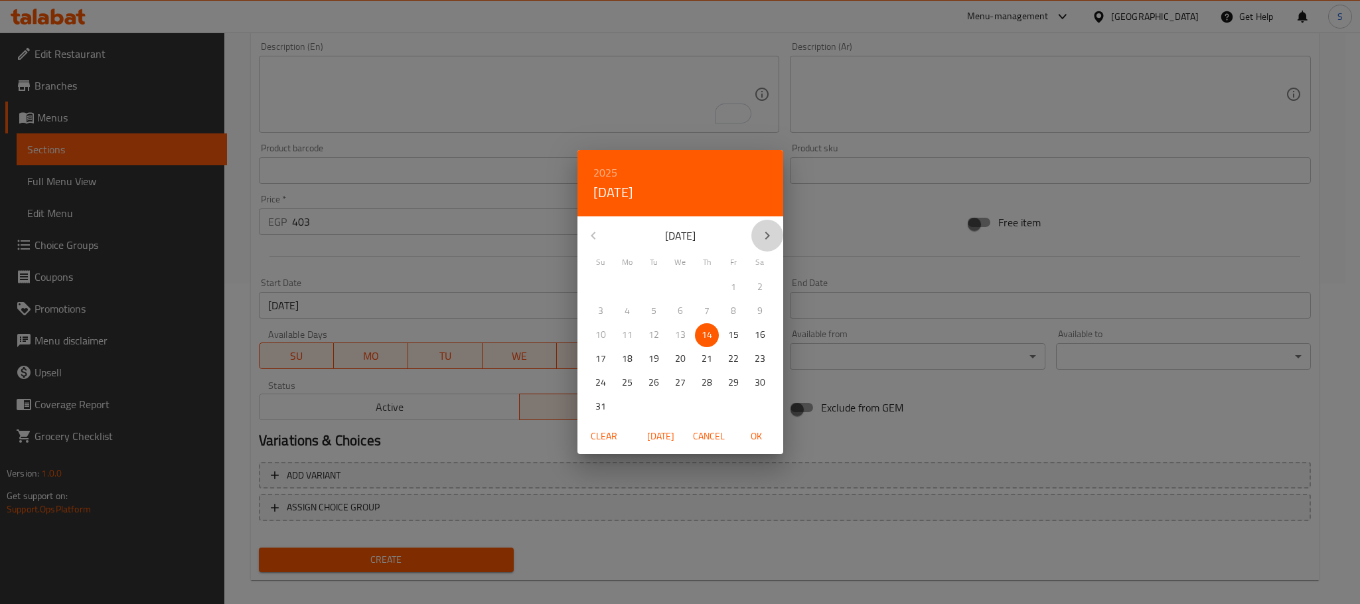
click at [759, 222] on button "button" at bounding box center [767, 236] width 32 height 32
click at [737, 380] on p "31" at bounding box center [733, 382] width 11 height 17
click at [761, 435] on span "OK" at bounding box center [757, 436] width 32 height 17
type input "[DATE]"
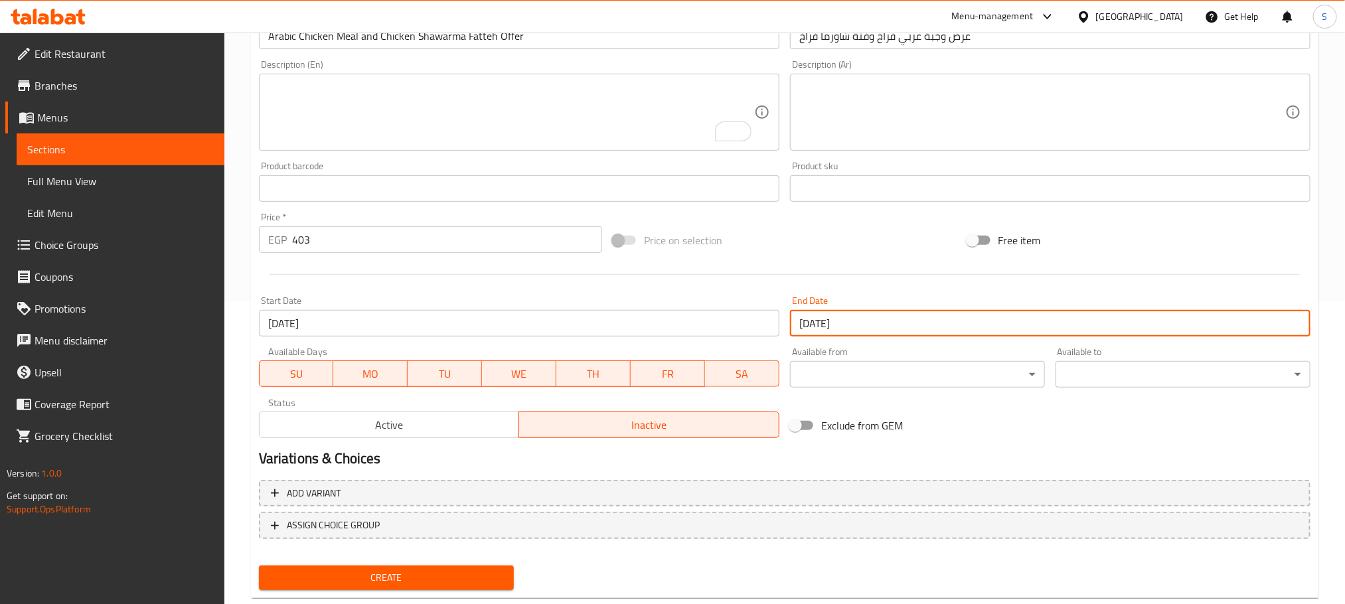
scroll to position [333, 0]
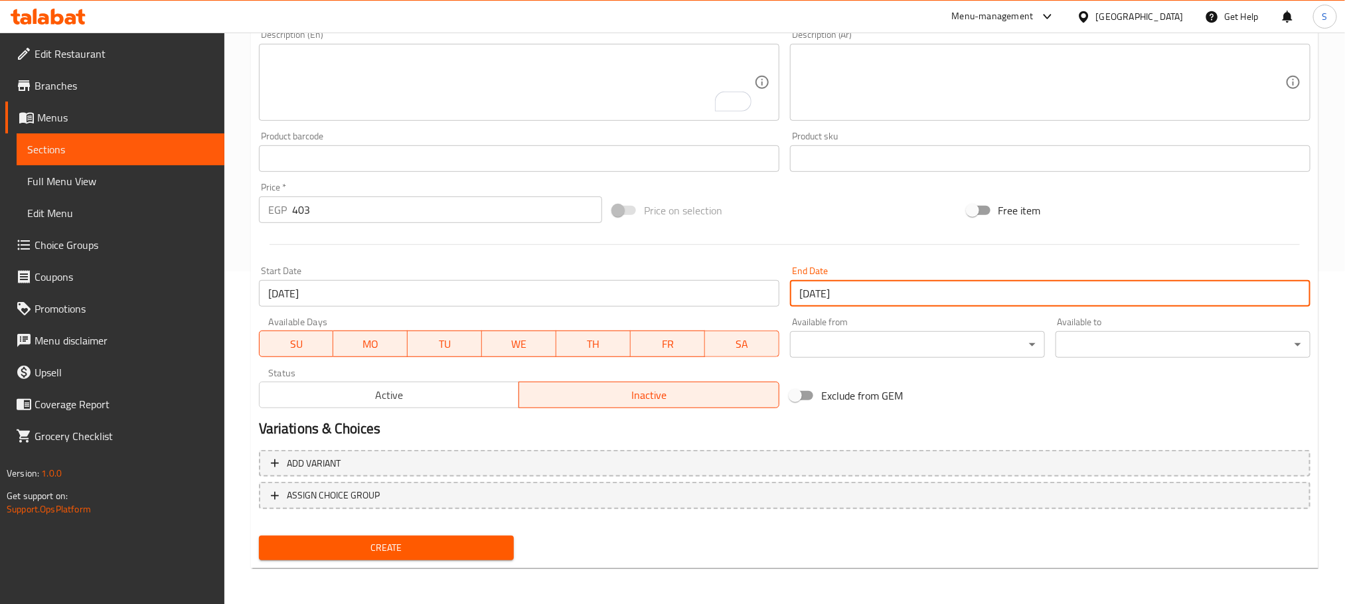
click at [465, 534] on div "Create" at bounding box center [386, 547] width 265 height 35
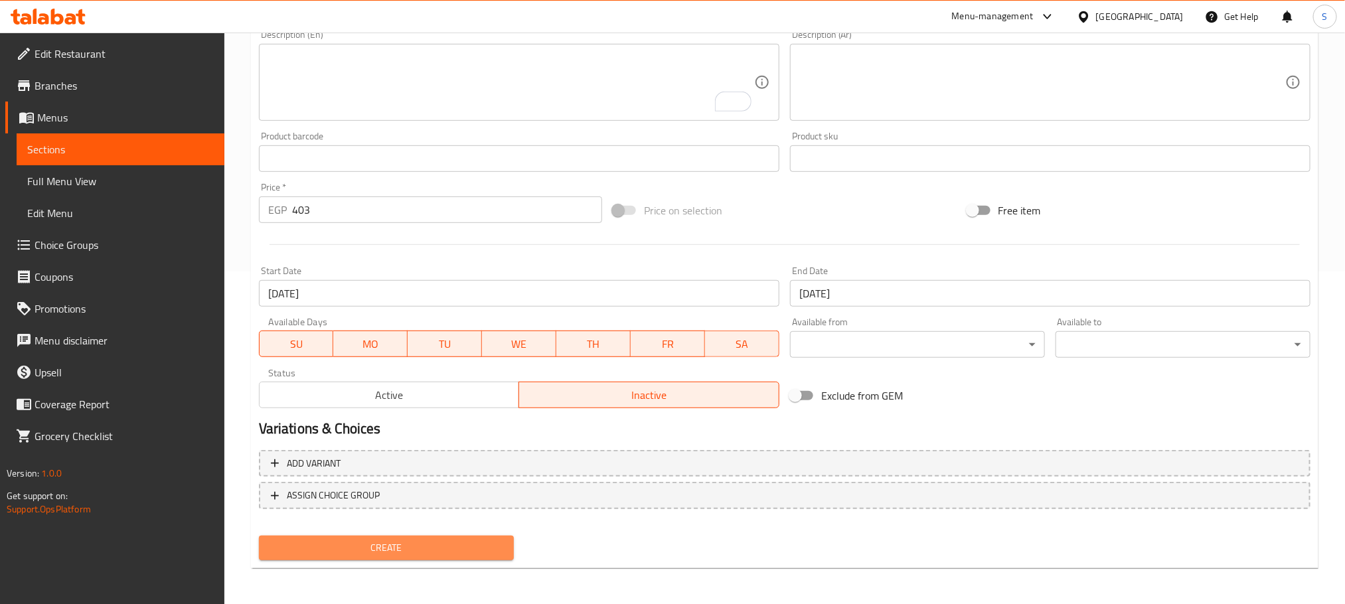
click at [488, 546] on span "Create" at bounding box center [386, 548] width 234 height 17
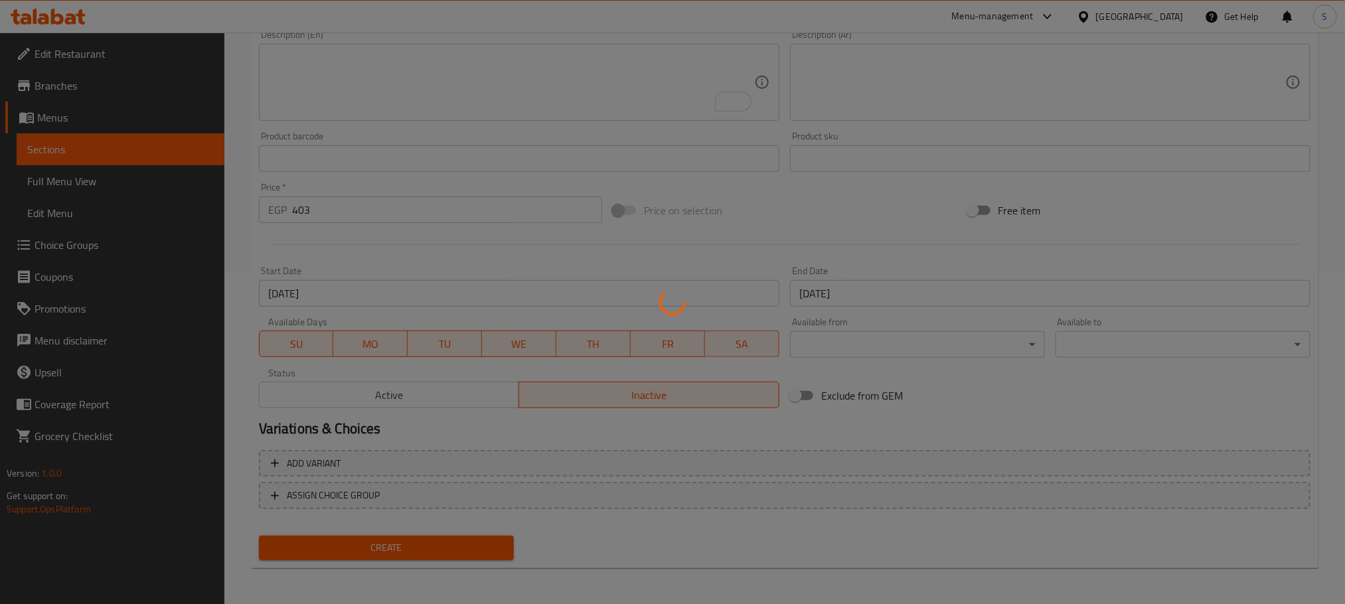
type input "0"
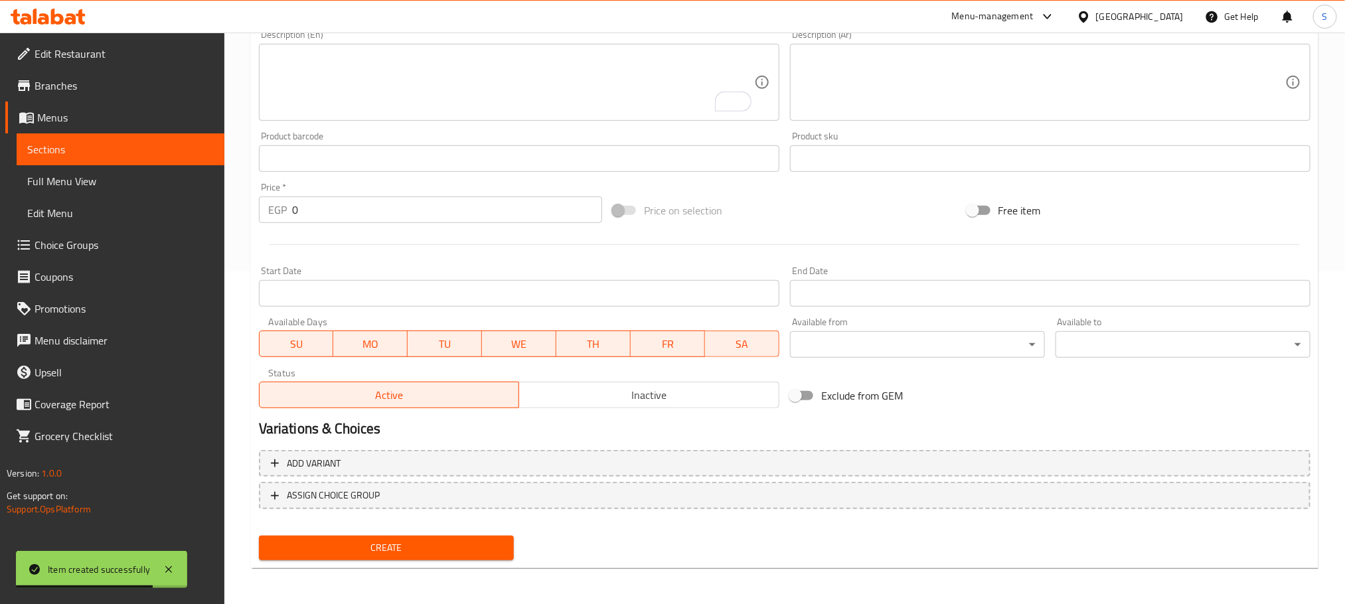
scroll to position [0, 0]
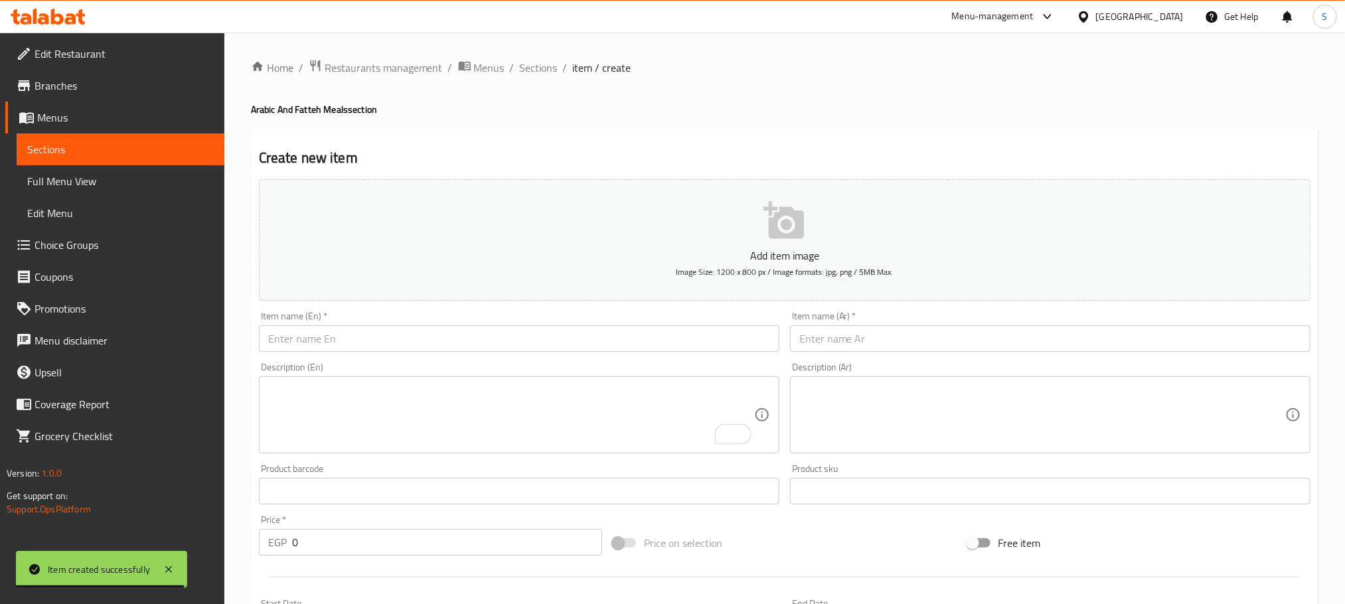
click at [542, 56] on div "Home / Restaurants management / Menus / Sections / item / create Arabic And Fat…" at bounding box center [784, 485] width 1120 height 905
click at [544, 64] on span "Sections" at bounding box center [539, 68] width 38 height 16
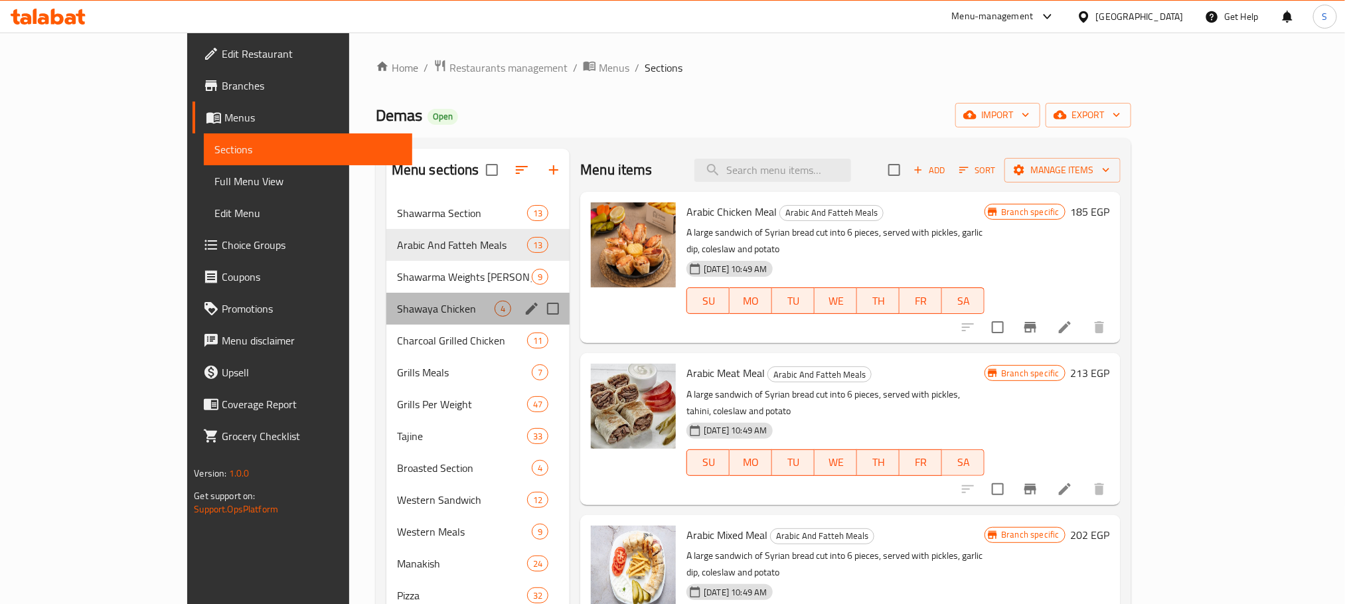
click at [397, 297] on div "Shawaya Chicken 4" at bounding box center [477, 309] width 183 height 32
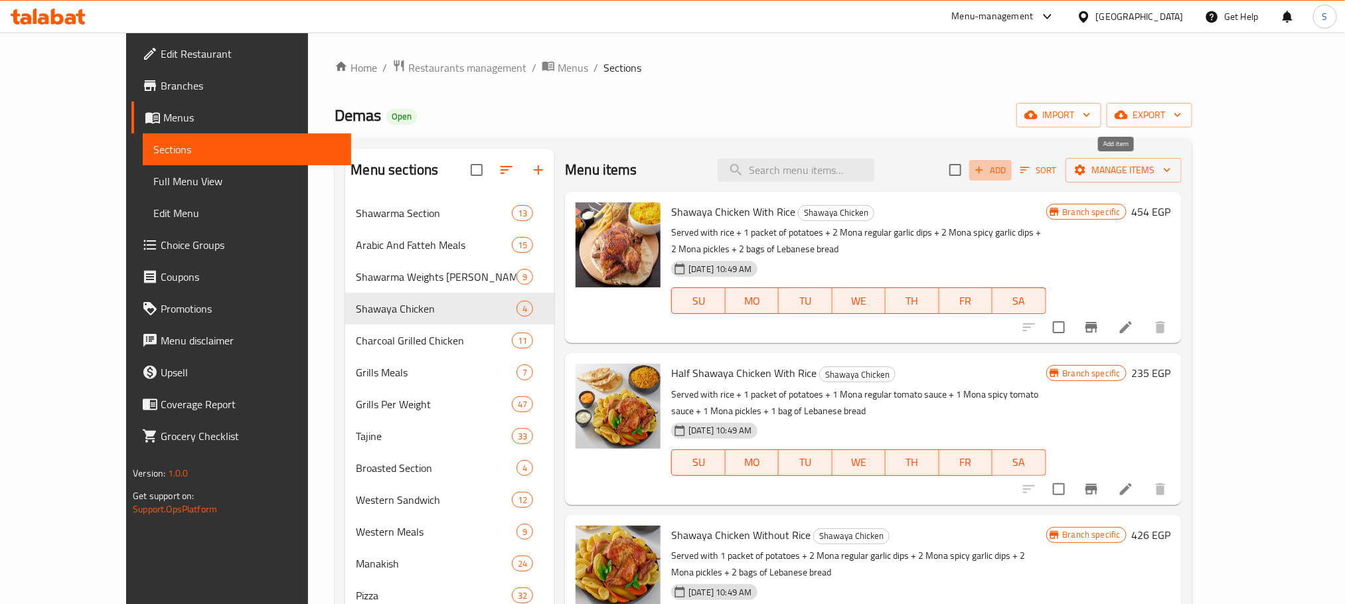
click at [985, 167] on icon "button" at bounding box center [979, 170] width 12 height 12
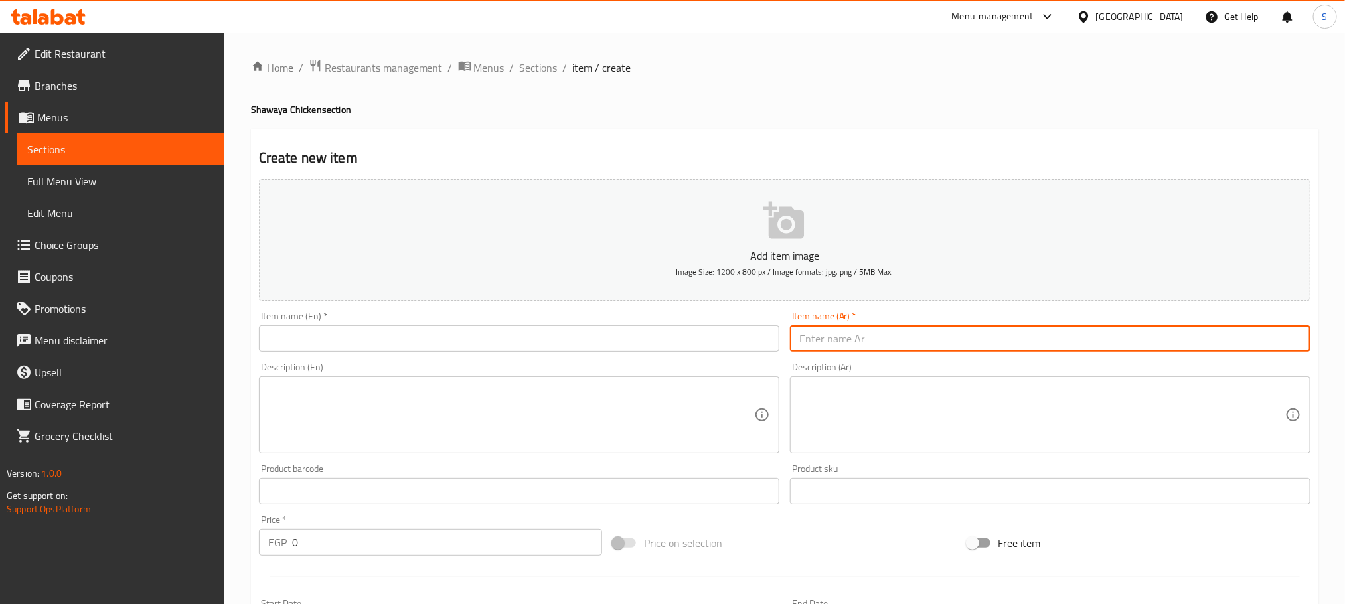
click at [920, 325] on input "text" at bounding box center [1050, 338] width 520 height 27
type input "u"
paste input "نصف فرخة شواية مع أرز+ 2 قطعة كريسبي"
click at [878, 337] on input "عرض نصف فرخة شواية مع أرز+ 2 قطعة كريسبي" at bounding box center [1050, 338] width 520 height 27
paste input "نصف فرخة شواية مع أرز+ 2 قطعة كريسبي"
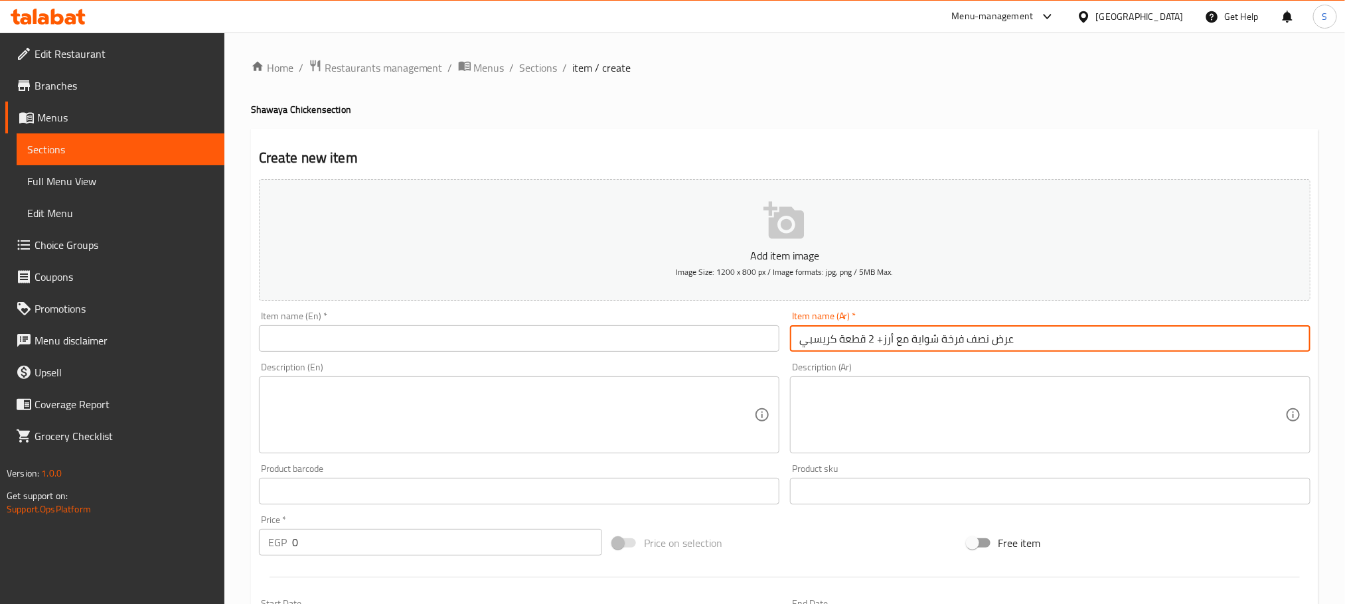
click at [877, 339] on input "عرض نصف فرخة شواية مع أرز+ 2 قطعة كريسبي" at bounding box center [1050, 338] width 520 height 27
click at [872, 341] on input "عرض نصف فرخة شواية مع أرز 2 قطعة كريسبي" at bounding box center [1050, 338] width 520 height 27
click at [867, 341] on input "عرض نصف فرخة شواية مع أرز 2 قطعة كريسبي" at bounding box center [1050, 338] width 520 height 27
type input "عرض نصف فرخة شواية مع أرز و2 قطعة كريسبي"
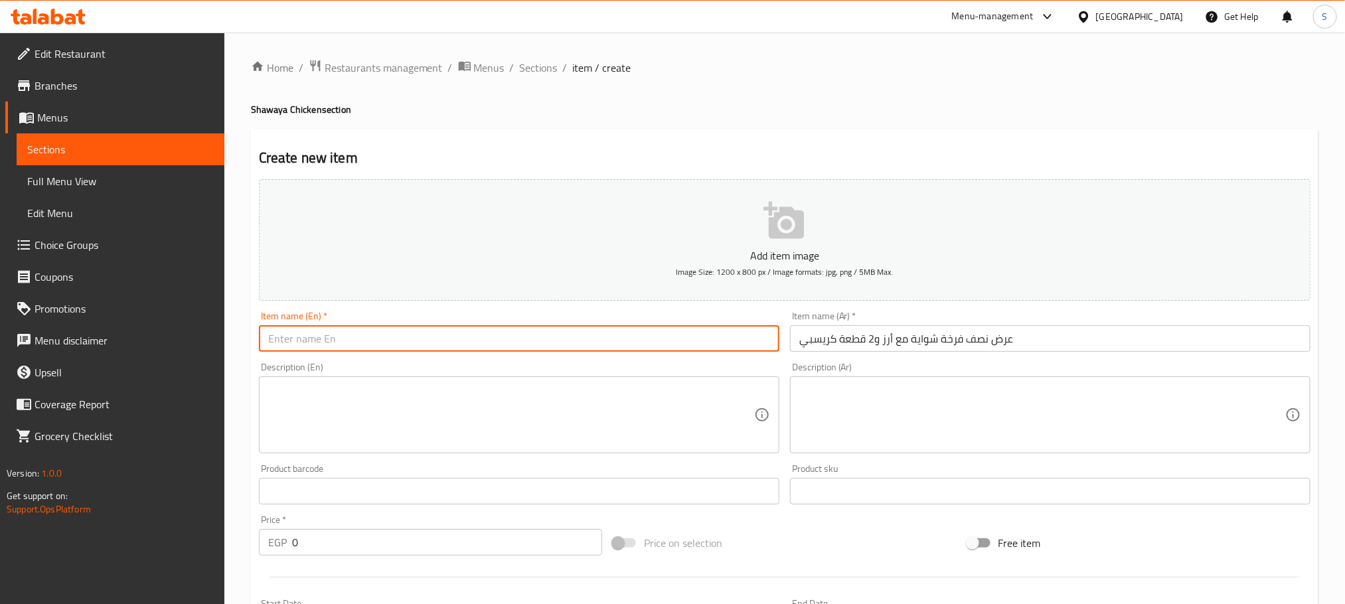
click at [610, 331] on input "text" at bounding box center [519, 338] width 520 height 27
click at [438, 335] on input "text" at bounding box center [519, 338] width 520 height 27
paste input "Shawaya Chicken With Rice"
click at [452, 333] on input "Shawaya Chicken With Rice" at bounding box center [519, 338] width 520 height 27
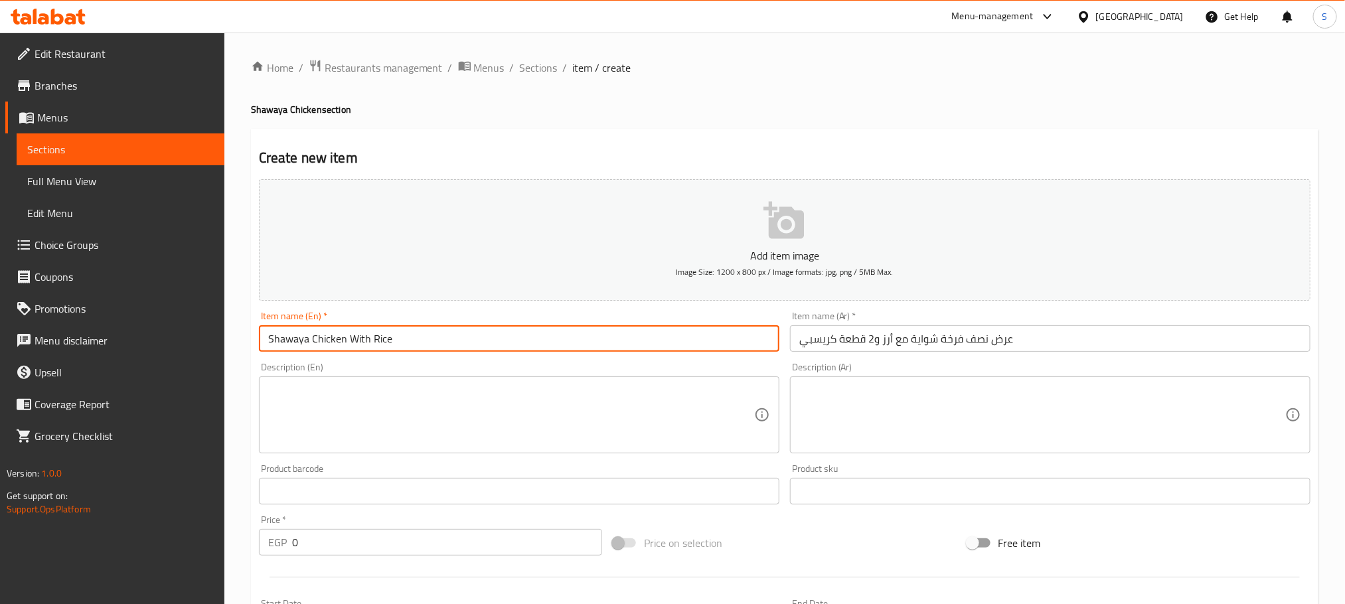
click at [452, 333] on input "Shawaya Chicken With Rice" at bounding box center [519, 338] width 520 height 27
paste input "Half"
paste input "Crispy 5 Pieces"
click at [462, 343] on input "Half Shawaya Chicken With Rice and Crispy 5 Pieces" at bounding box center [519, 338] width 520 height 27
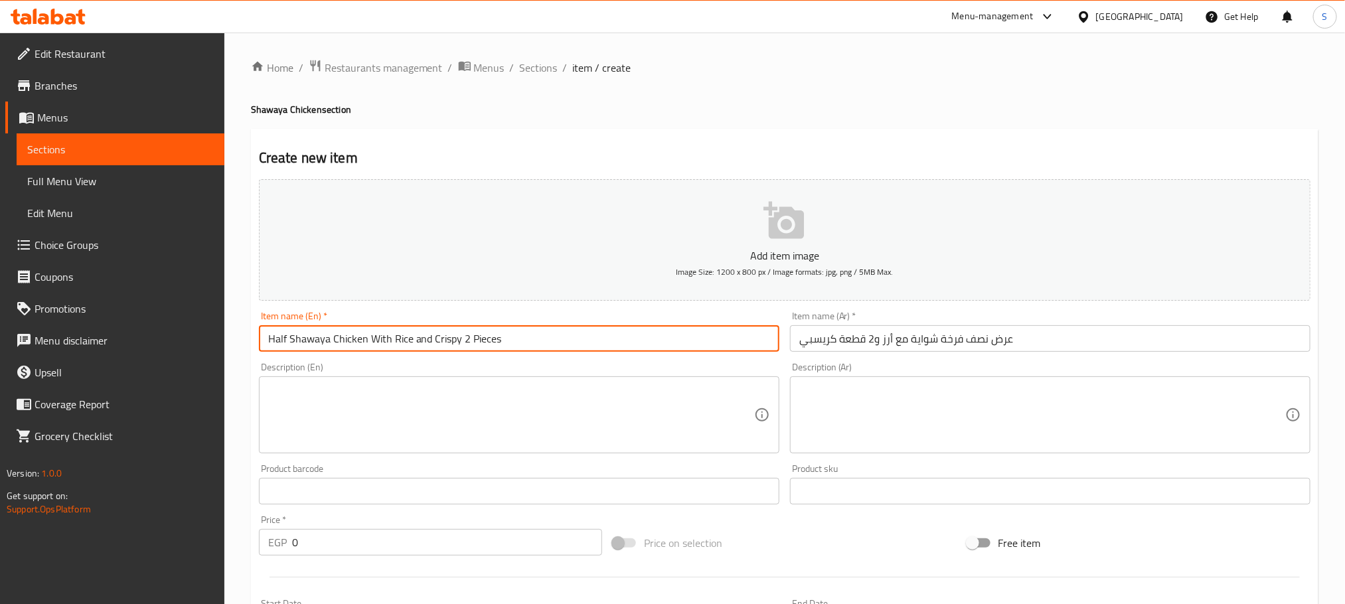
click at [490, 385] on textarea at bounding box center [511, 415] width 486 height 63
drag, startPoint x: 468, startPoint y: 342, endPoint x: 461, endPoint y: 342, distance: 7.3
click at [461, 342] on input "Half Shawaya Chicken With Rice and Crispy 2 Pieces" at bounding box center [519, 338] width 520 height 27
click at [435, 340] on input "Half Shawaya Chicken With Rice and Crispy Pieces" at bounding box center [519, 338] width 520 height 27
click at [433, 340] on input "Half Shawaya Chicken With Rice and Crispy Pieces" at bounding box center [519, 338] width 520 height 27
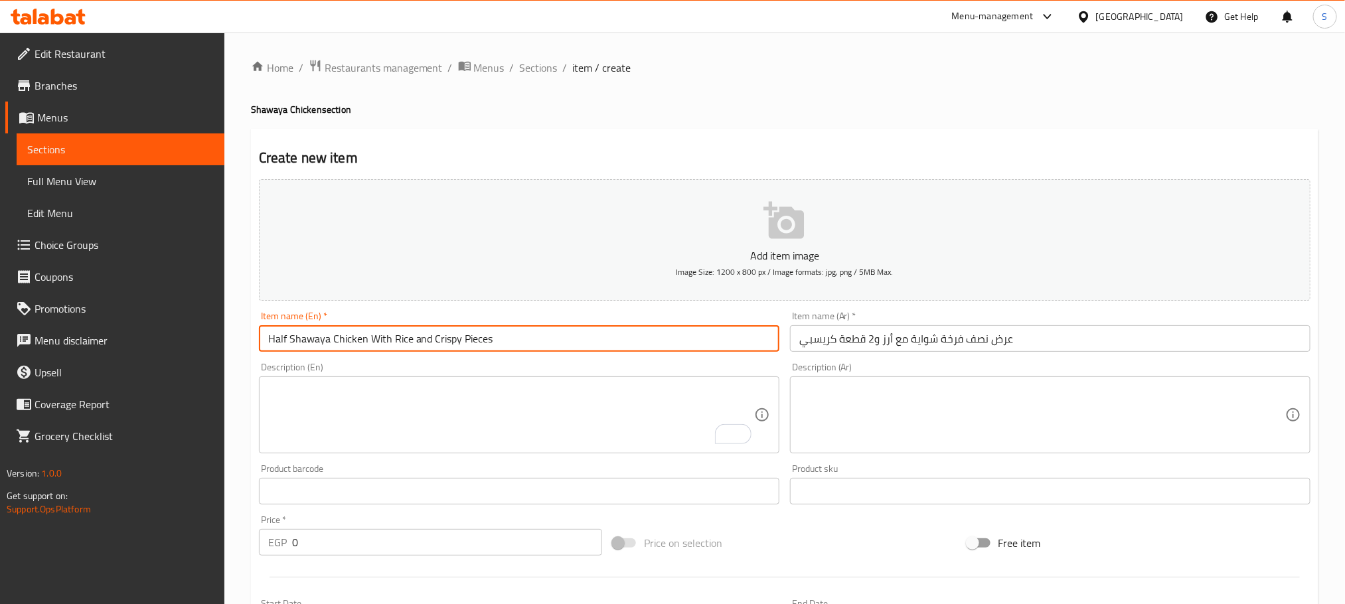
paste input "5 PiecesCrispy"
click at [530, 344] on input "Half Shawaya Chicken With Rice and 2 Crispy Pieces" at bounding box center [519, 338] width 520 height 27
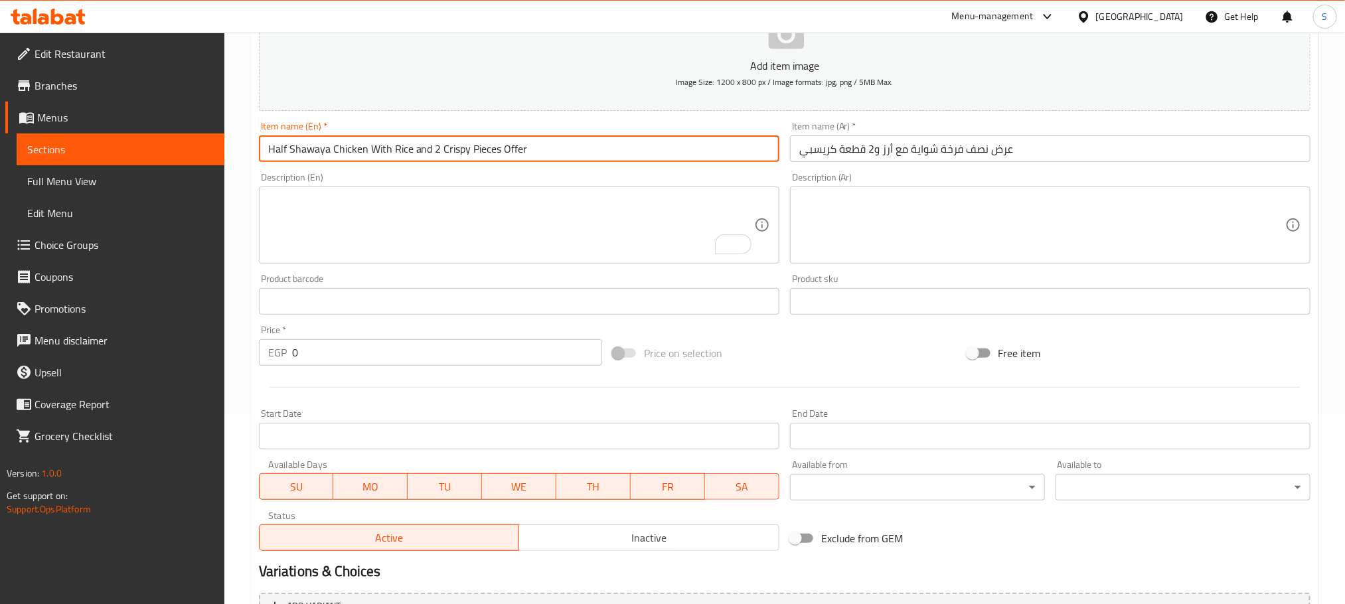
scroll to position [201, 0]
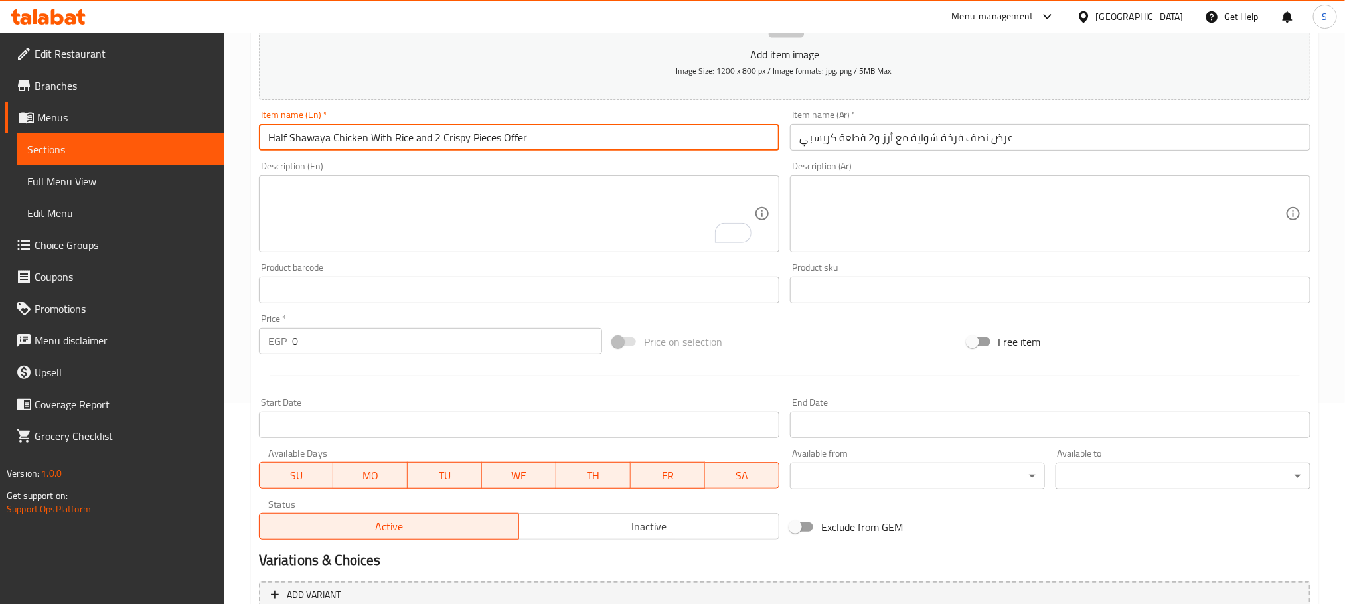
type input "Half Shawaya Chicken With Rice and 2 Crispy Pieces Offer"
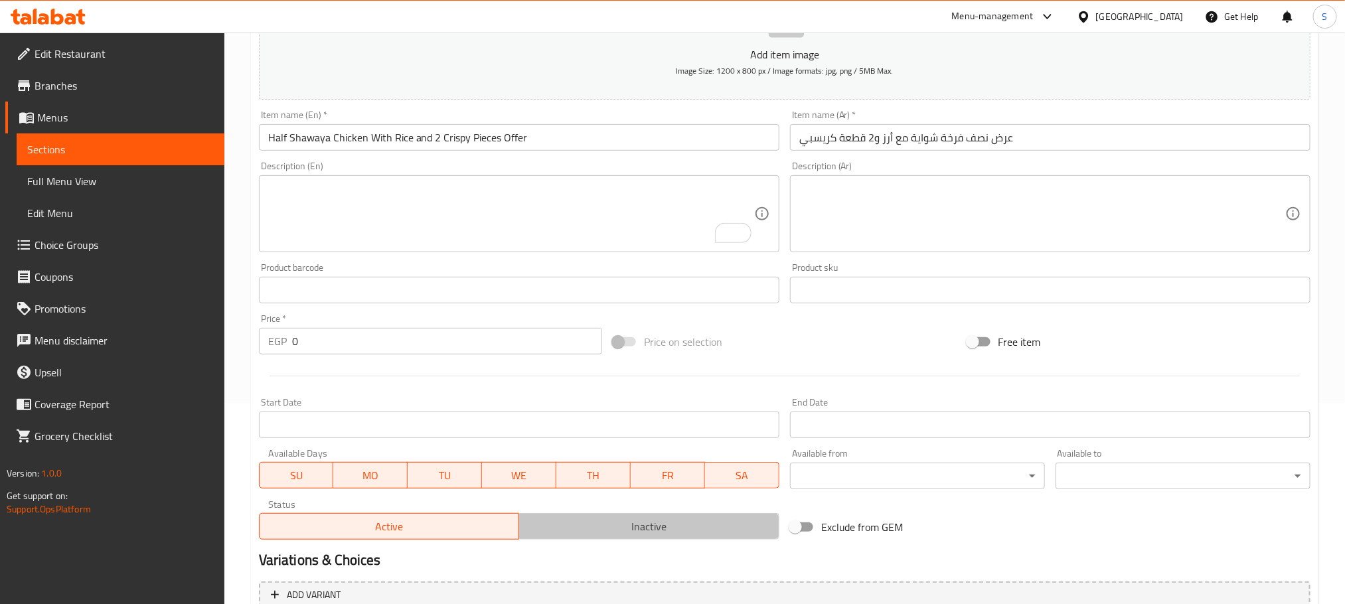
click at [675, 530] on span "Inactive" at bounding box center [649, 526] width 250 height 19
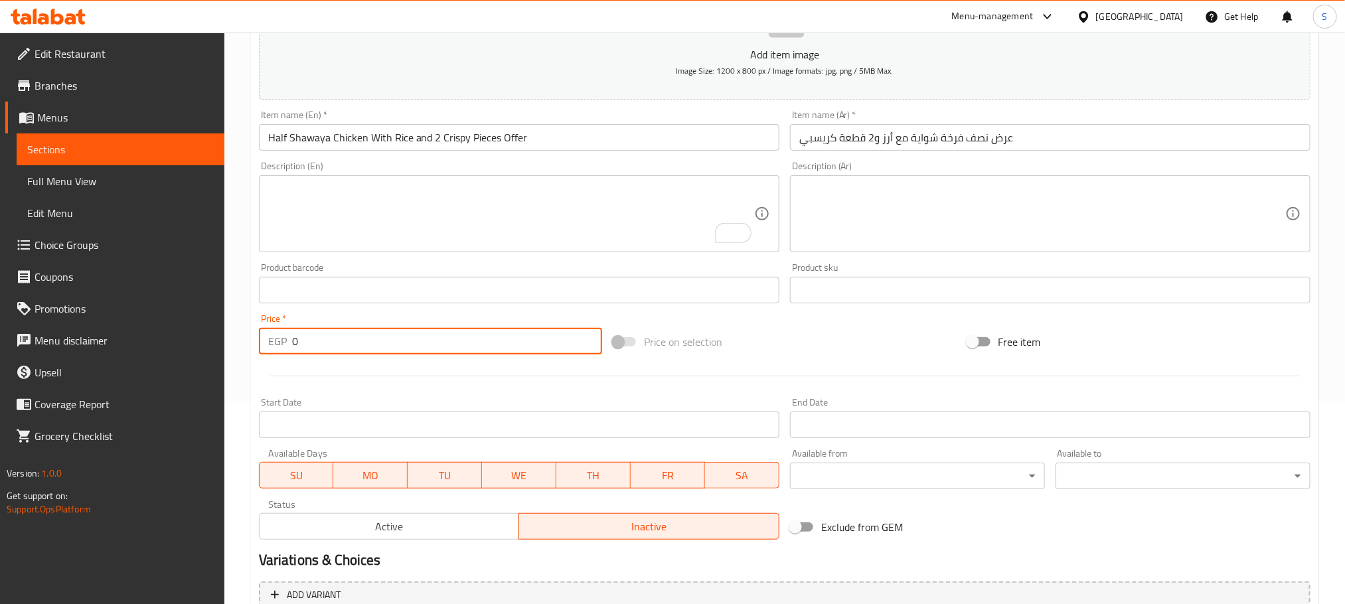
drag, startPoint x: 315, startPoint y: 337, endPoint x: 283, endPoint y: 351, distance: 34.8
click at [283, 351] on div "EGP 0 Price *" at bounding box center [430, 341] width 343 height 27
type input "345"
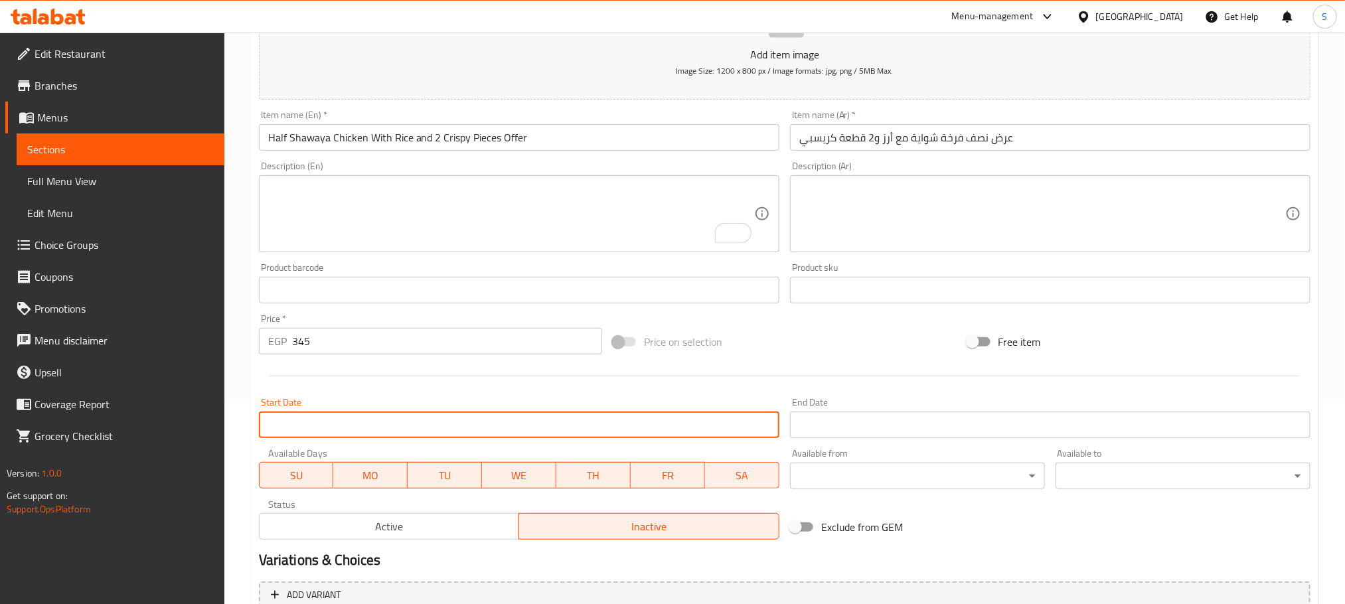
click at [422, 428] on input "Start Date" at bounding box center [519, 424] width 520 height 27
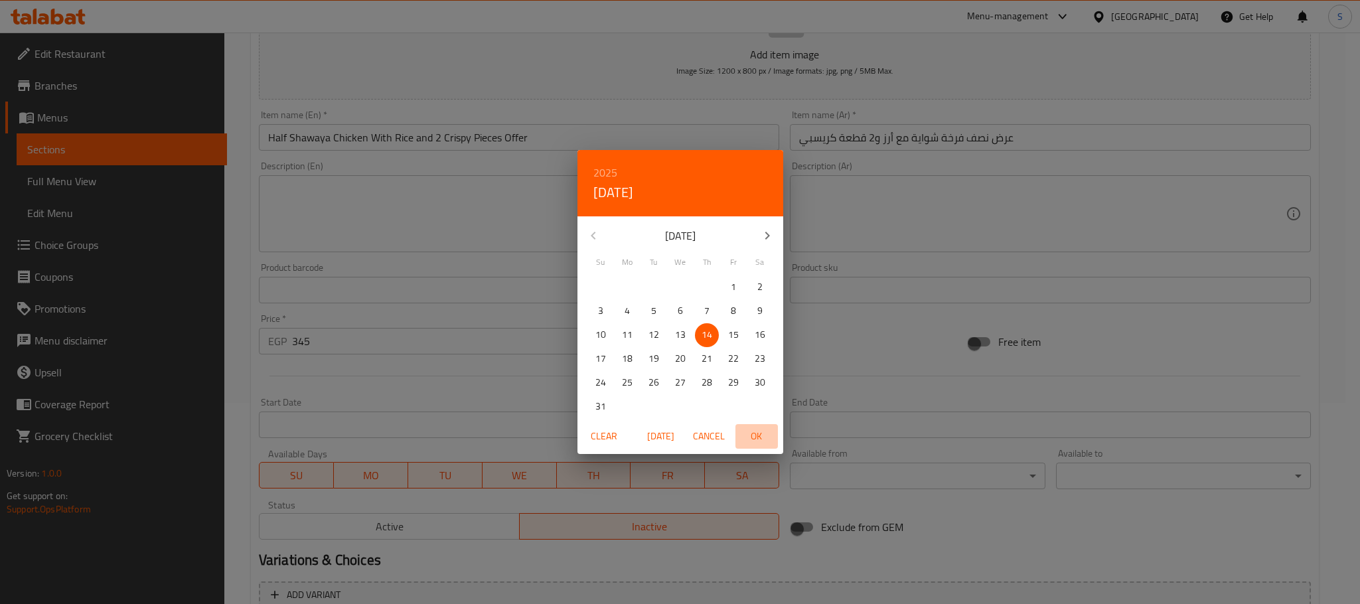
click at [755, 429] on span "OK" at bounding box center [757, 436] width 32 height 17
type input "[DATE]"
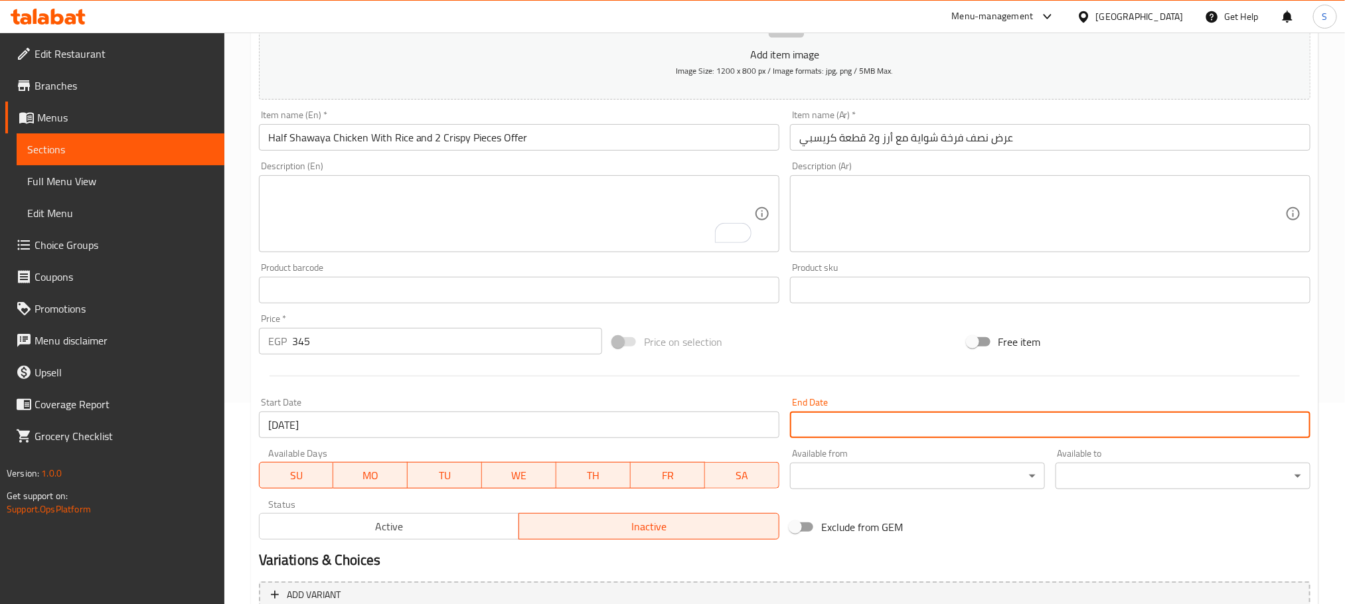
click at [860, 424] on input "Start Date" at bounding box center [1050, 424] width 520 height 27
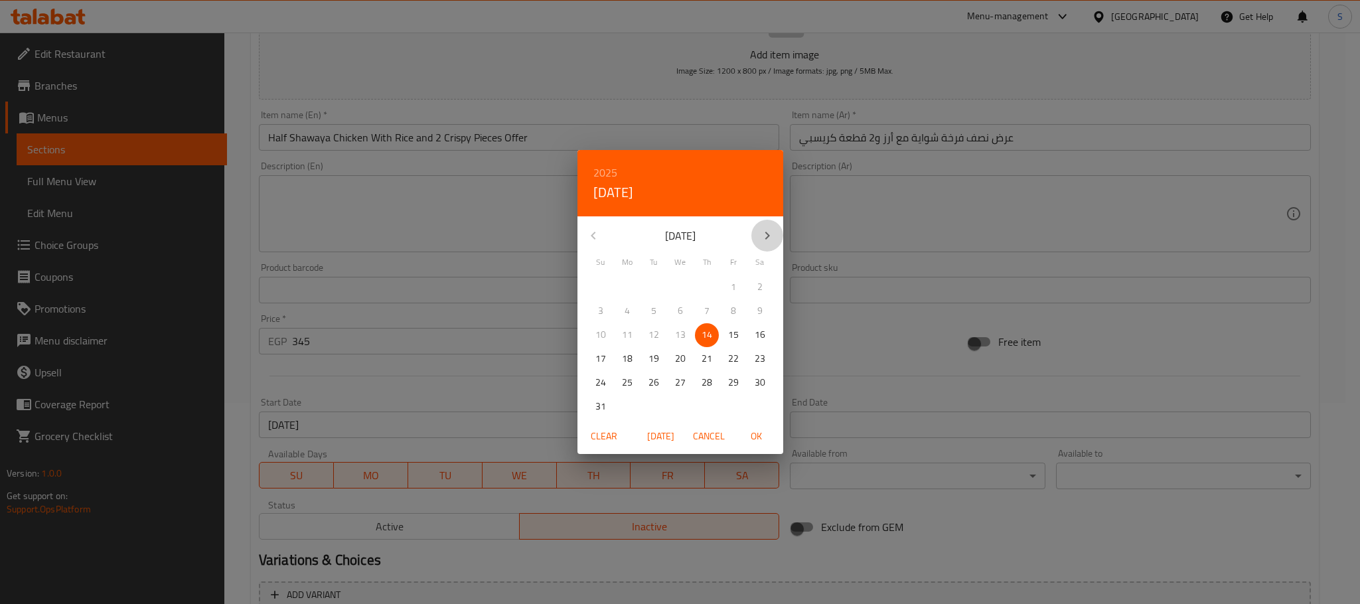
click at [765, 241] on icon "button" at bounding box center [767, 236] width 16 height 16
click at [733, 386] on p "31" at bounding box center [733, 382] width 11 height 17
click at [759, 439] on span "OK" at bounding box center [757, 436] width 32 height 17
type input "[DATE]"
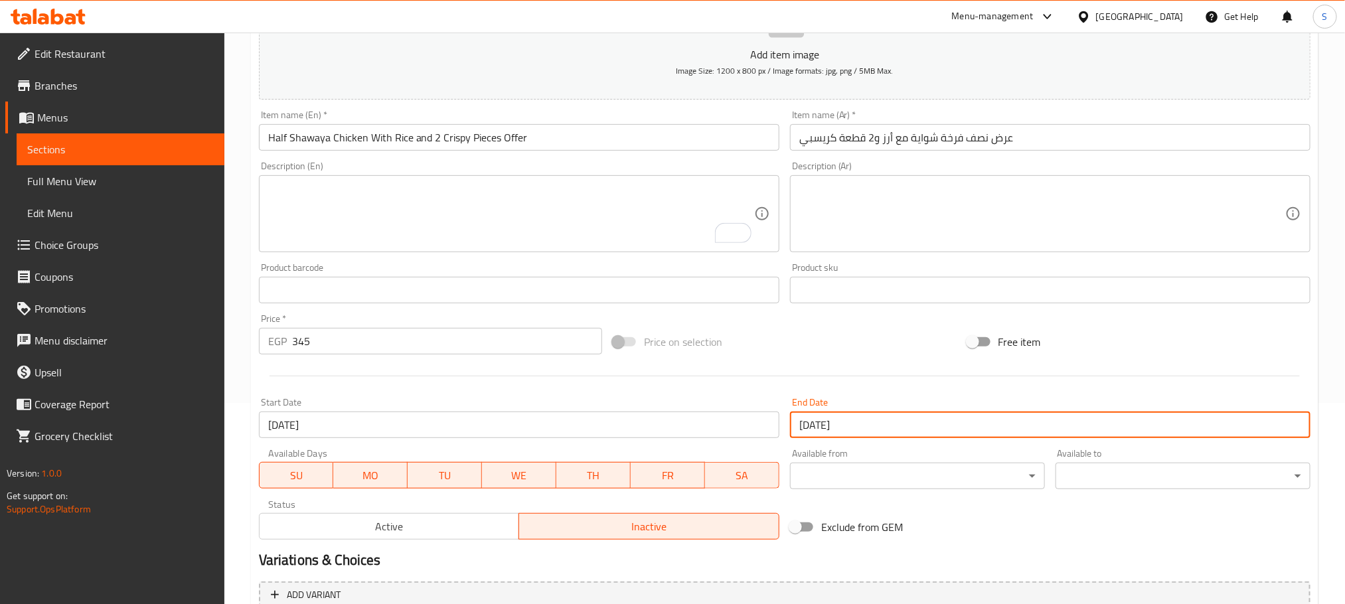
scroll to position [333, 0]
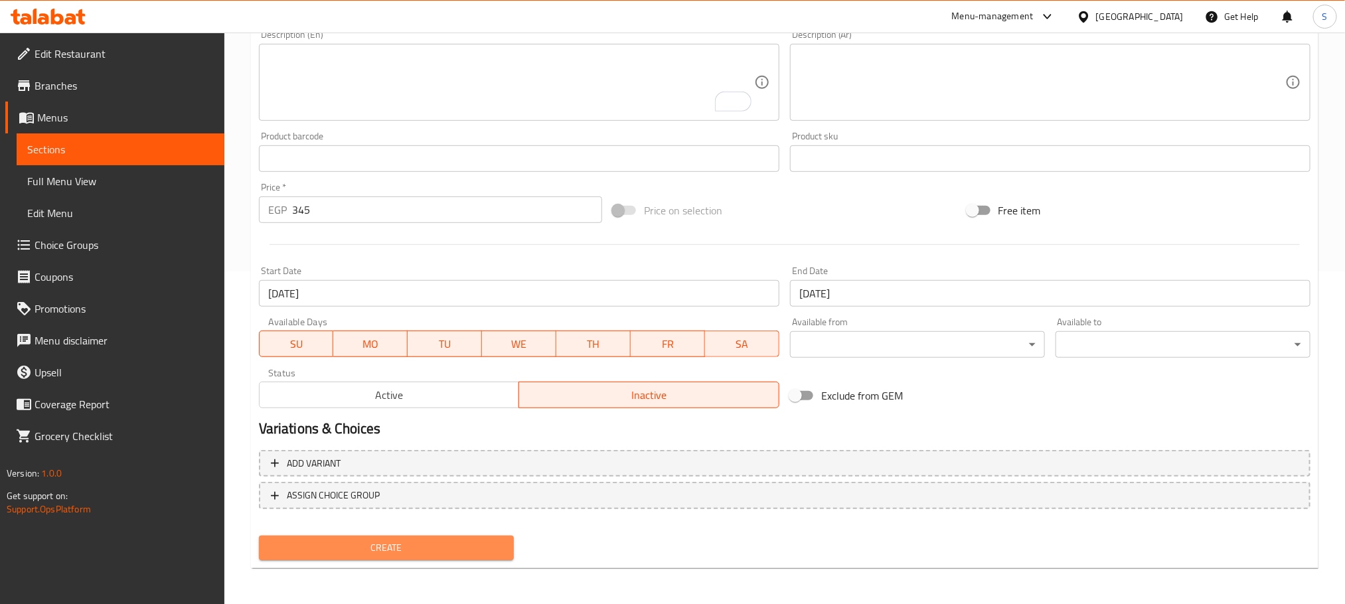
click at [484, 540] on span "Create" at bounding box center [386, 548] width 234 height 17
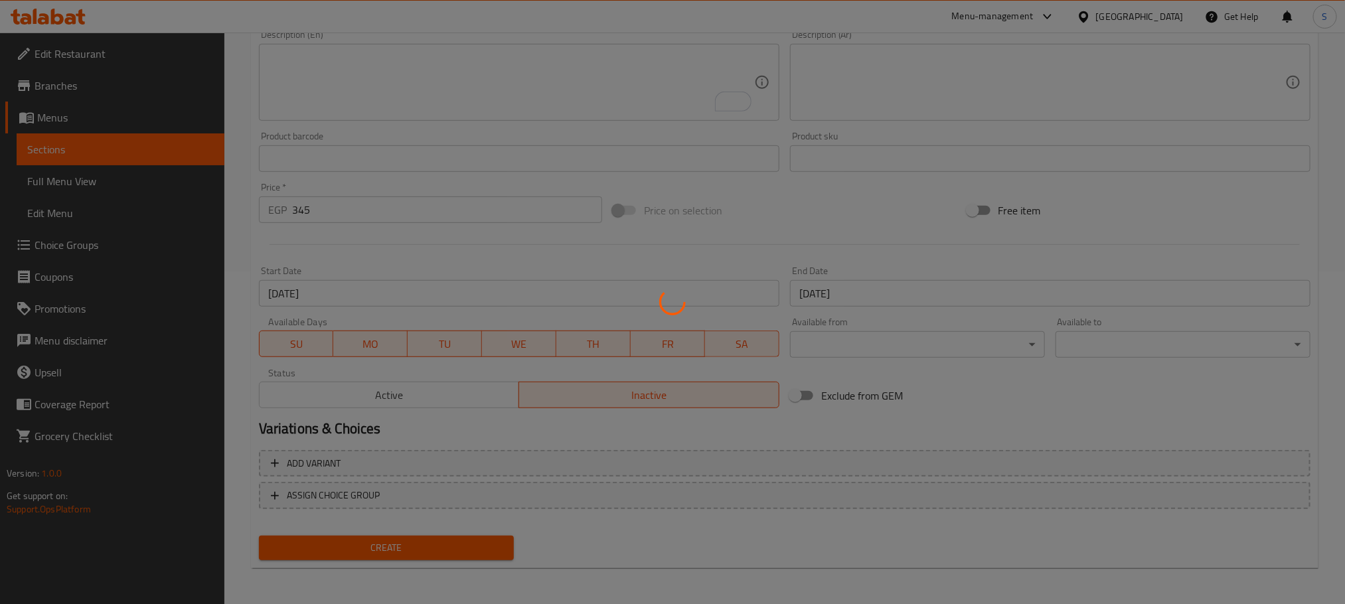
type input "0"
